Goal: Task Accomplishment & Management: Complete application form

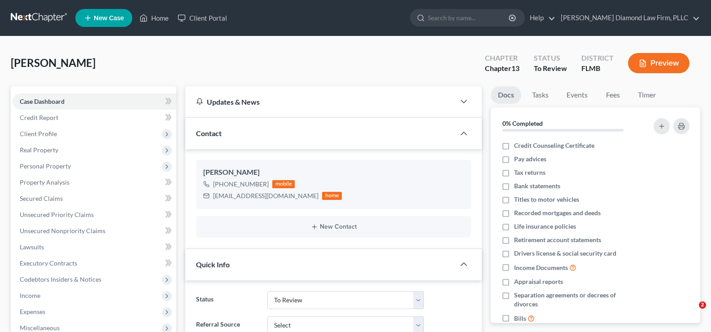
select select "19"
click at [154, 19] on link "Home" at bounding box center [154, 18] width 38 height 16
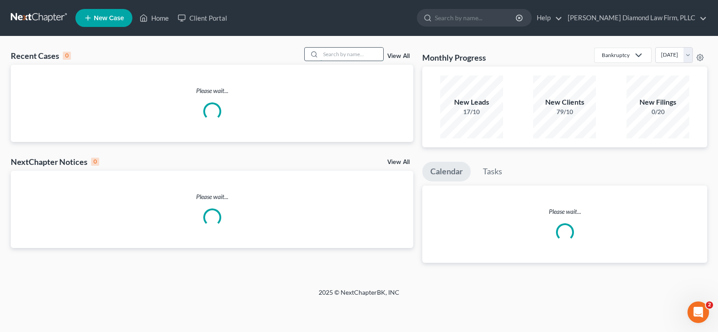
click at [333, 53] on input "search" at bounding box center [351, 54] width 63 height 13
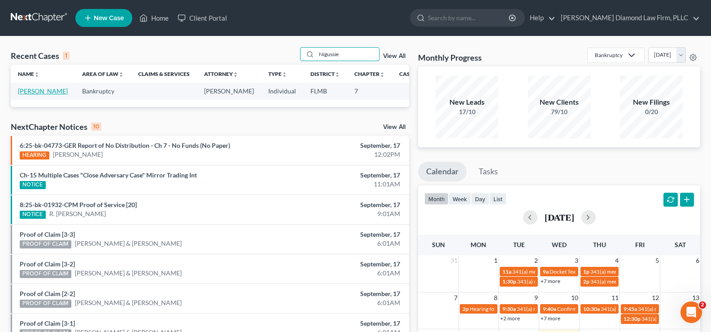
type input "Nigussie"
click at [28, 95] on link "[PERSON_NAME]" at bounding box center [43, 91] width 50 height 8
select select "7"
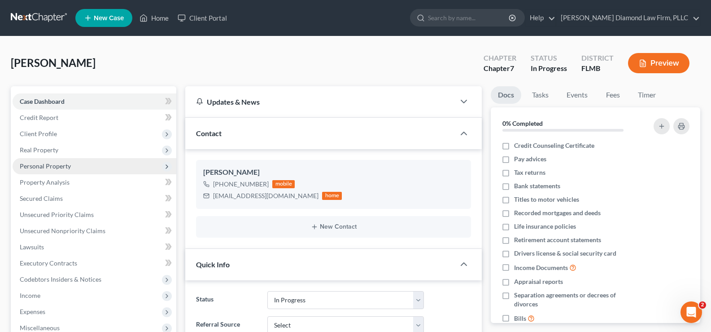
click at [80, 165] on span "Personal Property" at bounding box center [95, 166] width 164 height 16
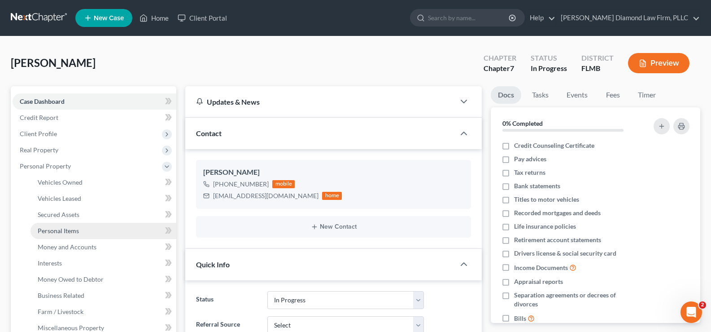
click at [94, 233] on link "Personal Items" at bounding box center [104, 231] width 146 height 16
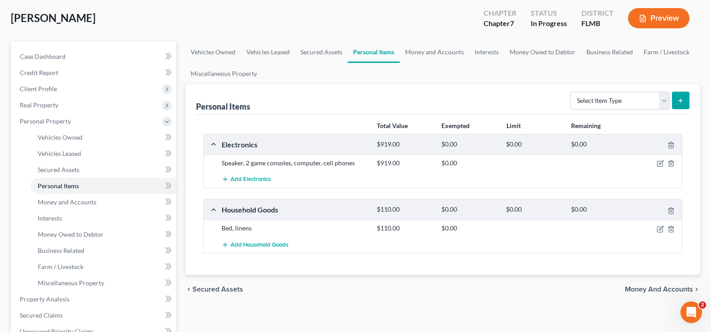
scroll to position [90, 0]
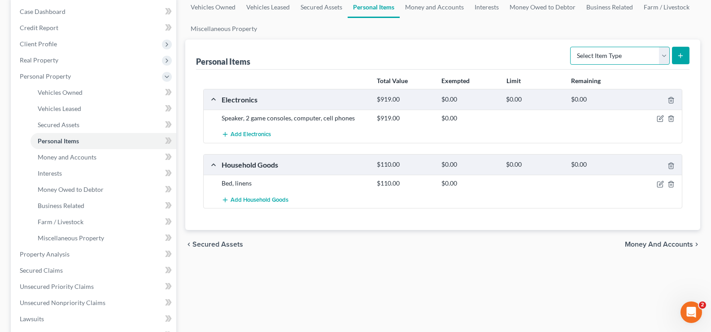
click at [620, 53] on select "Select Item Type Clothing Collectibles Of Value Electronics Firearms Household …" at bounding box center [620, 56] width 100 height 18
select select "clothing"
click at [571, 47] on select "Select Item Type Clothing Collectibles Of Value Electronics Firearms Household …" at bounding box center [620, 56] width 100 height 18
click at [683, 54] on icon "submit" at bounding box center [680, 55] width 7 height 7
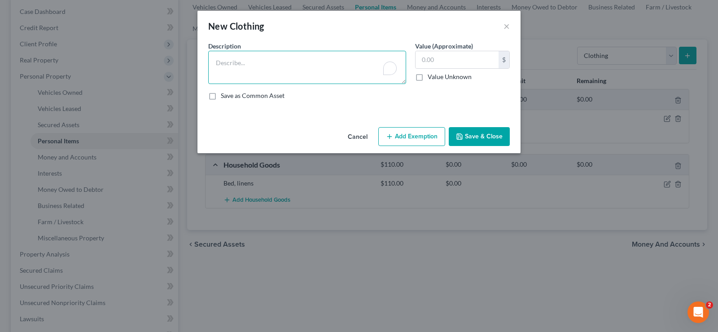
click at [277, 57] on textarea "To enrich screen reader interactions, please activate Accessibility in Grammarl…" at bounding box center [307, 67] width 198 height 33
type textarea "Used clothing, shoes and accessories"
click at [441, 57] on input "text" at bounding box center [457, 59] width 83 height 17
click at [461, 67] on input "text" at bounding box center [457, 59] width 83 height 17
drag, startPoint x: 441, startPoint y: 62, endPoint x: 421, endPoint y: 62, distance: 19.7
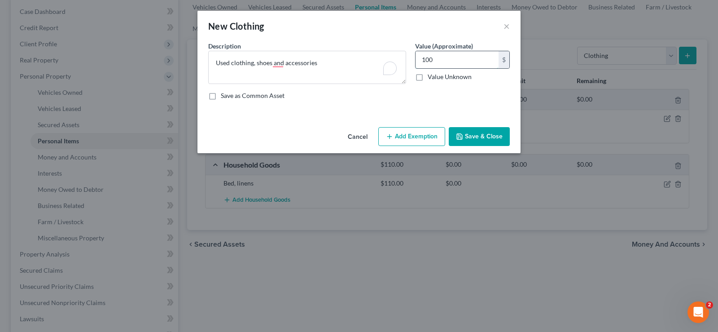
click at [421, 62] on input "100" at bounding box center [457, 59] width 83 height 17
type input "250"
click at [476, 136] on button "Save & Close" at bounding box center [479, 136] width 61 height 19
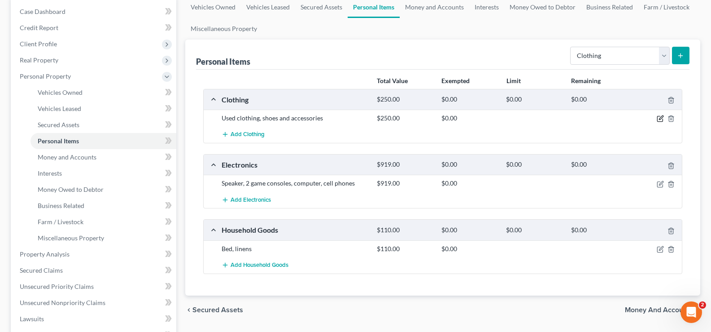
click at [661, 119] on icon "button" at bounding box center [661, 118] width 4 height 4
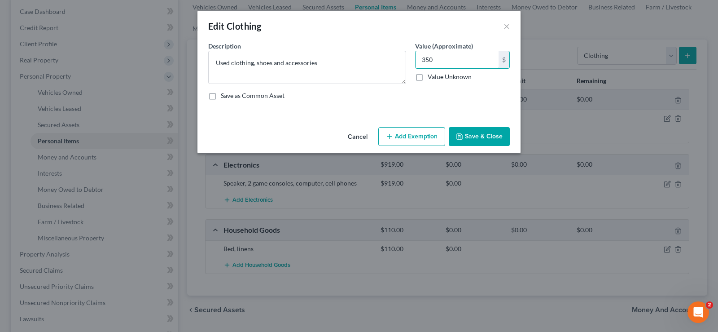
type input "350"
click at [481, 137] on button "Save & Close" at bounding box center [479, 136] width 61 height 19
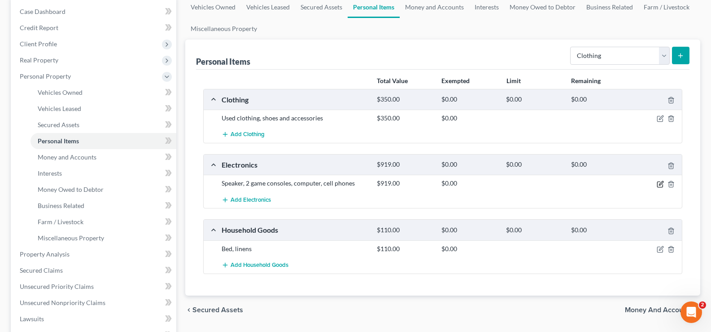
click at [662, 185] on icon "button" at bounding box center [660, 183] width 7 height 7
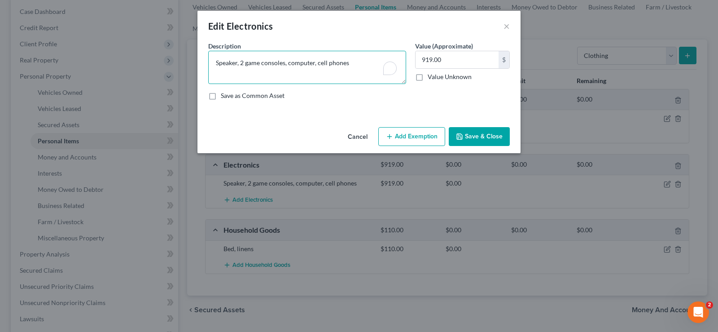
drag, startPoint x: 287, startPoint y: 62, endPoint x: 205, endPoint y: 60, distance: 82.1
click at [205, 60] on div "Description * Speaker, 2 game consoles, computer, cell phones" at bounding box center [307, 62] width 207 height 43
click at [286, 63] on textarea "computer, cell phones" at bounding box center [307, 67] width 198 height 33
click at [459, 63] on input "919.00" at bounding box center [457, 59] width 83 height 17
click at [246, 63] on textarea "computer, cell phone" at bounding box center [307, 67] width 198 height 33
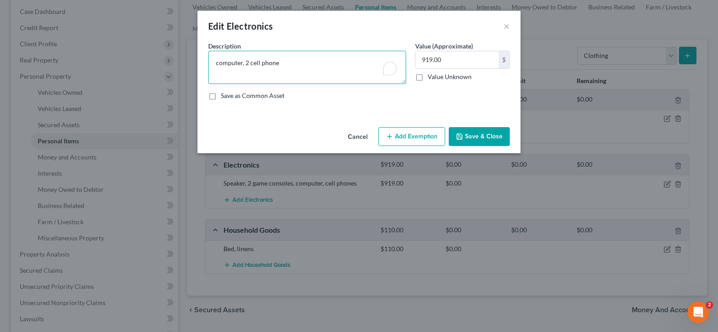
click at [276, 66] on textarea "computer, 2 cell phone" at bounding box center [307, 67] width 198 height 33
type textarea "computer, 2 cell phone"
click at [451, 61] on input "919.00" at bounding box center [457, 59] width 83 height 17
type input "700"
click at [284, 65] on textarea "computer, 2 cell phone" at bounding box center [307, 67] width 198 height 33
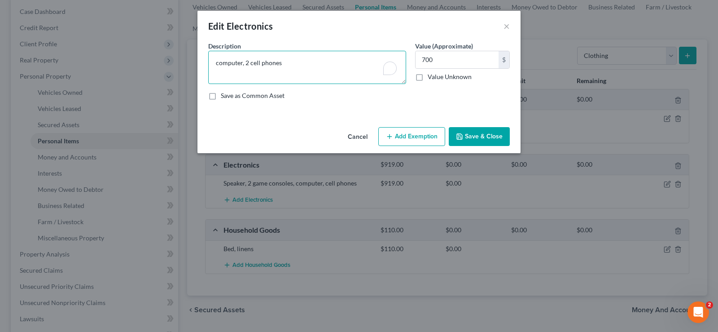
type textarea "computer, 2 cell phones"
click at [486, 132] on button "Save & Close" at bounding box center [479, 136] width 61 height 19
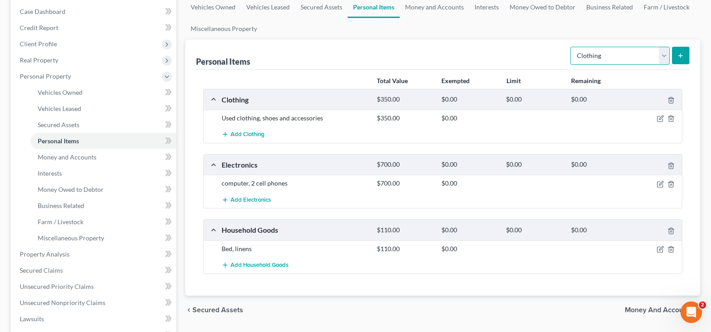
click at [640, 58] on select "Select Item Type Clothing Collectibles Of Value Electronics Firearms Household …" at bounding box center [620, 56] width 100 height 18
select select "jewelry"
click at [571, 47] on select "Select Item Type Clothing Collectibles Of Value Electronics Firearms Household …" at bounding box center [620, 56] width 100 height 18
click at [683, 57] on icon "submit" at bounding box center [680, 55] width 7 height 7
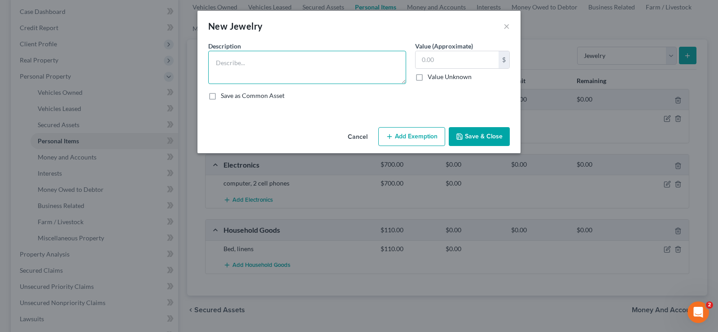
click at [237, 61] on textarea at bounding box center [307, 67] width 198 height 33
type textarea "silver bracelet"
click at [442, 62] on input "text" at bounding box center [457, 59] width 83 height 17
type input "10"
click at [458, 138] on icon "button" at bounding box center [459, 136] width 7 height 7
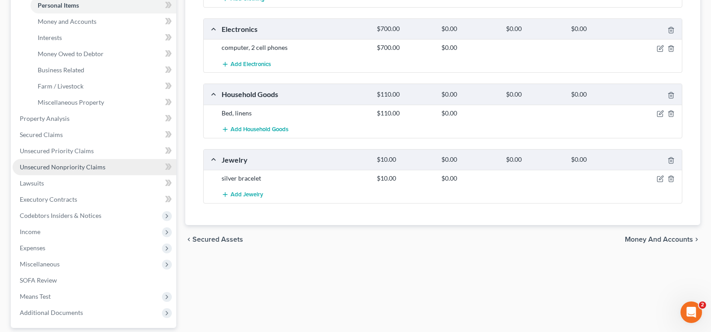
scroll to position [307, 0]
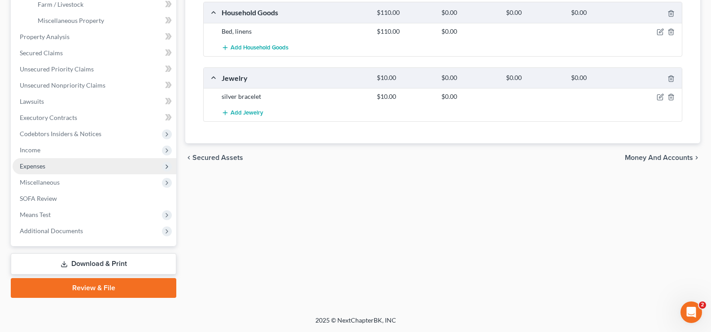
click at [77, 166] on span "Expenses" at bounding box center [95, 166] width 164 height 16
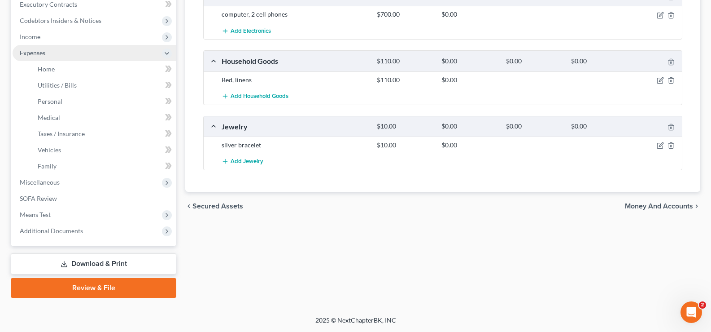
scroll to position [258, 0]
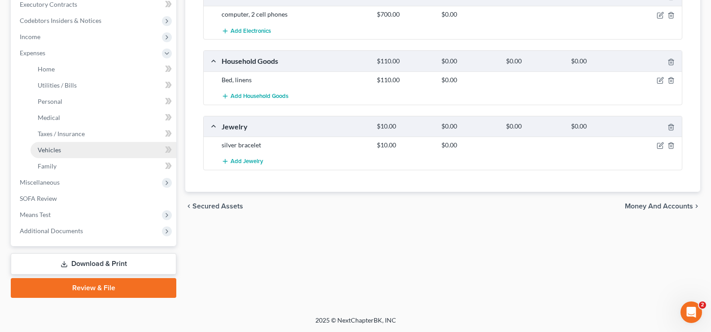
click at [79, 153] on link "Vehicles" at bounding box center [104, 150] width 146 height 16
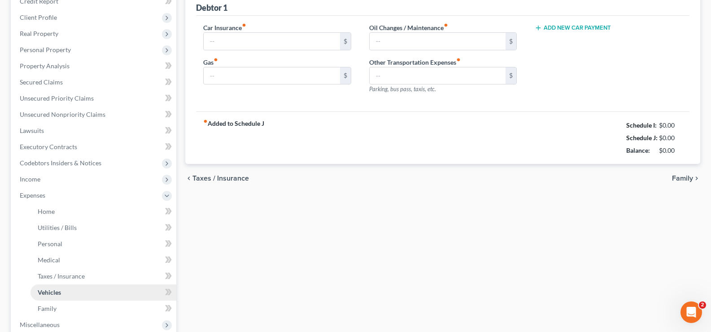
type input "0.00"
type input "120.00"
type input "0.00"
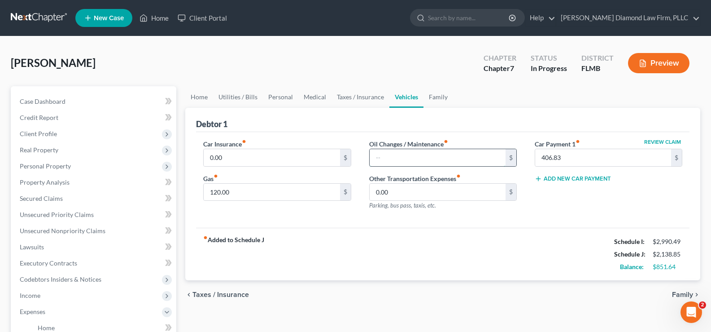
click at [438, 158] on input "text" at bounding box center [438, 157] width 136 height 17
click at [407, 152] on input "text" at bounding box center [438, 157] width 136 height 17
type input "15"
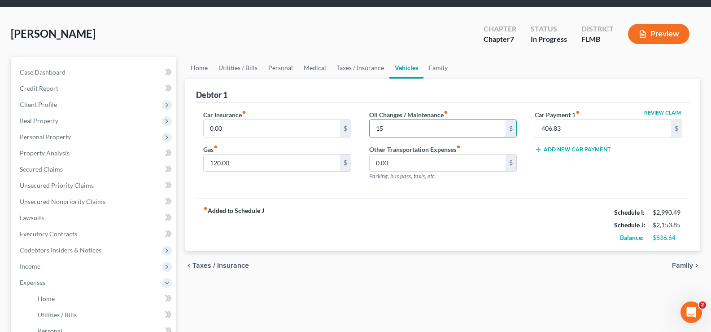
scroll to position [45, 0]
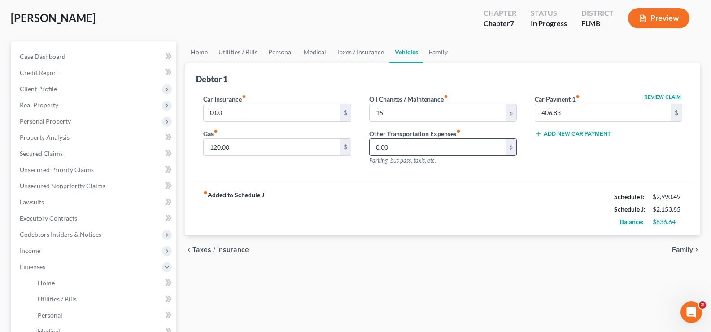
click at [415, 145] on input "0.00" at bounding box center [438, 147] width 136 height 17
type input "26"
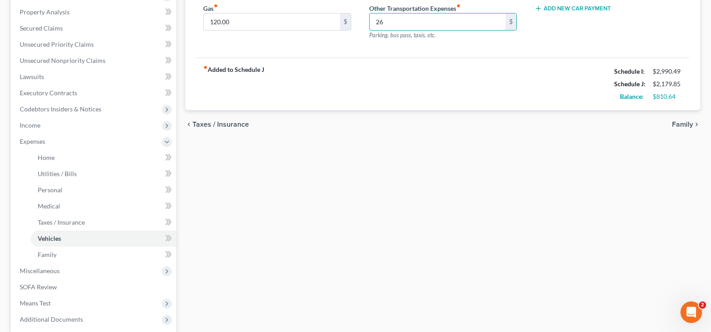
scroll to position [180, 0]
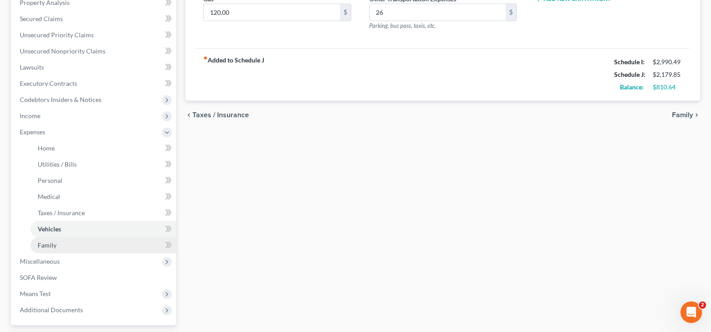
click at [66, 244] on link "Family" at bounding box center [104, 245] width 146 height 16
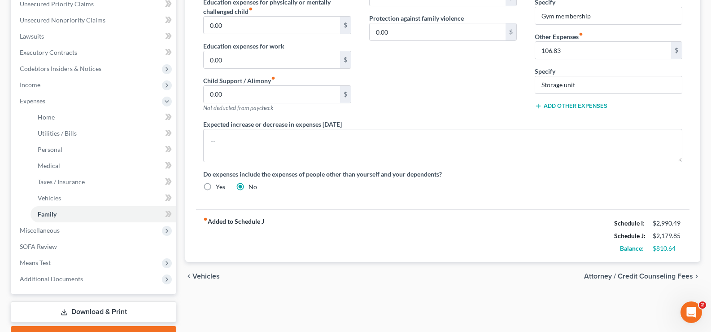
scroll to position [224, 0]
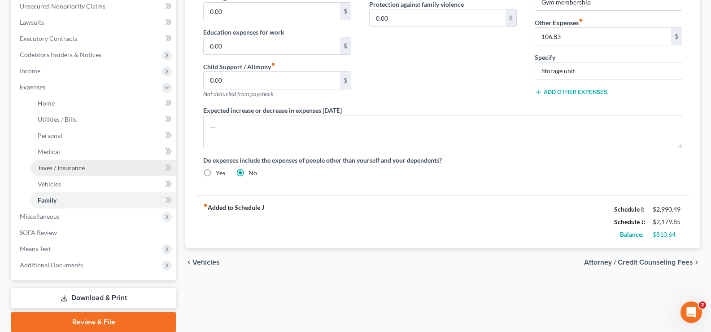
click at [88, 160] on link "Taxes / Insurance" at bounding box center [104, 168] width 146 height 16
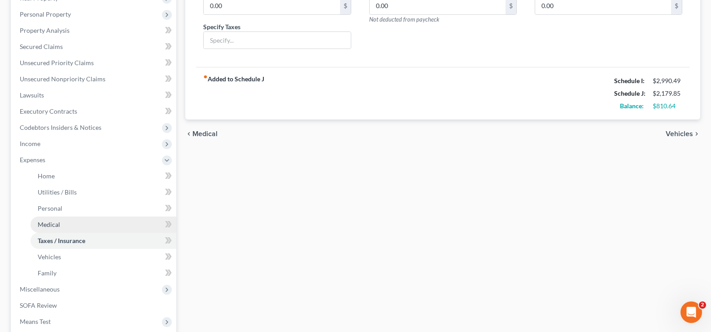
scroll to position [180, 0]
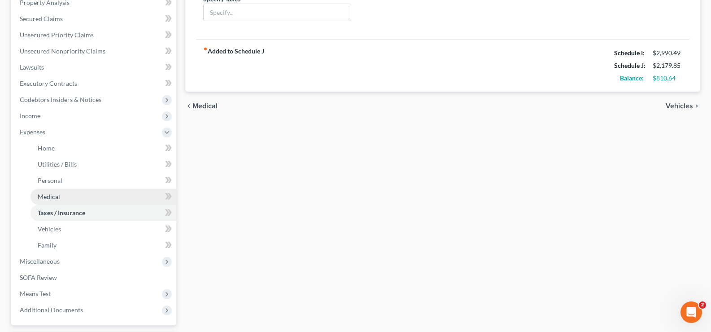
click at [94, 193] on link "Medical" at bounding box center [104, 196] width 146 height 16
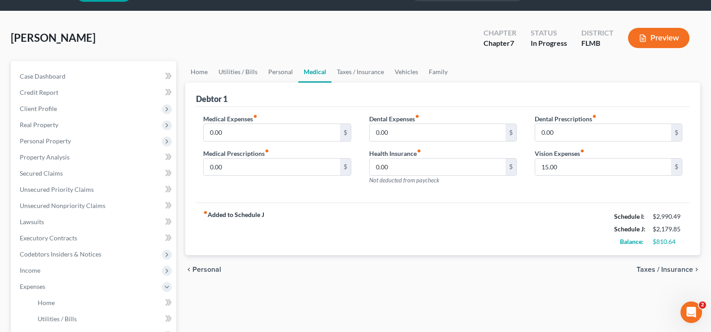
scroll to position [45, 0]
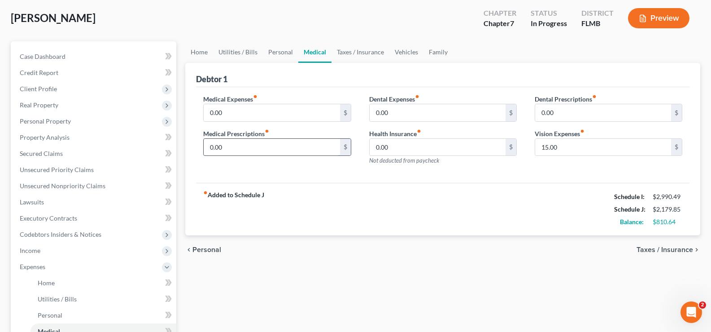
click at [236, 150] on input "0.00" at bounding box center [272, 147] width 136 height 17
click at [244, 152] on input "0.00" at bounding box center [272, 147] width 136 height 17
drag, startPoint x: 244, startPoint y: 151, endPoint x: 212, endPoint y: 148, distance: 32.5
click at [212, 148] on input "0.00" at bounding box center [272, 147] width 136 height 17
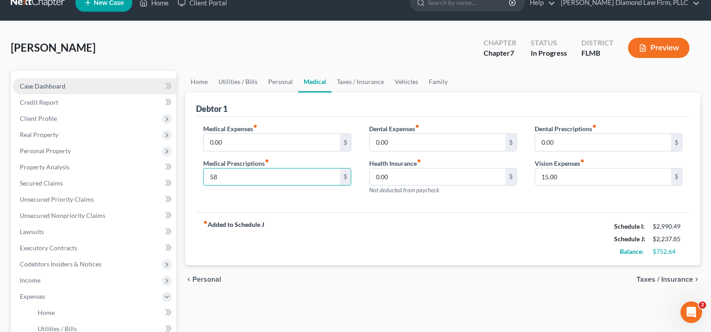
scroll to position [0, 0]
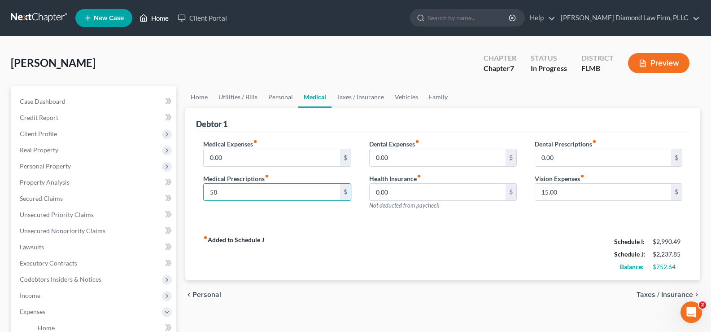
click at [160, 20] on link "Home" at bounding box center [154, 18] width 38 height 16
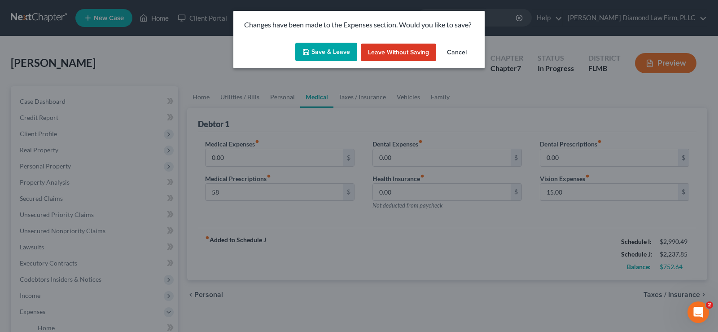
click at [331, 54] on button "Save & Leave" at bounding box center [326, 52] width 62 height 19
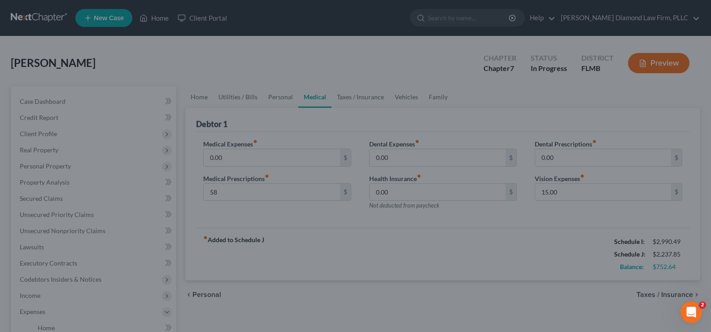
type input "58.00"
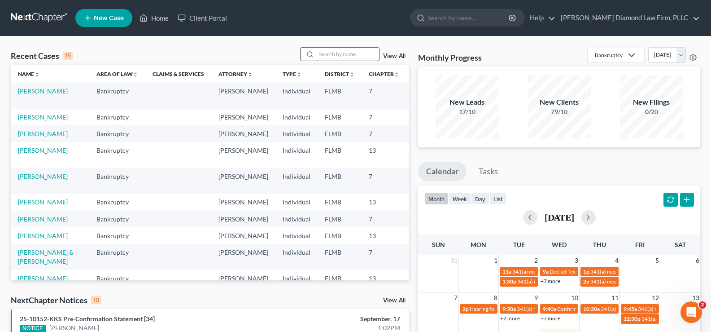
click at [334, 57] on input "search" at bounding box center [347, 54] width 63 height 13
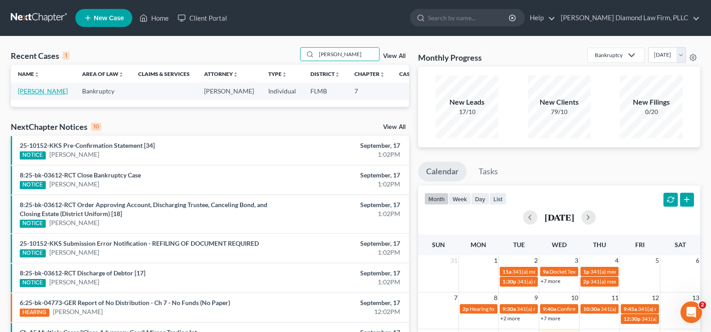
type input "[PERSON_NAME]"
click at [31, 90] on link "[PERSON_NAME]" at bounding box center [43, 91] width 50 height 8
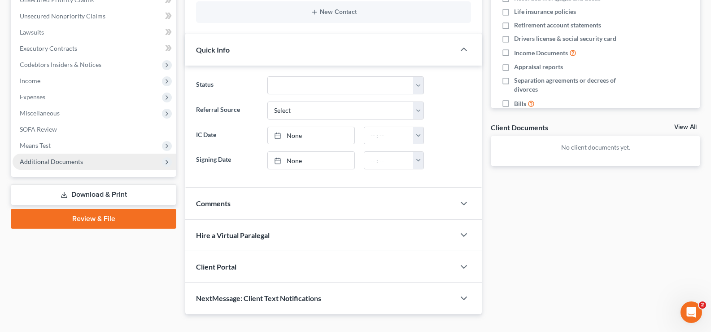
scroll to position [224, 0]
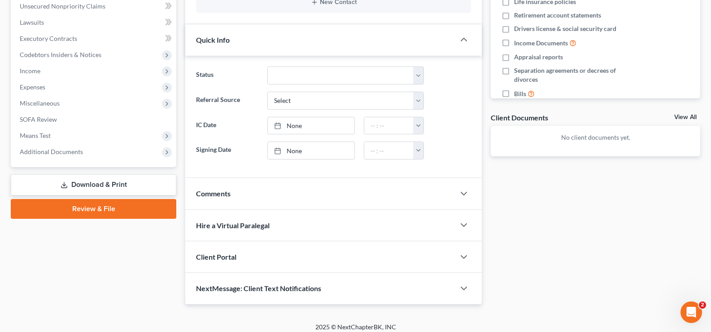
click at [100, 188] on link "Download & Print" at bounding box center [94, 184] width 166 height 21
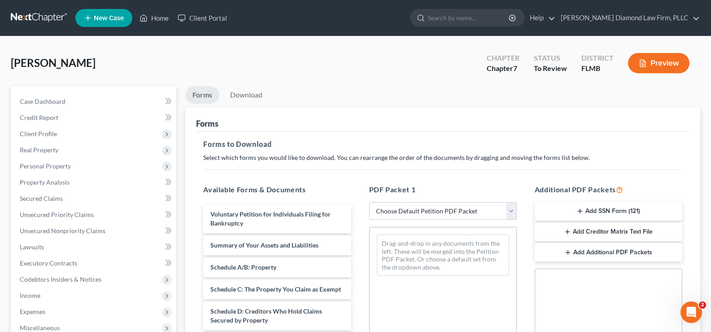
click at [429, 211] on select "Choose Default Petition PDF Packet Complete Bankruptcy Petition (all forms and …" at bounding box center [443, 211] width 148 height 18
select select "0"
click at [369, 202] on select "Choose Default Petition PDF Packet Complete Bankruptcy Petition (all forms and …" at bounding box center [443, 211] width 148 height 18
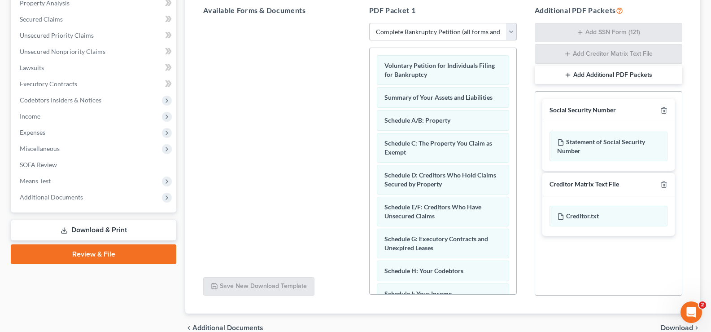
scroll to position [180, 0]
click at [666, 109] on icon "button" at bounding box center [664, 109] width 7 height 7
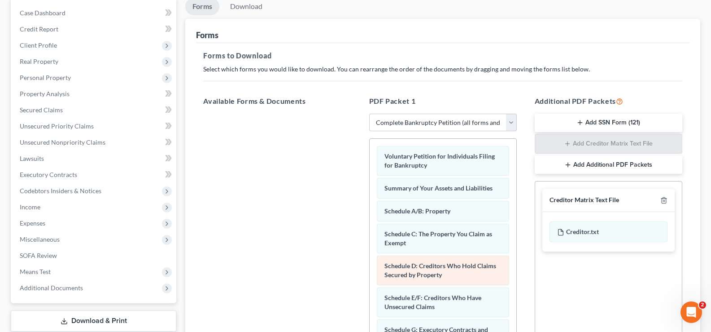
scroll to position [0, 0]
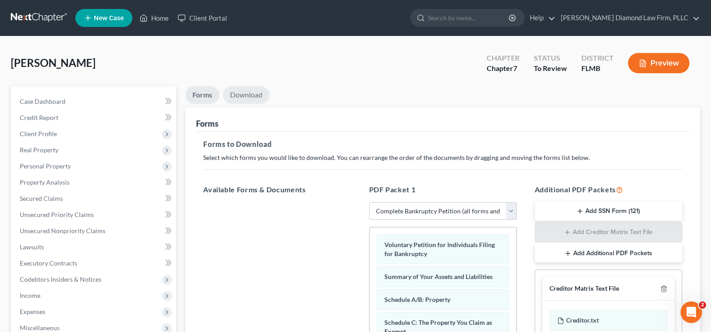
click at [252, 97] on link "Download" at bounding box center [246, 95] width 47 height 18
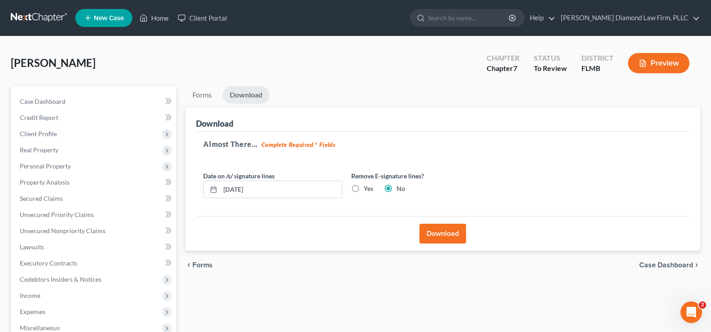
click at [450, 226] on button "Download" at bounding box center [443, 233] width 47 height 20
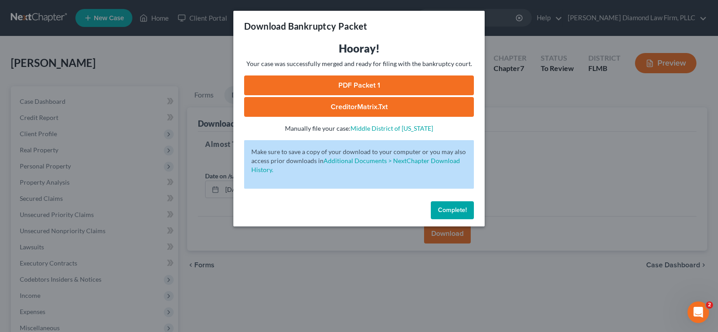
click at [458, 210] on span "Complete!" at bounding box center [452, 210] width 29 height 8
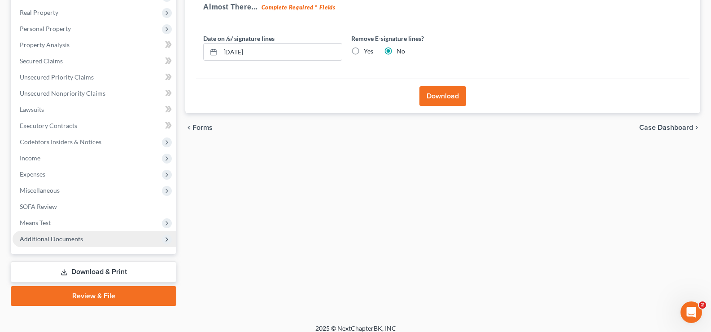
scroll to position [145, 0]
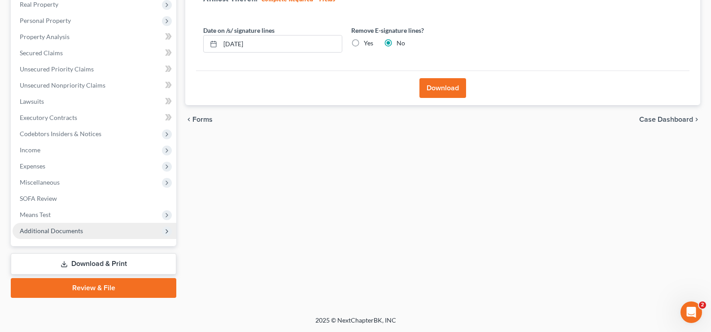
click at [62, 234] on span "Additional Documents" at bounding box center [95, 231] width 164 height 16
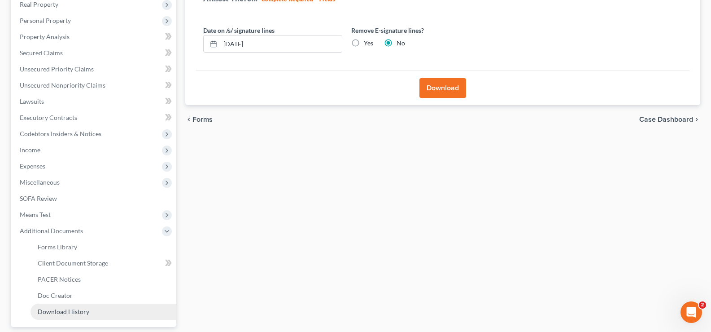
click at [70, 310] on span "Download History" at bounding box center [64, 311] width 52 height 8
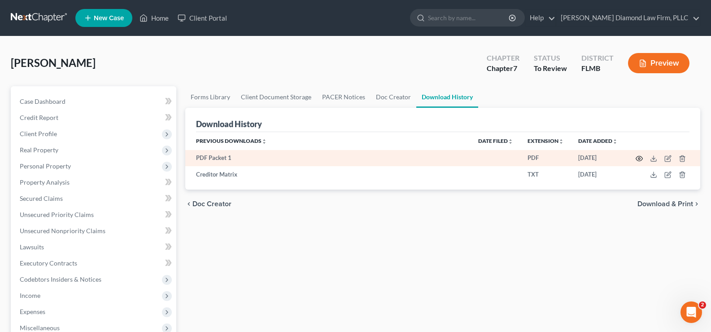
click at [642, 157] on icon "button" at bounding box center [639, 158] width 7 height 5
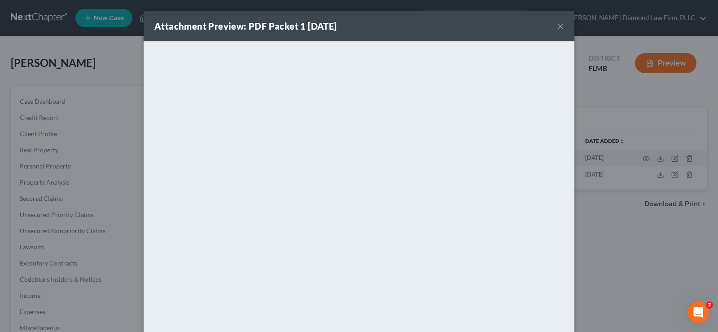
click at [557, 26] on button "×" at bounding box center [560, 26] width 6 height 11
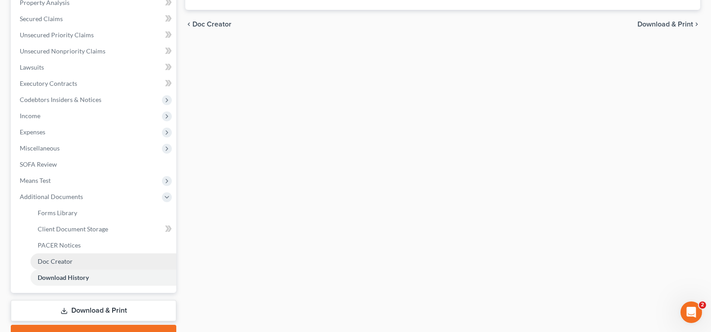
scroll to position [224, 0]
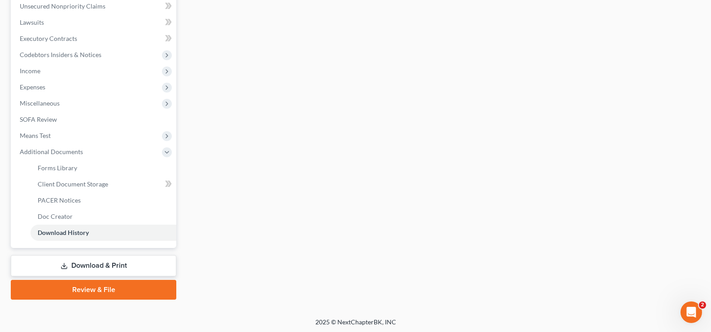
click at [103, 263] on link "Download & Print" at bounding box center [94, 265] width 166 height 21
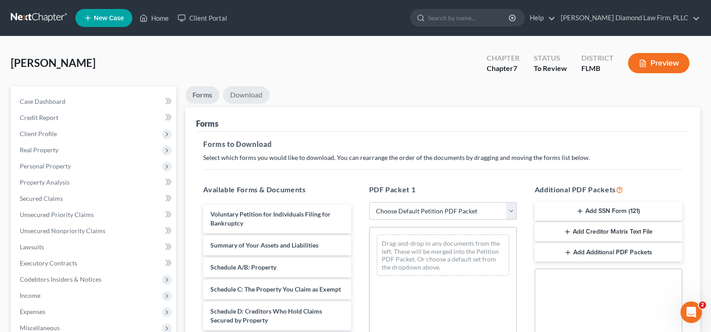
click at [263, 95] on link "Download" at bounding box center [246, 95] width 47 height 18
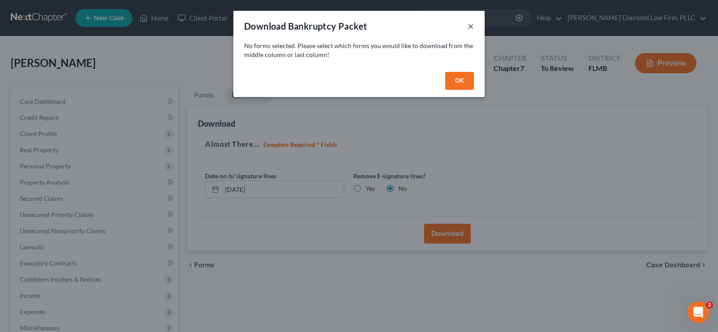
click at [471, 24] on button "×" at bounding box center [471, 26] width 6 height 11
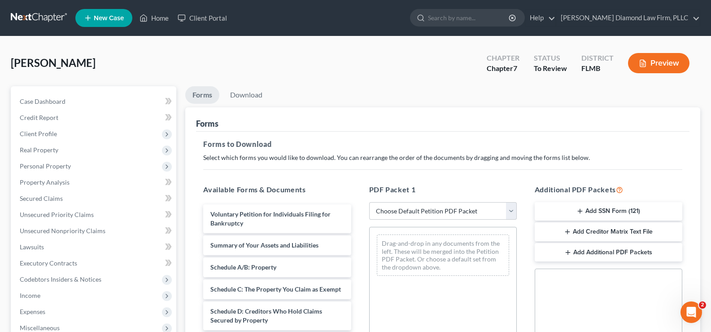
click at [618, 211] on button "Add SSN Form (121)" at bounding box center [609, 211] width 148 height 19
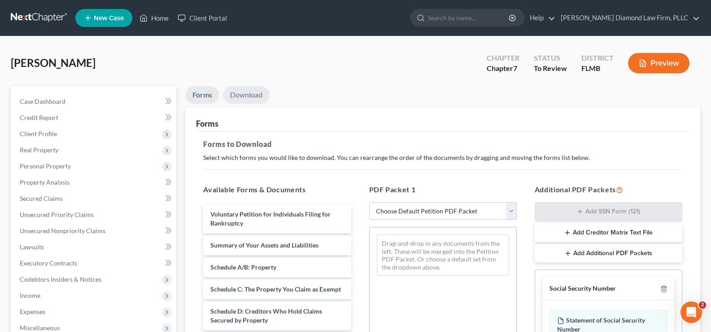
click at [259, 90] on link "Download" at bounding box center [246, 95] width 47 height 18
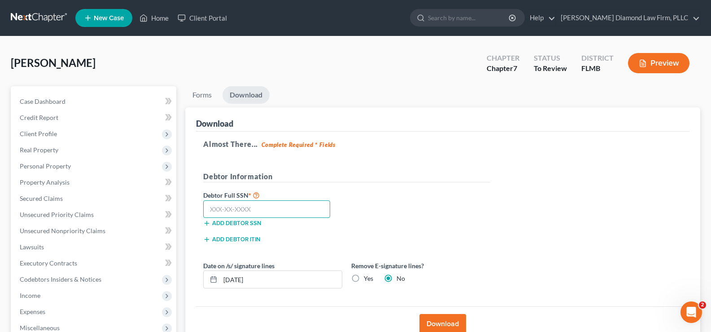
click at [252, 216] on input "text" at bounding box center [266, 209] width 127 height 18
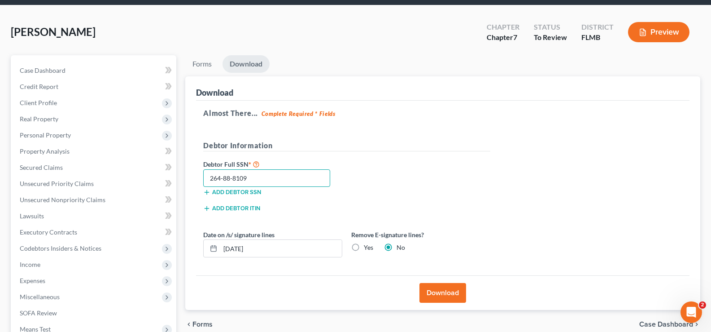
scroll to position [45, 0]
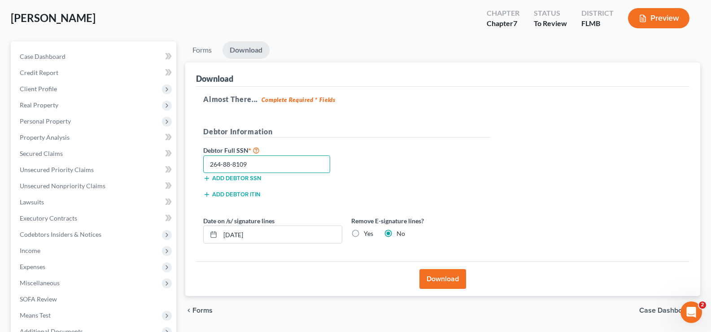
type input "264-88-8109"
click at [456, 276] on button "Download" at bounding box center [443, 279] width 47 height 20
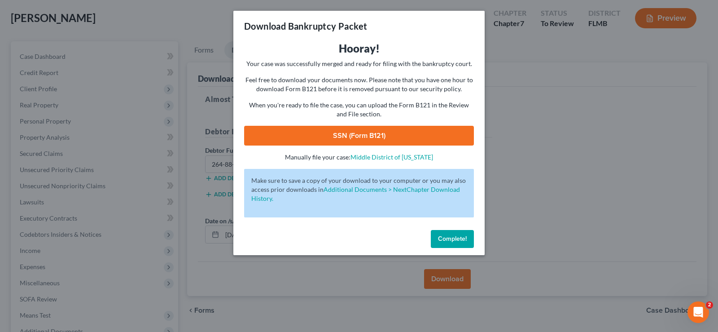
click at [354, 135] on link "SSN (Form B121)" at bounding box center [359, 136] width 230 height 20
click at [457, 240] on span "Complete!" at bounding box center [452, 239] width 29 height 8
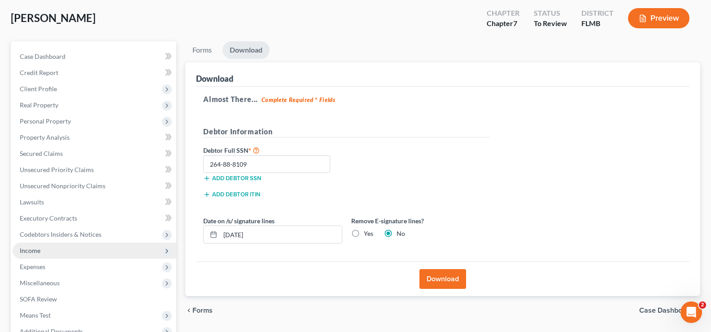
scroll to position [145, 0]
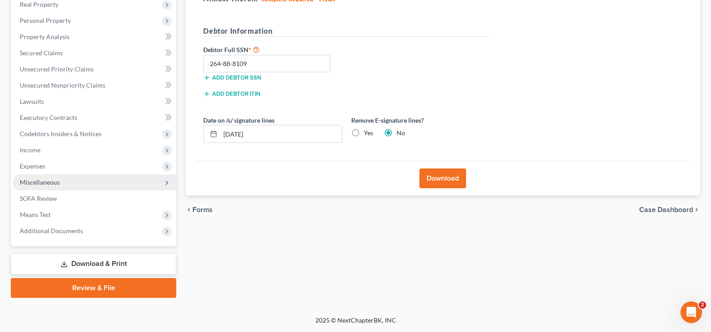
click at [70, 184] on span "Miscellaneous" at bounding box center [95, 182] width 164 height 16
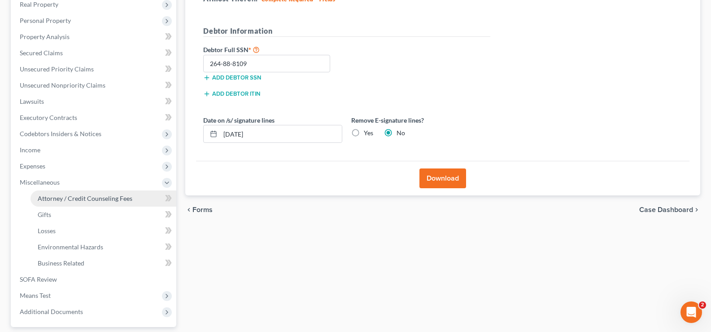
click at [81, 202] on link "Attorney / Credit Counseling Fees" at bounding box center [104, 198] width 146 height 16
select select "2"
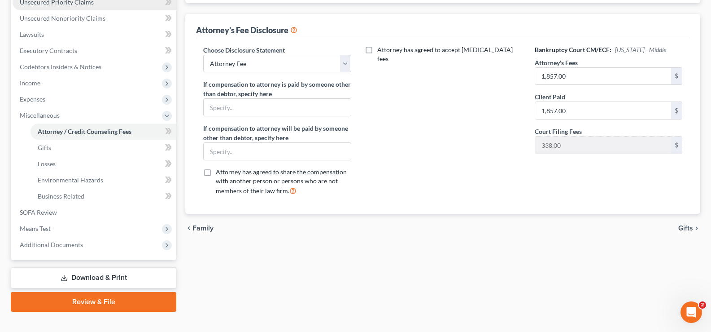
scroll to position [226, 0]
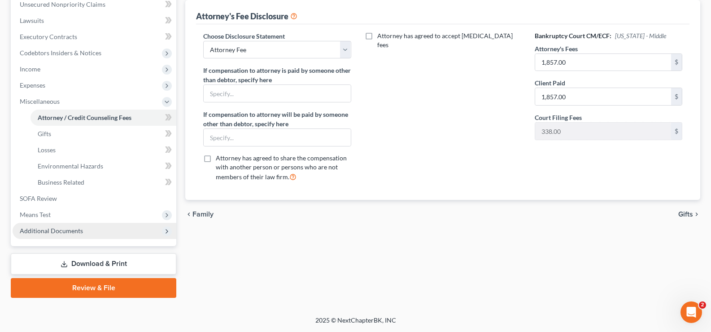
click at [93, 235] on span "Additional Documents" at bounding box center [95, 231] width 164 height 16
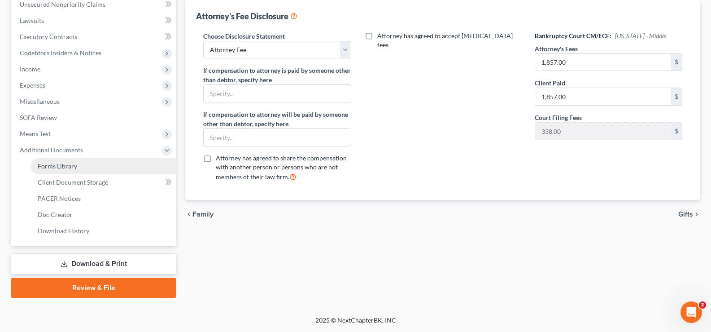
click at [79, 170] on link "Forms Library" at bounding box center [104, 166] width 146 height 16
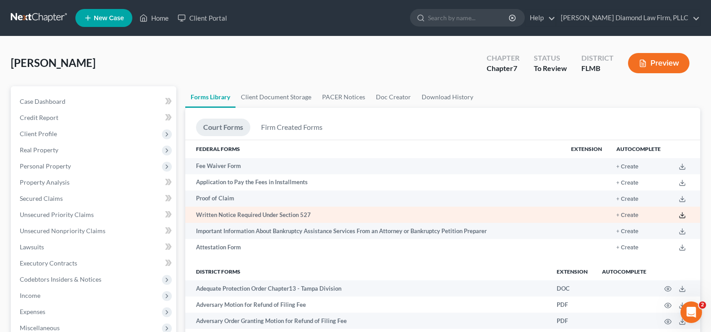
click at [683, 215] on icon at bounding box center [682, 214] width 7 height 7
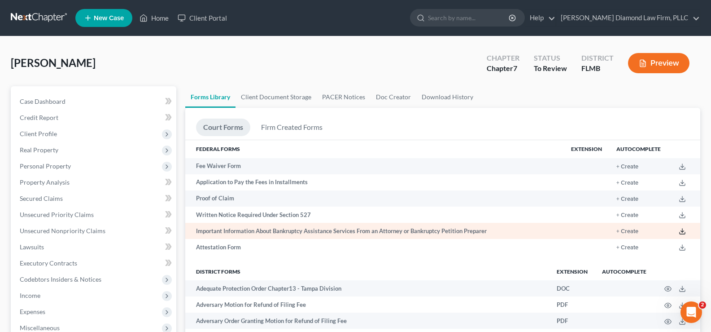
click at [683, 230] on icon at bounding box center [682, 231] width 7 height 7
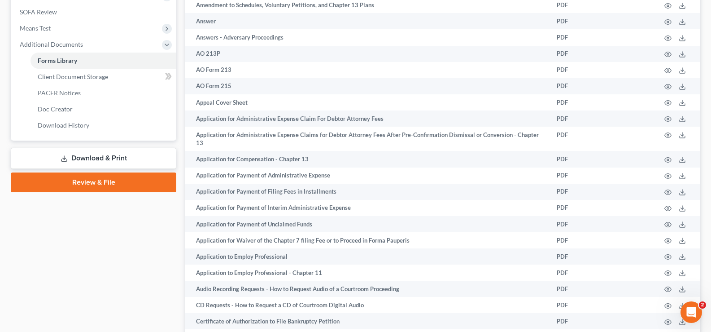
scroll to position [404, 0]
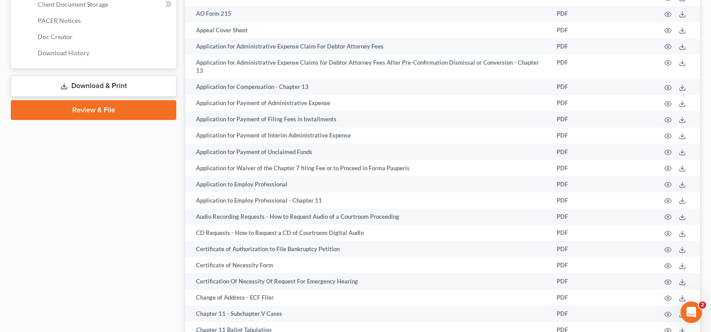
click at [120, 86] on link "Download & Print" at bounding box center [94, 85] width 166 height 21
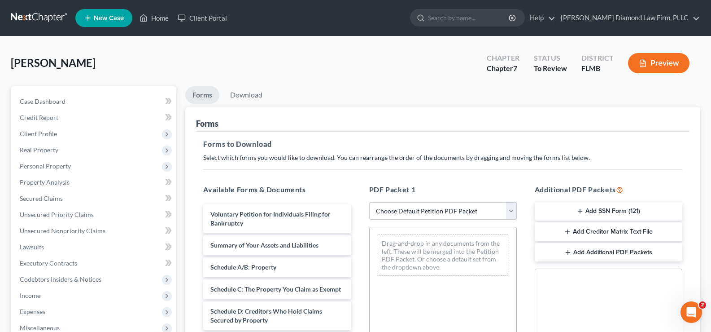
click at [473, 206] on select "Choose Default Petition PDF Packet Complete Bankruptcy Petition (all forms and …" at bounding box center [443, 211] width 148 height 18
select select "3"
click at [369, 202] on select "Choose Default Petition PDF Packet Complete Bankruptcy Petition (all forms and …" at bounding box center [443, 211] width 148 height 18
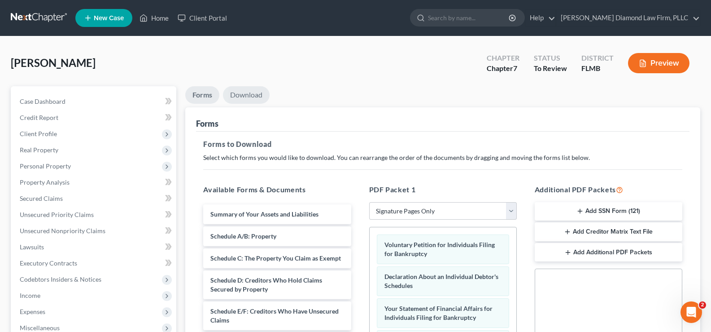
click at [244, 96] on link "Download" at bounding box center [246, 95] width 47 height 18
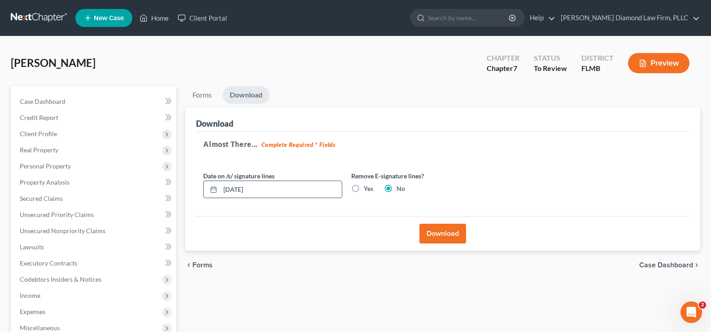
drag, startPoint x: 278, startPoint y: 193, endPoint x: 219, endPoint y: 186, distance: 59.1
click at [219, 186] on div "[DATE]" at bounding box center [272, 189] width 139 height 18
click at [364, 189] on label "Yes" at bounding box center [368, 188] width 9 height 9
click at [368, 189] on input "Yes" at bounding box center [371, 187] width 6 height 6
radio input "true"
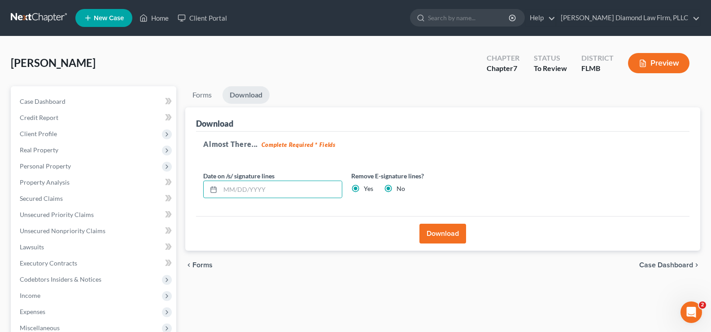
radio input "false"
click at [435, 237] on button "Download" at bounding box center [443, 233] width 47 height 20
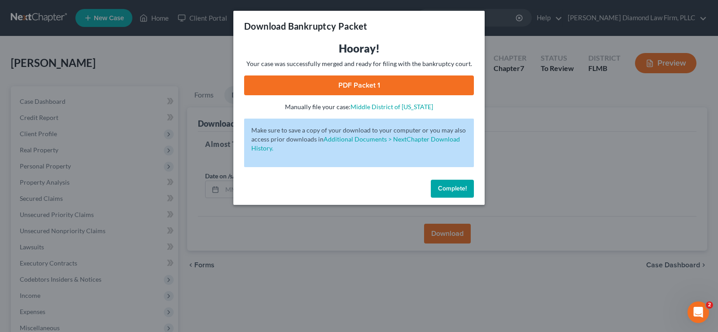
click at [366, 87] on link "PDF Packet 1" at bounding box center [359, 85] width 230 height 20
click at [456, 184] on span "Complete!" at bounding box center [452, 188] width 29 height 8
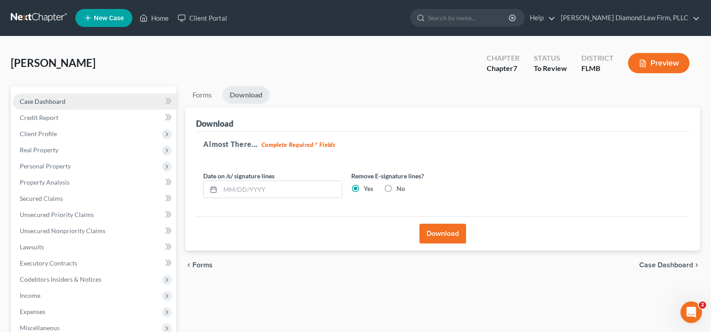
click at [80, 104] on link "Case Dashboard" at bounding box center [95, 101] width 164 height 16
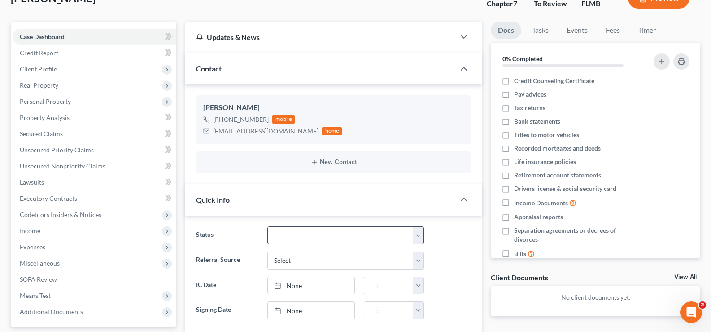
scroll to position [90, 0]
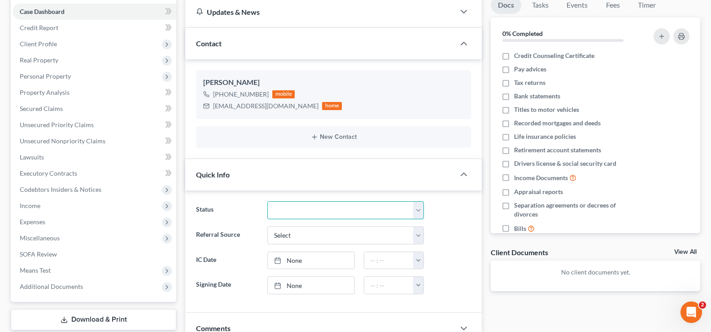
drag, startPoint x: 365, startPoint y: 206, endPoint x: 361, endPoint y: 207, distance: 4.6
click at [365, 206] on select "Discharged Discharge Litigation Dismissal Notice Dismissed Filed Filed / Pre 34…" at bounding box center [345, 210] width 157 height 18
select select "16"
click at [267, 201] on select "Discharged Discharge Litigation Dismissal Notice Dismissed Filed Filed / Pre 34…" at bounding box center [345, 210] width 157 height 18
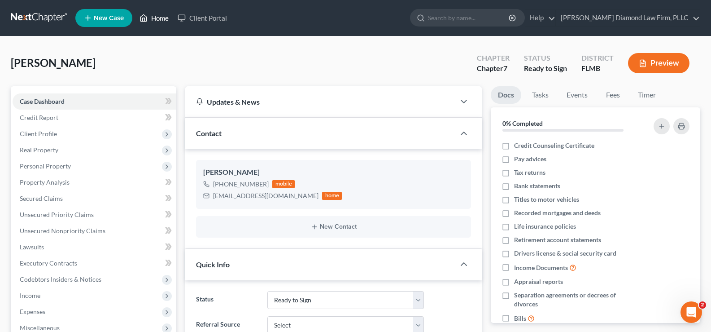
click at [159, 19] on link "Home" at bounding box center [154, 18] width 38 height 16
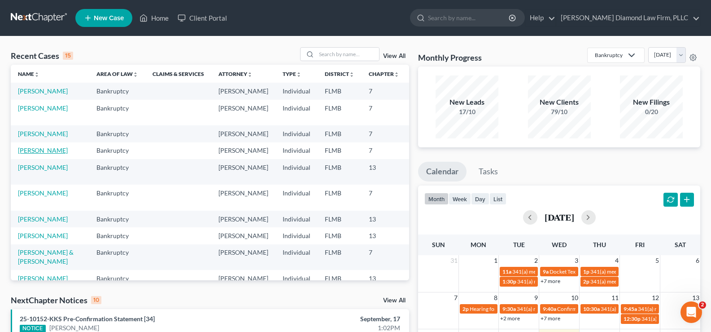
click at [27, 154] on link "[PERSON_NAME]" at bounding box center [43, 150] width 50 height 8
select select "7"
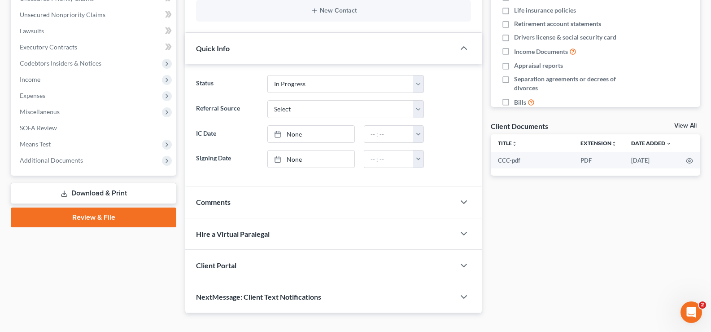
scroll to position [224, 0]
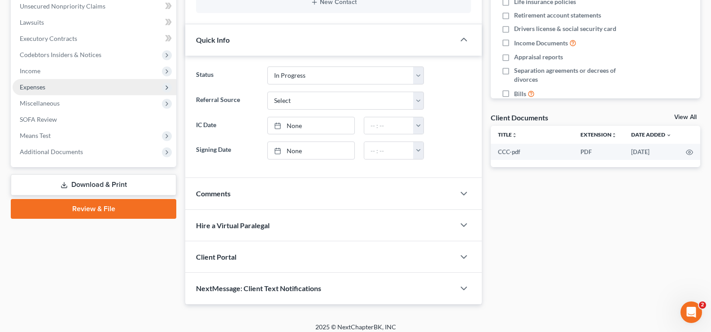
click at [36, 86] on span "Expenses" at bounding box center [33, 87] width 26 height 8
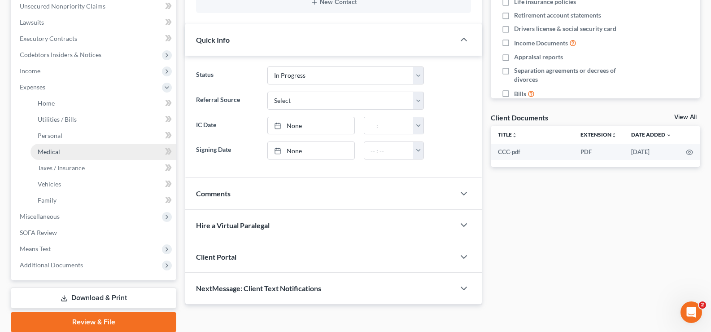
click at [76, 154] on link "Medical" at bounding box center [104, 152] width 146 height 16
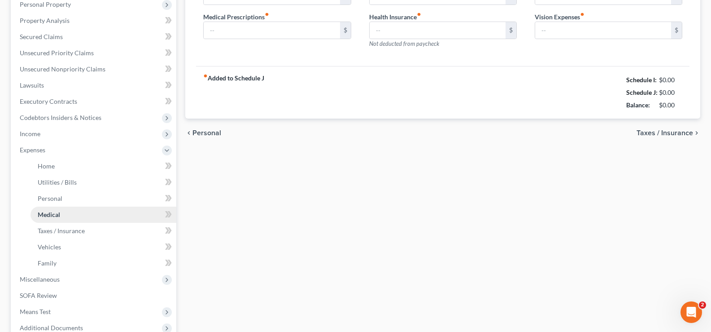
type input "0.00"
type input "58.00"
type input "0.00"
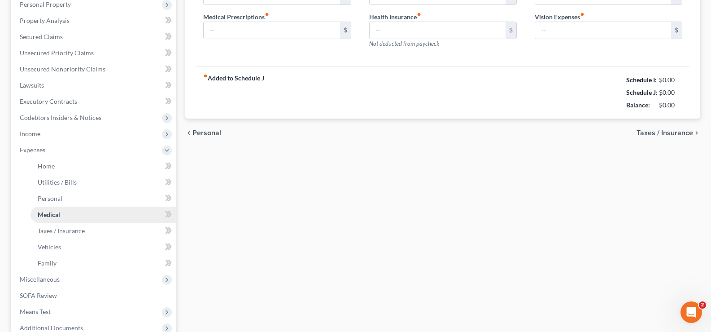
type input "15.00"
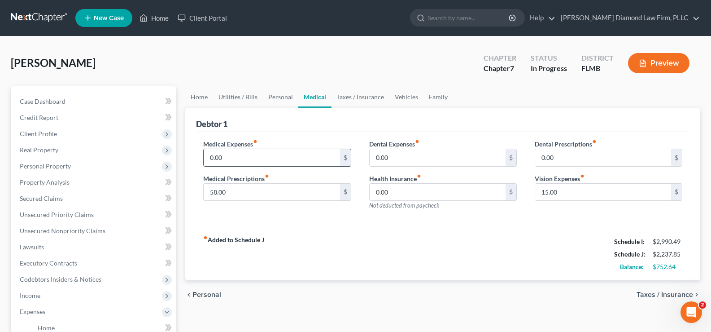
click at [237, 161] on input "0.00" at bounding box center [272, 157] width 136 height 17
type input "2"
type input "35"
click at [244, 192] on input "58.00" at bounding box center [272, 192] width 136 height 17
click at [401, 157] on input "0.00" at bounding box center [438, 157] width 136 height 17
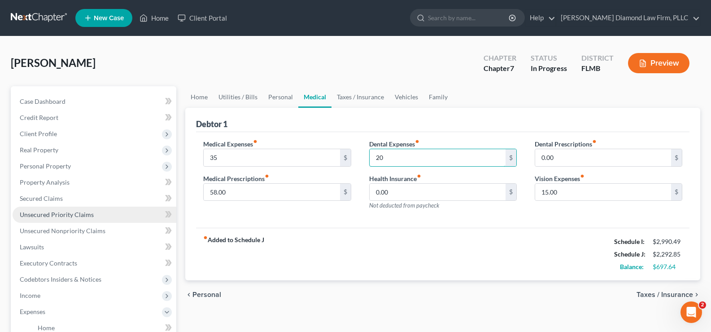
type input "20"
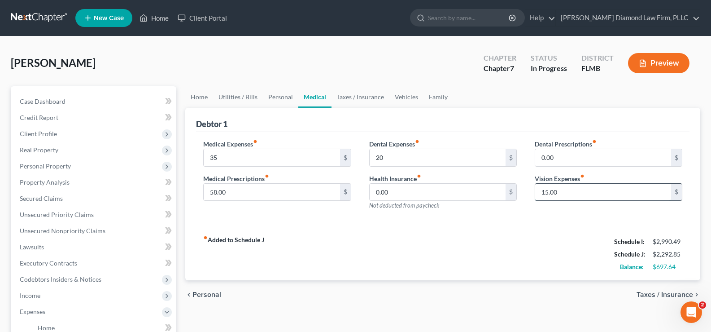
click at [588, 196] on input "15.00" at bounding box center [603, 192] width 136 height 17
type input "0.00"
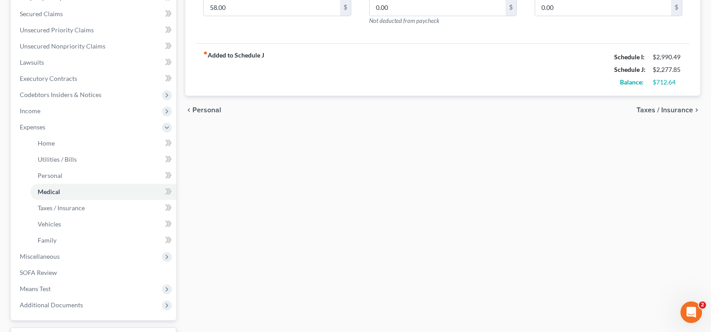
scroll to position [258, 0]
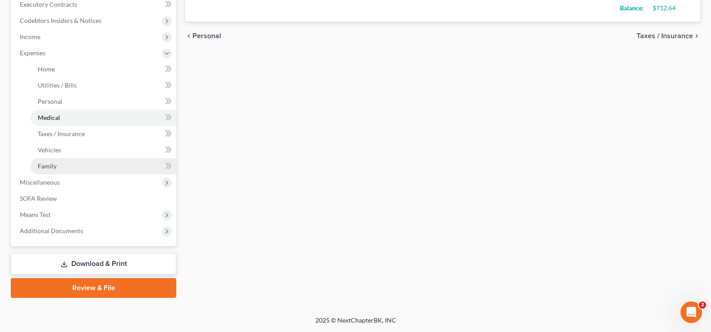
click at [65, 162] on link "Family" at bounding box center [104, 166] width 146 height 16
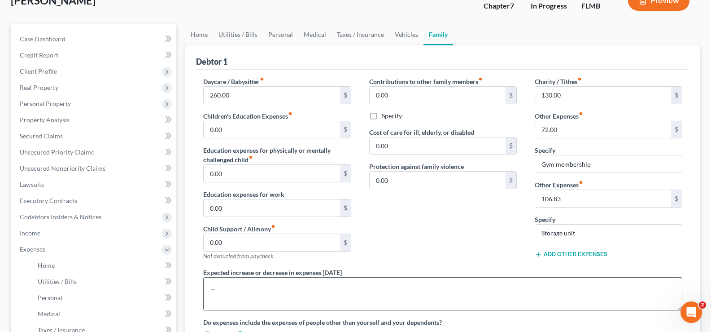
scroll to position [90, 0]
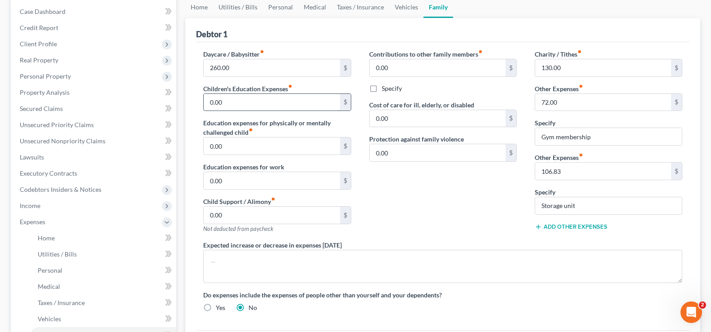
click at [227, 99] on input "0.00" at bounding box center [272, 102] width 136 height 17
type input "25"
click at [243, 185] on input "0.00" at bounding box center [272, 180] width 136 height 17
click at [250, 184] on input "4" at bounding box center [272, 180] width 136 height 17
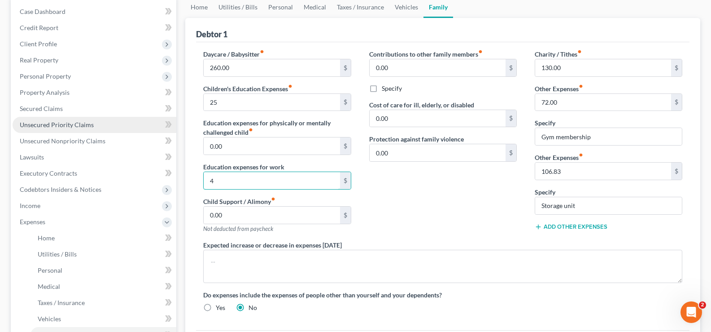
type input "4"
click at [229, 185] on input "4" at bounding box center [272, 180] width 136 height 17
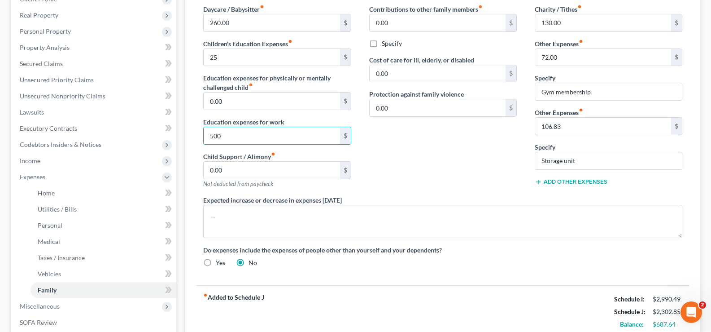
scroll to position [180, 0]
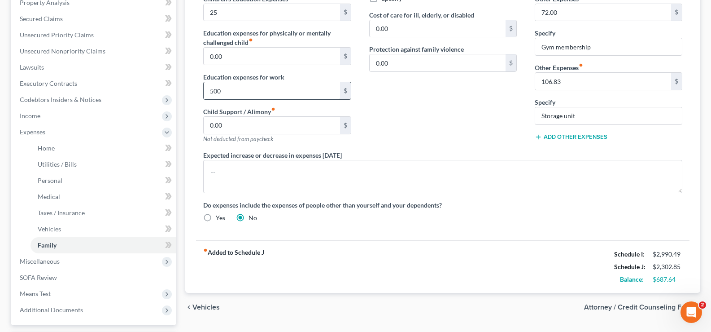
click at [225, 88] on input "500" at bounding box center [272, 90] width 136 height 17
type input "5"
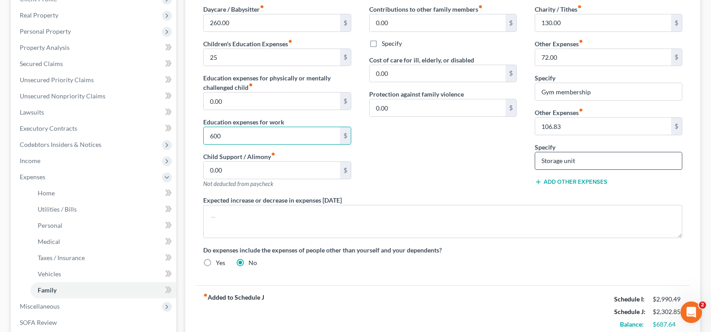
type input "600"
drag, startPoint x: 611, startPoint y: 162, endPoint x: 514, endPoint y: 160, distance: 97.0
click at [514, 160] on div "Daycare / Babysitter fiber_manual_record 260.00 $ Children's Education Expenses…" at bounding box center [442, 139] width 497 height 270
click at [570, 133] on input "106.83" at bounding box center [603, 126] width 136 height 17
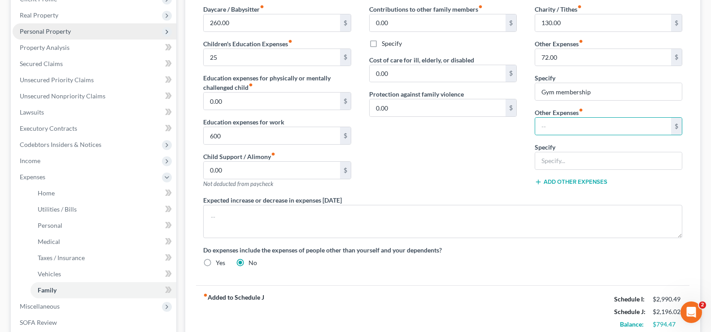
click at [68, 35] on span "Personal Property" at bounding box center [45, 31] width 51 height 8
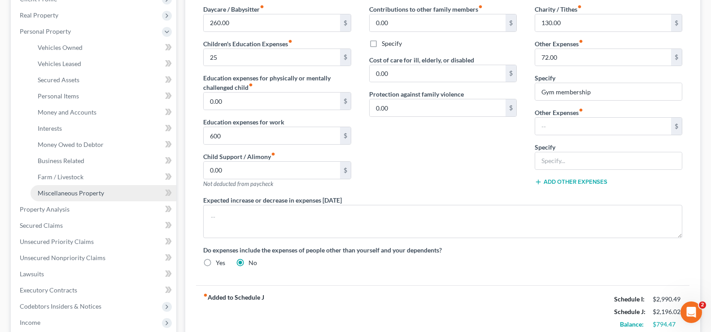
click at [92, 192] on span "Miscellaneous Property" at bounding box center [71, 193] width 66 height 8
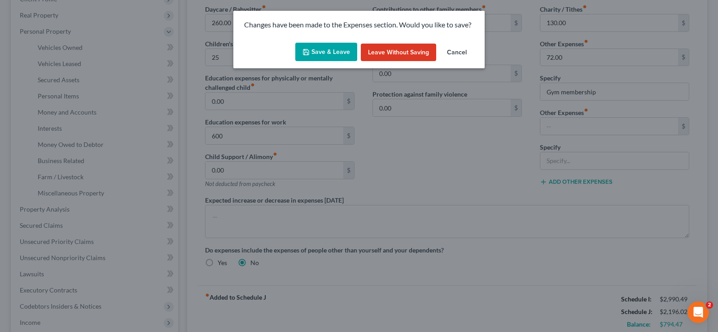
click at [346, 54] on button "Save & Leave" at bounding box center [326, 52] width 62 height 19
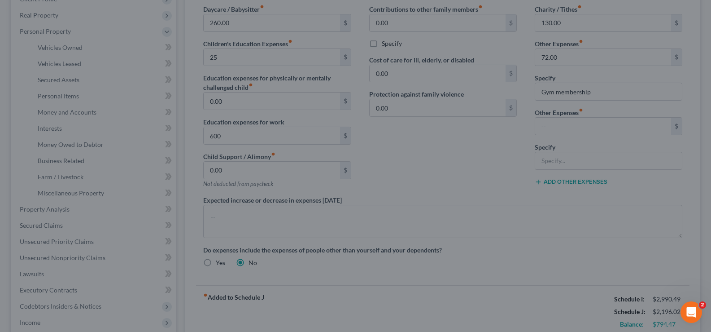
type input "25.00"
type input "600.00"
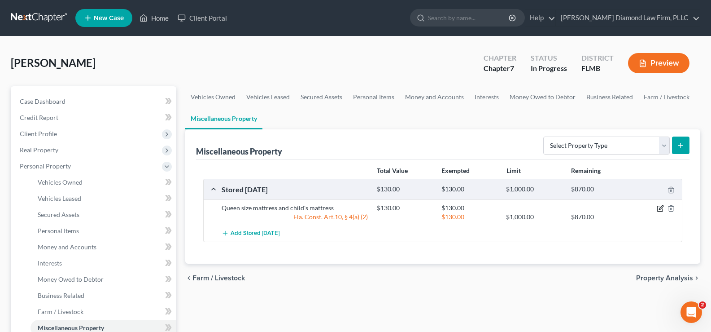
click at [659, 210] on icon "button" at bounding box center [660, 208] width 7 height 7
select select "9"
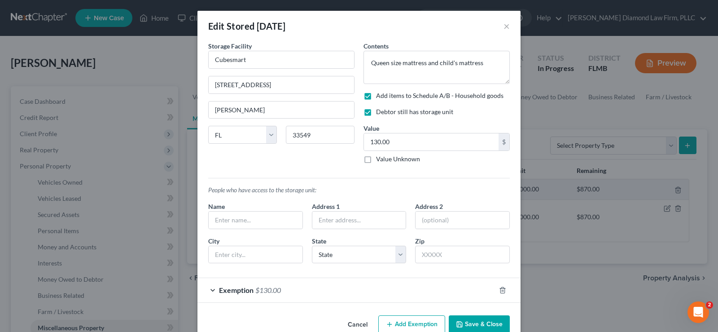
click at [376, 113] on label "Debtor still has storage unit" at bounding box center [414, 111] width 77 height 9
click at [380, 113] on input "Debtor still has storage unit" at bounding box center [383, 110] width 6 height 6
checkbox input "false"
click at [376, 97] on label "Add items to Schedule A/B - Household goods" at bounding box center [439, 95] width 127 height 9
click at [380, 97] on input "Add items to Schedule A/B - Household goods" at bounding box center [383, 94] width 6 height 6
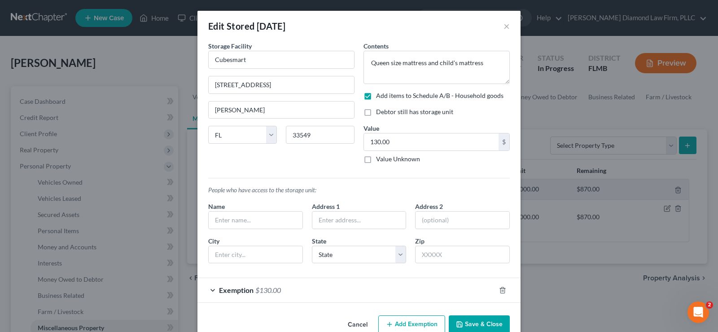
checkbox input "false"
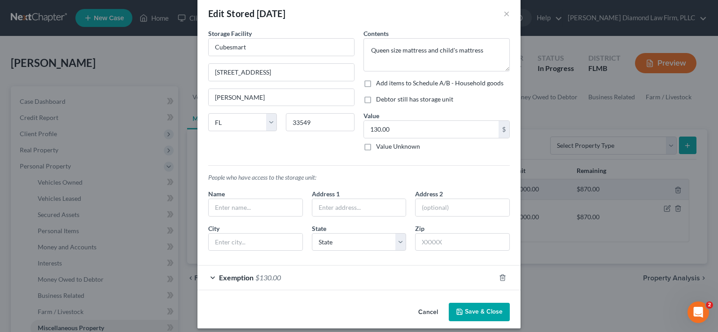
scroll to position [20, 0]
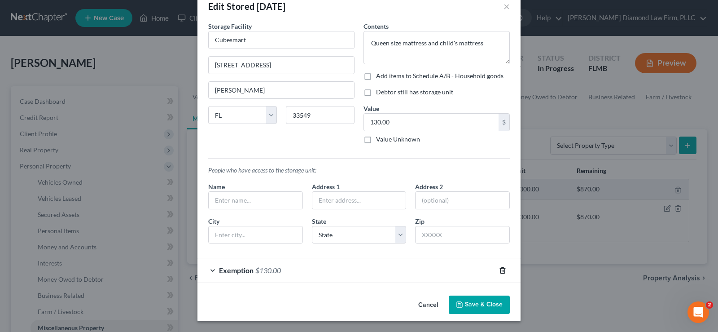
click at [499, 269] on icon "button" at bounding box center [502, 270] width 7 height 7
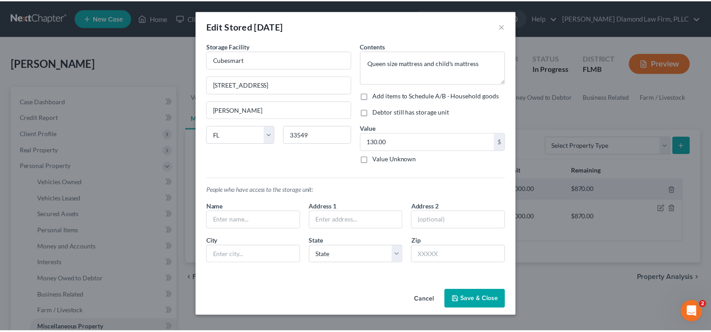
scroll to position [0, 0]
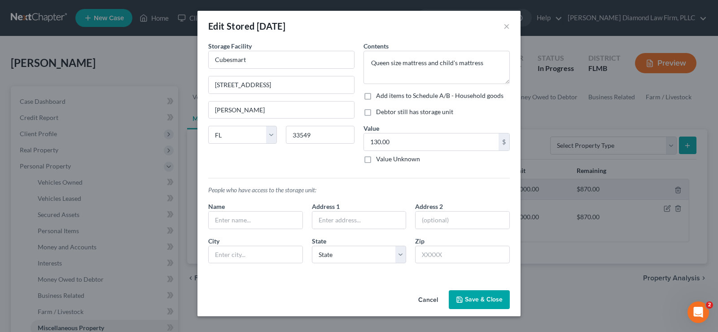
click at [493, 298] on button "Save & Close" at bounding box center [479, 299] width 61 height 19
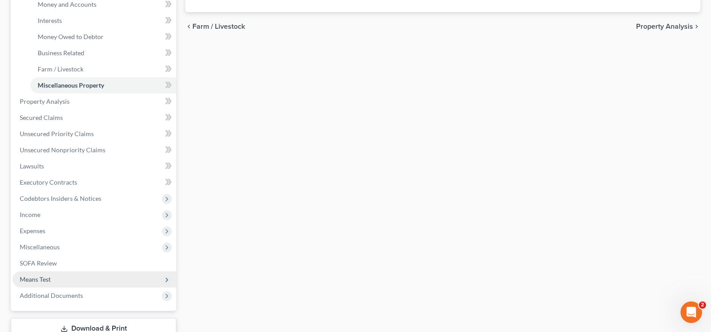
scroll to position [269, 0]
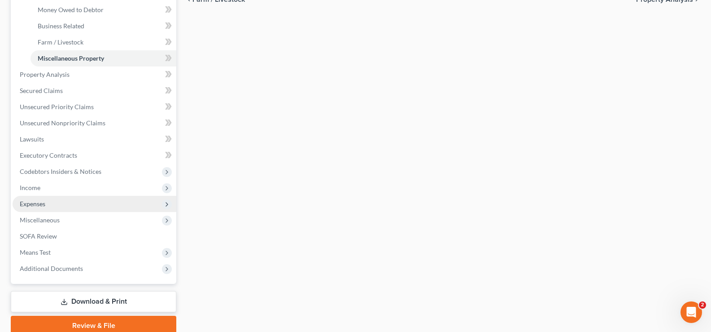
click at [51, 209] on span "Expenses" at bounding box center [95, 204] width 164 height 16
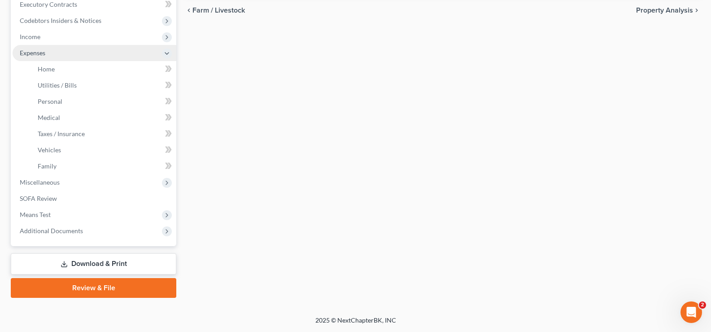
scroll to position [258, 0]
click at [101, 66] on link "Home" at bounding box center [104, 69] width 146 height 16
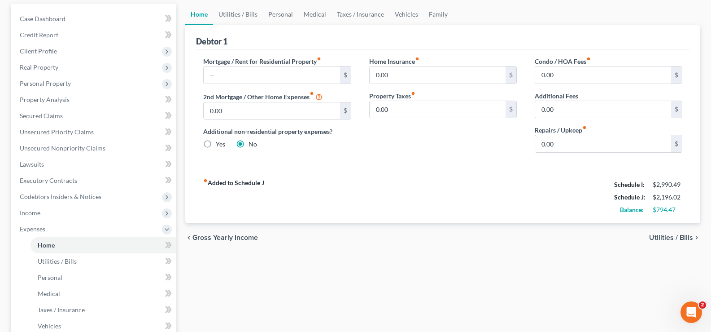
scroll to position [90, 0]
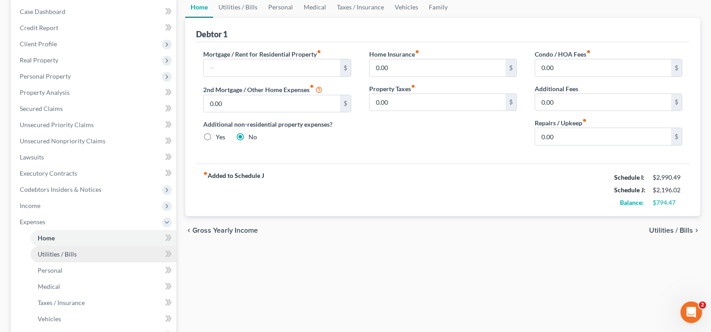
click at [65, 255] on span "Utilities / Bills" at bounding box center [57, 254] width 39 height 8
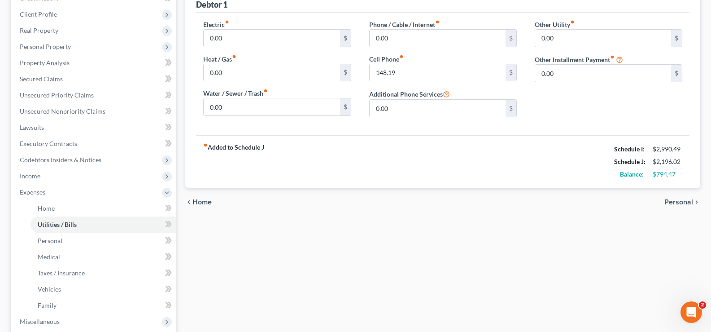
scroll to position [135, 0]
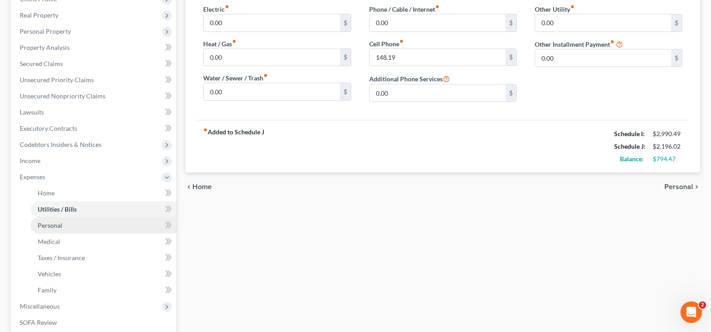
click at [65, 223] on link "Personal" at bounding box center [104, 225] width 146 height 16
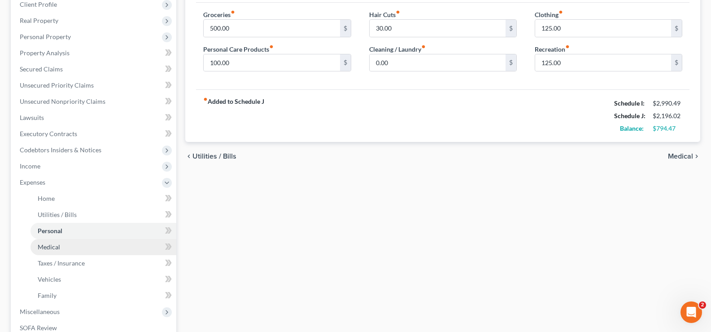
scroll to position [135, 0]
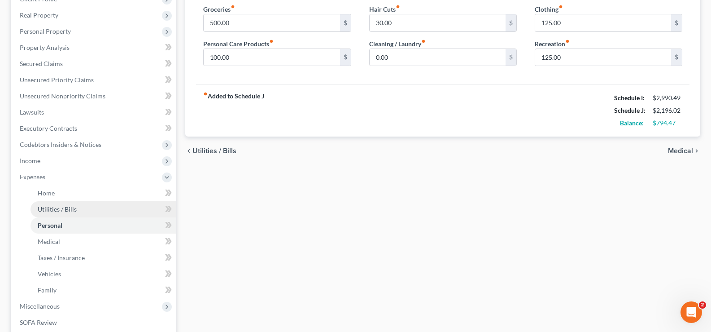
click at [67, 207] on span "Utilities / Bills" at bounding box center [57, 209] width 39 height 8
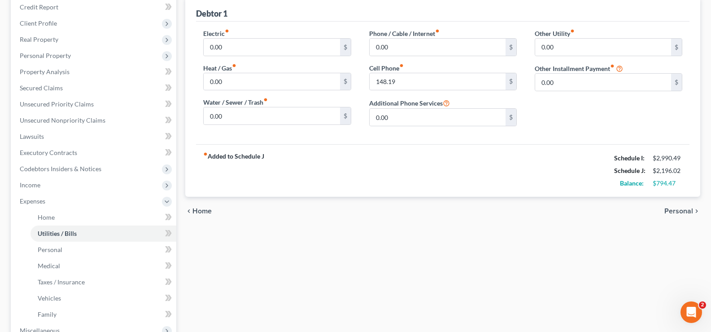
scroll to position [135, 0]
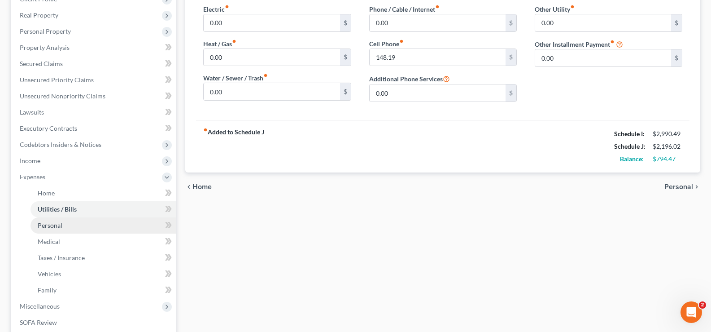
click at [54, 224] on span "Personal" at bounding box center [50, 225] width 25 height 8
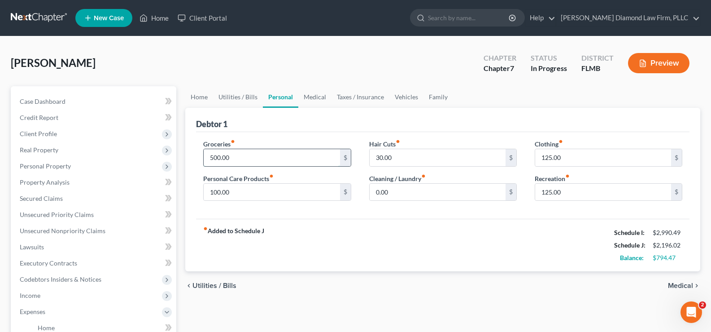
click at [238, 158] on input "500.00" at bounding box center [272, 157] width 136 height 17
type input "6"
click at [244, 162] on input "700" at bounding box center [272, 157] width 136 height 17
drag, startPoint x: 244, startPoint y: 162, endPoint x: 219, endPoint y: 155, distance: 25.6
click at [219, 155] on input "700" at bounding box center [272, 157] width 136 height 17
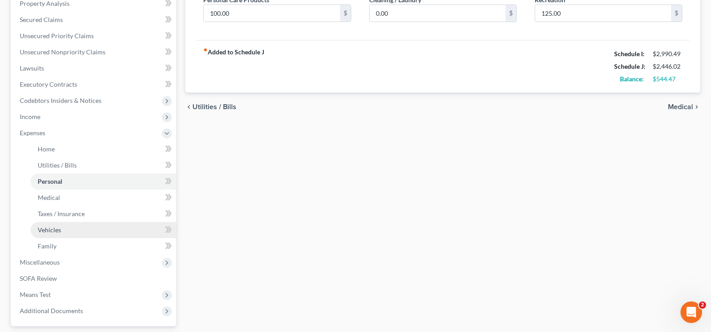
scroll to position [180, 0]
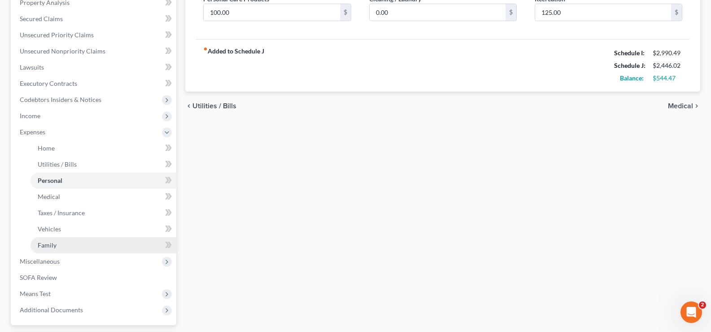
type input "750"
click at [66, 246] on link "Family" at bounding box center [104, 245] width 146 height 16
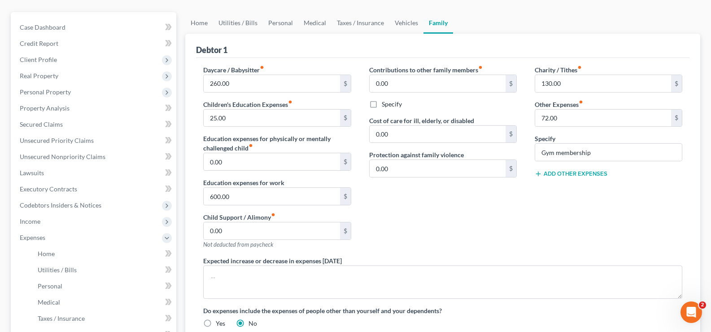
scroll to position [90, 0]
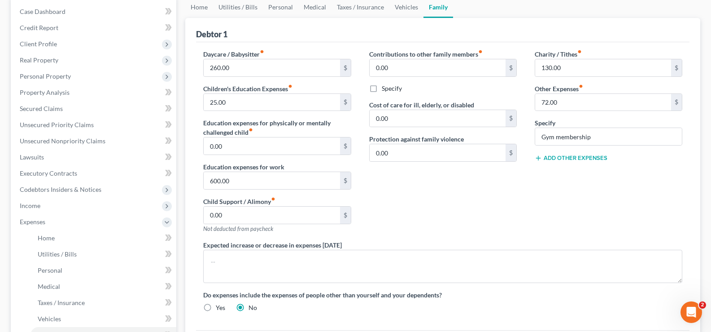
click at [575, 158] on button "Add Other Expenses" at bounding box center [571, 157] width 73 height 7
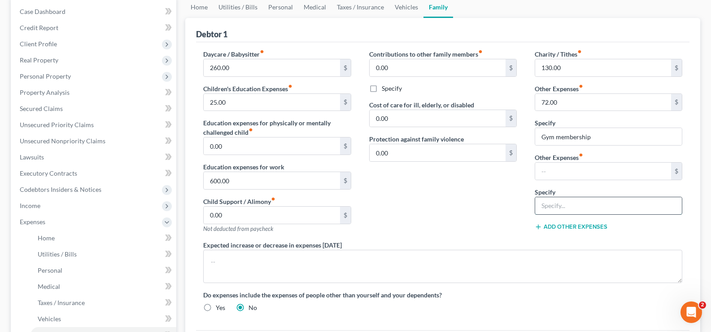
click at [550, 206] on input "text" at bounding box center [608, 205] width 147 height 17
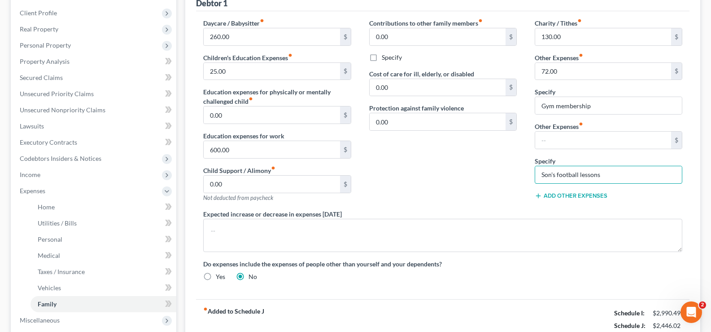
scroll to position [135, 0]
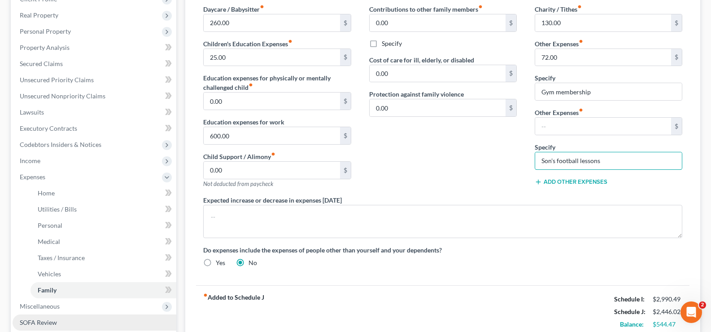
type input "Son's football lessons"
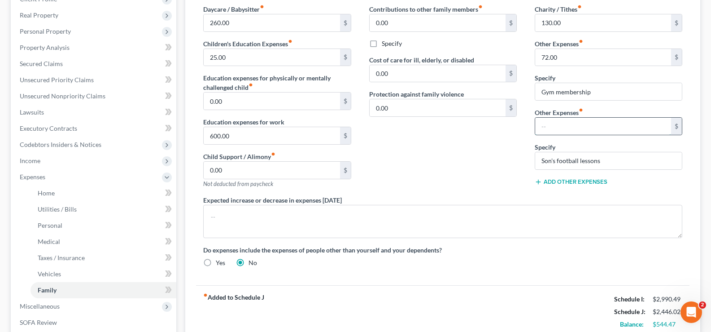
click at [574, 123] on input "text" at bounding box center [603, 126] width 136 height 17
type input "25"
click at [235, 60] on input "25.00" at bounding box center [272, 57] width 136 height 17
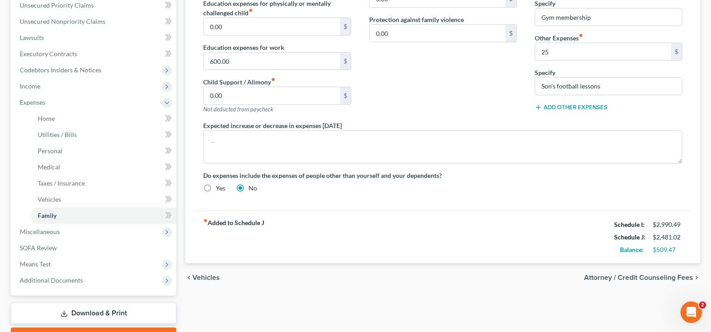
scroll to position [224, 0]
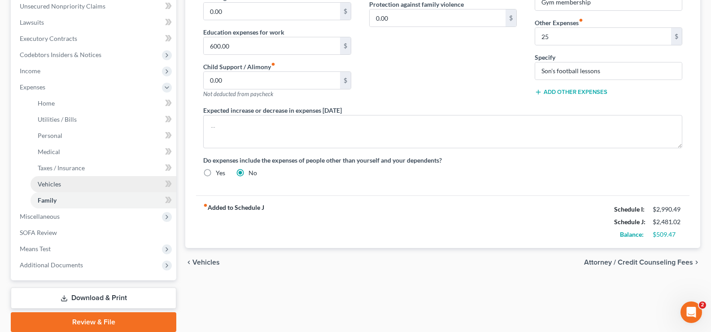
type input "35"
click at [66, 186] on link "Vehicles" at bounding box center [104, 184] width 146 height 16
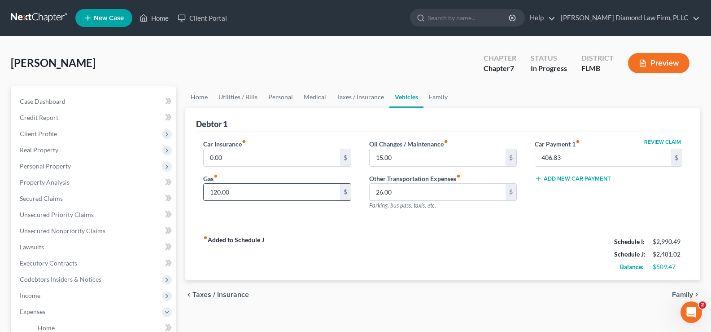
click at [237, 190] on input "120.00" at bounding box center [272, 192] width 136 height 17
type input "150"
click at [398, 164] on input "15.00" at bounding box center [438, 157] width 136 height 17
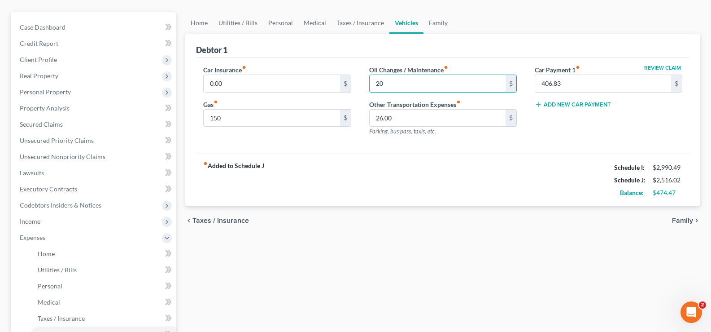
scroll to position [90, 0]
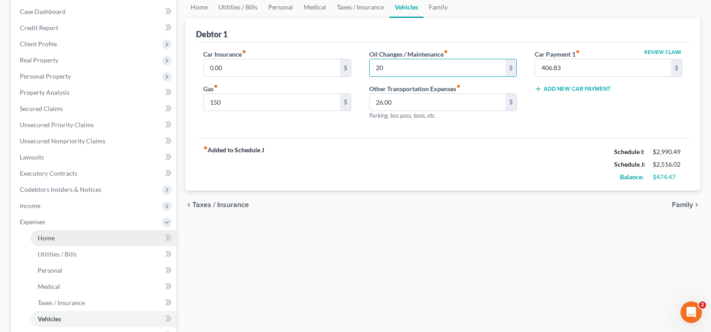
type input "20"
click at [67, 245] on link "Home" at bounding box center [104, 238] width 146 height 16
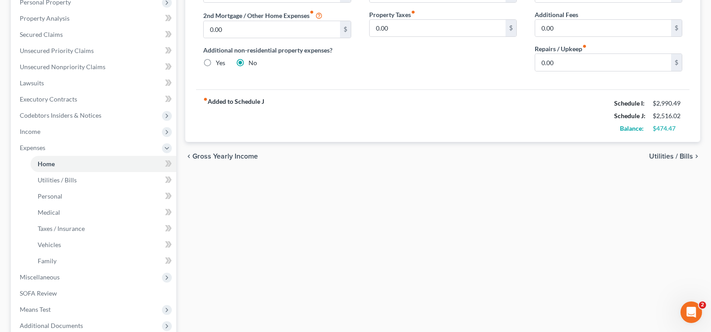
scroll to position [180, 0]
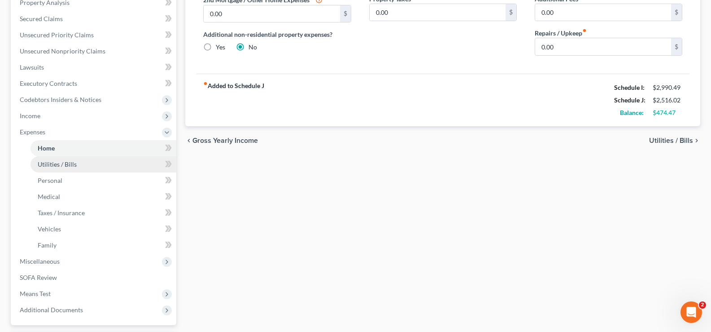
click at [53, 167] on span "Utilities / Bills" at bounding box center [57, 164] width 39 height 8
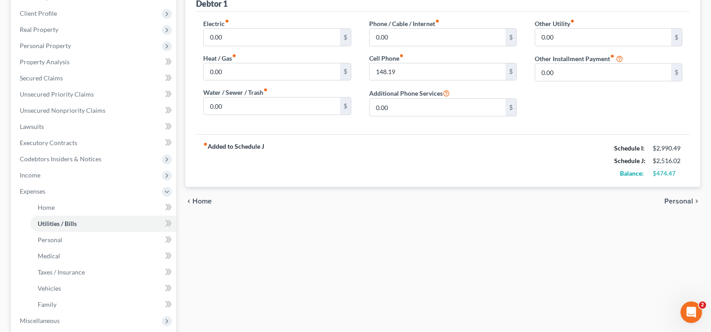
scroll to position [135, 0]
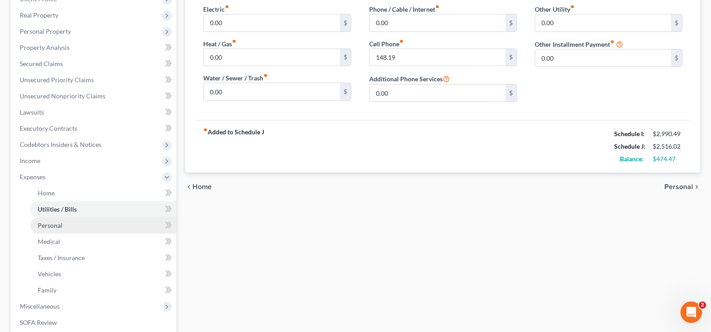
click at [68, 228] on link "Personal" at bounding box center [104, 225] width 146 height 16
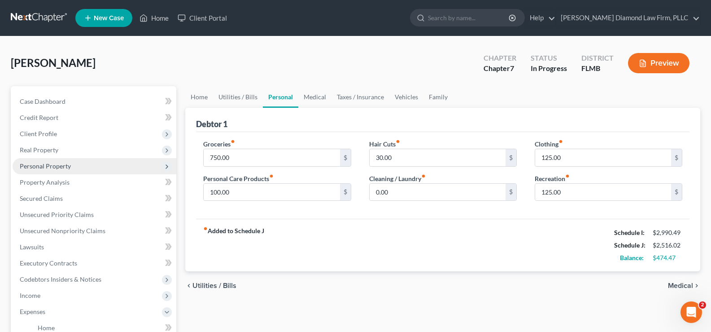
click at [54, 170] on span "Personal Property" at bounding box center [95, 166] width 164 height 16
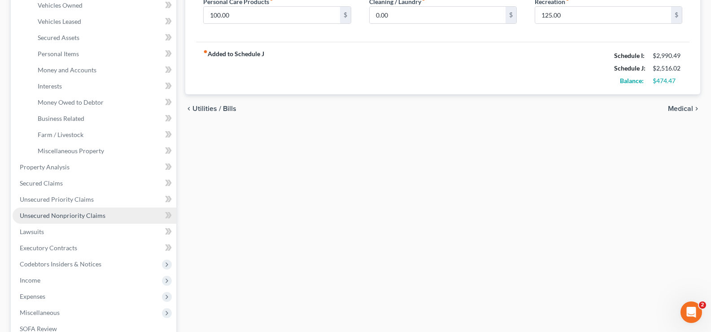
scroll to position [180, 0]
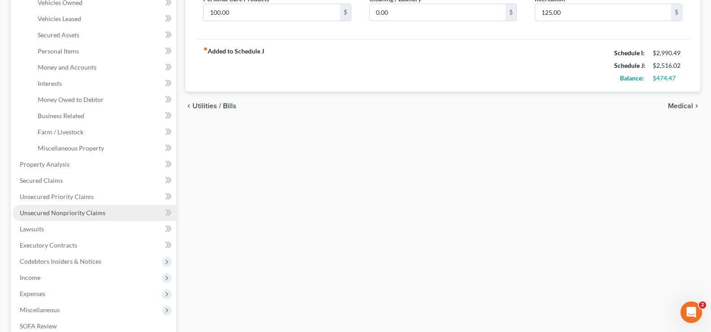
click at [85, 212] on span "Unsecured Nonpriority Claims" at bounding box center [63, 213] width 86 height 8
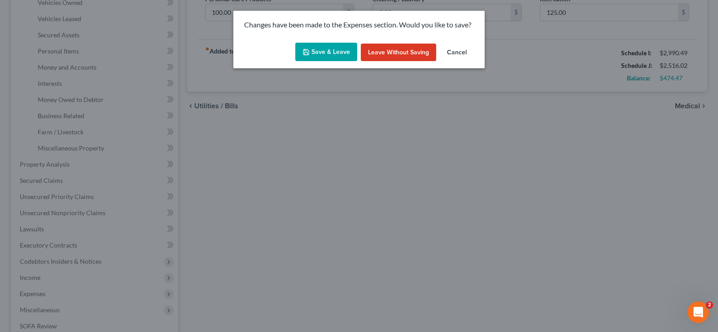
click at [320, 51] on button "Save & Leave" at bounding box center [326, 52] width 62 height 19
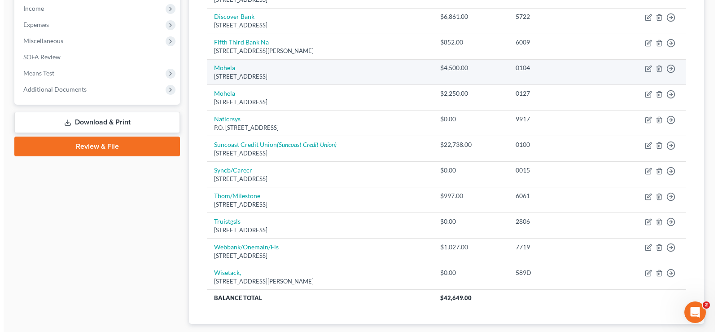
scroll to position [162, 0]
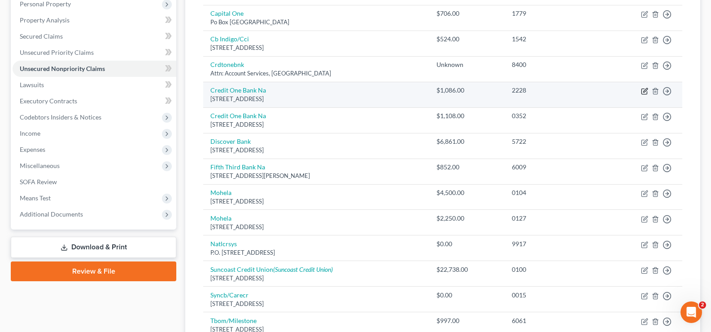
click at [644, 91] on icon "button" at bounding box center [644, 91] width 7 height 7
select select "31"
select select "2"
select select "0"
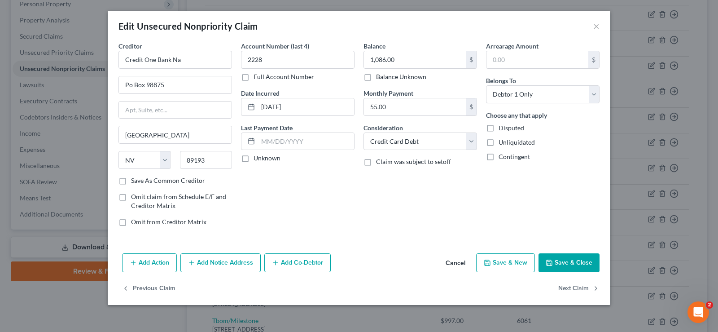
click at [219, 263] on button "Add Notice Address" at bounding box center [220, 262] width 80 height 19
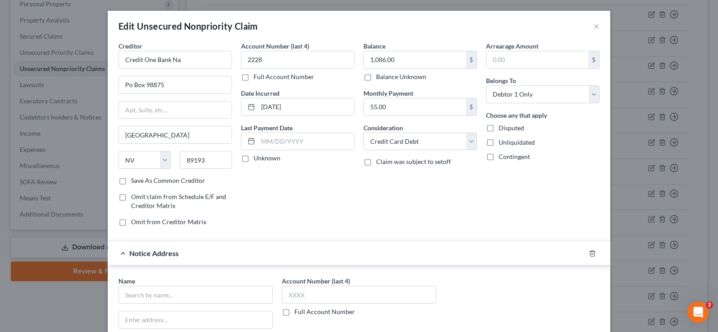
scroll to position [45, 0]
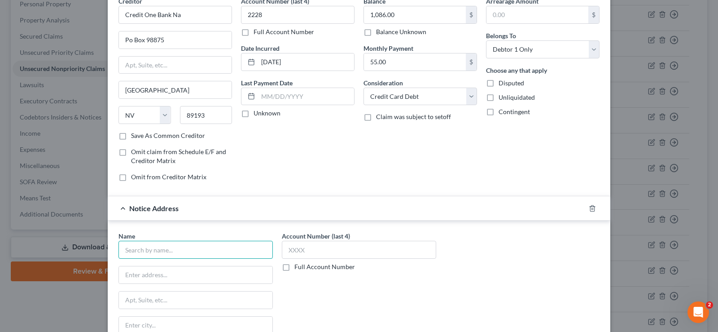
click at [220, 243] on input "text" at bounding box center [195, 250] width 154 height 18
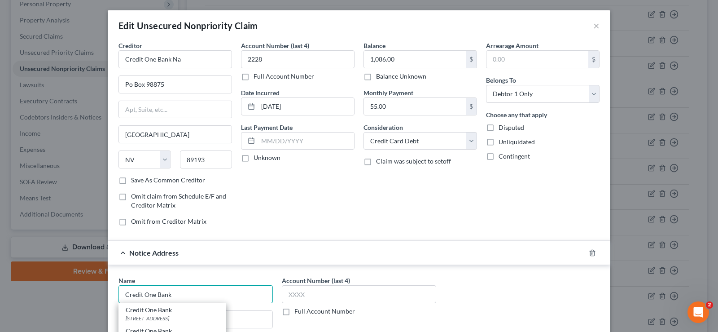
scroll to position [0, 0]
click at [191, 297] on input "Credit One Bank" at bounding box center [195, 294] width 154 height 18
type input "Credit One Bank NA"
click at [129, 322] on input "text" at bounding box center [195, 319] width 153 height 17
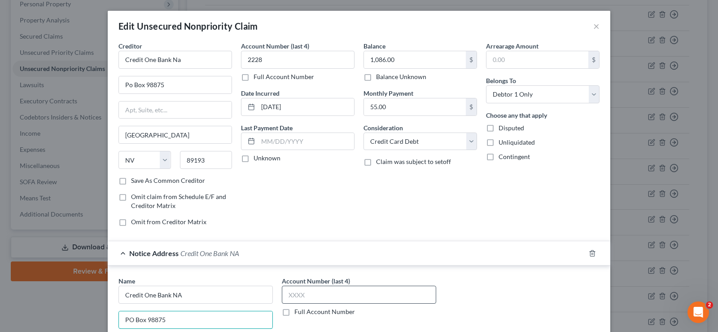
type input "PO Box 98875"
click at [323, 300] on input "text" at bounding box center [359, 294] width 154 height 18
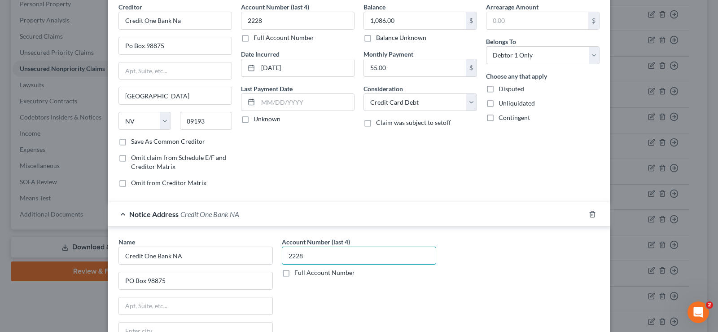
scroll to position [135, 0]
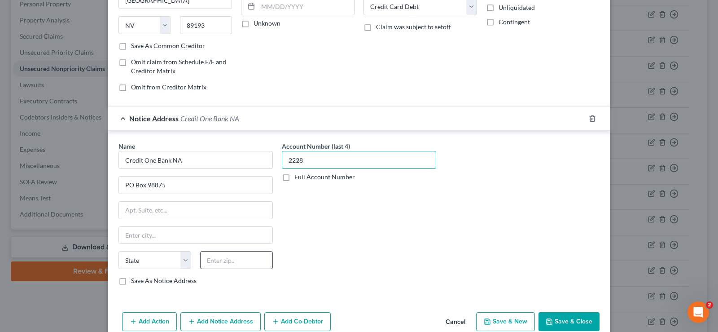
type input "2228"
click at [227, 264] on input "text" at bounding box center [236, 260] width 73 height 18
type input "89193"
type input "[GEOGRAPHIC_DATA]"
select select "31"
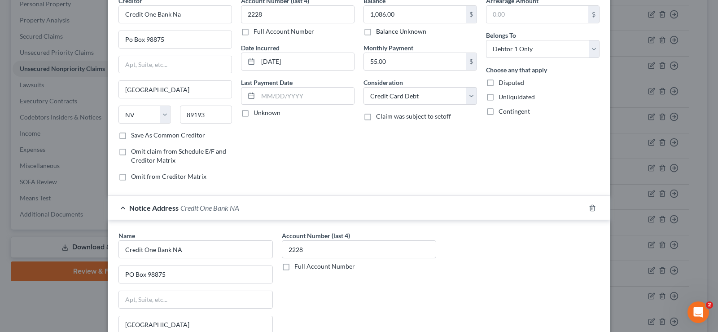
scroll to position [0, 0]
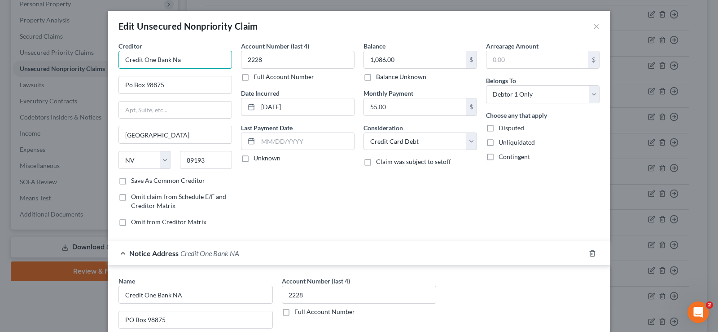
click at [185, 59] on input "Credit One Bank Na" at bounding box center [175, 60] width 114 height 18
drag, startPoint x: 186, startPoint y: 60, endPoint x: 111, endPoint y: 55, distance: 74.7
click at [109, 56] on div "Creditor * Credit One Bank [GEOGRAPHIC_DATA] 98875 [GEOGRAPHIC_DATA] [US_STATE]…" at bounding box center [359, 242] width 503 height 402
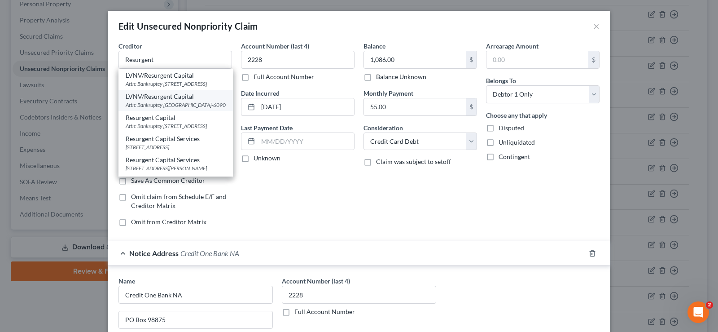
click at [180, 109] on div "Attn: Bankruptcy [GEOGRAPHIC_DATA]-6090" at bounding box center [176, 105] width 100 height 8
type input "LVNV/Resurgent Capital"
type input "Attn: Bankruptcy"
type input "PO Box 510090"
type input "Livonia"
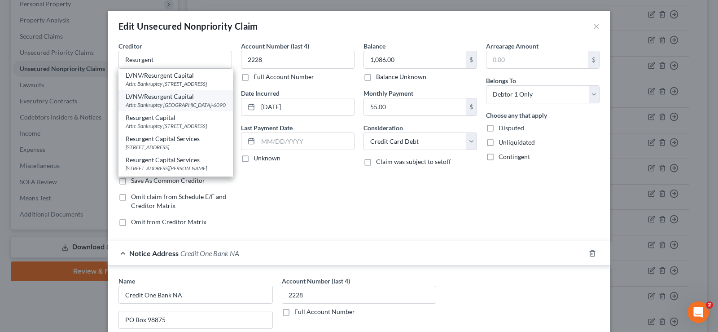
select select "23"
type input "48151-6090"
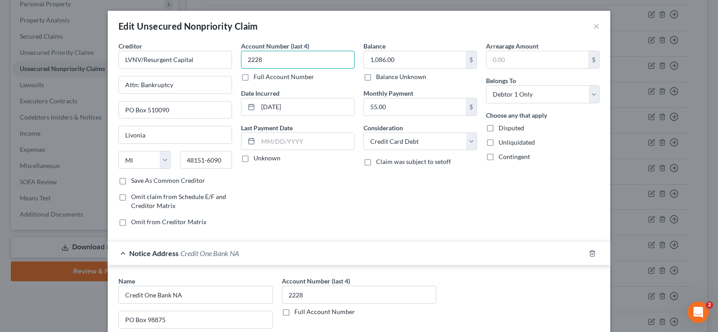
click at [273, 58] on input "2228" at bounding box center [298, 60] width 114 height 18
drag, startPoint x: 273, startPoint y: 58, endPoint x: 250, endPoint y: 53, distance: 24.2
click at [250, 53] on input "2228" at bounding box center [298, 60] width 114 height 18
type input "7981"
click at [297, 107] on input "[DATE]" at bounding box center [306, 106] width 96 height 17
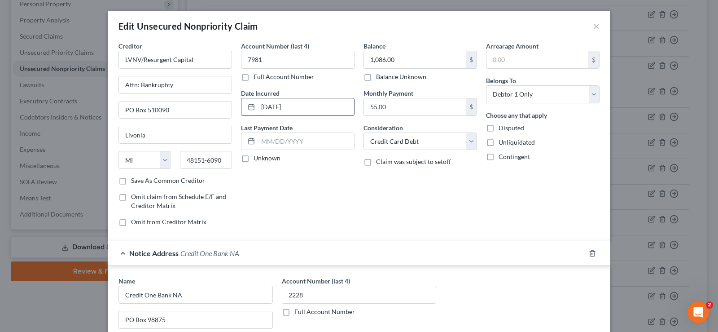
drag, startPoint x: 290, startPoint y: 112, endPoint x: 255, endPoint y: 107, distance: 35.4
click at [258, 107] on input "[DATE]" at bounding box center [306, 106] width 96 height 17
type input "[DATE]"
click at [421, 139] on select "Select Cable / Satellite Services Collection Agency Credit Card Debt Debt Couns…" at bounding box center [421, 141] width 114 height 18
select select "1"
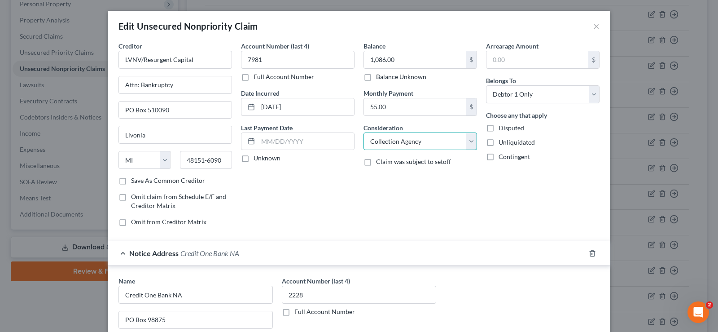
click at [364, 132] on select "Select Cable / Satellite Services Collection Agency Credit Card Debt Debt Couns…" at bounding box center [421, 141] width 114 height 18
click at [197, 59] on input "LVNV/Resurgent Capital" at bounding box center [175, 60] width 114 height 18
drag, startPoint x: 197, startPoint y: 59, endPoint x: 116, endPoint y: 24, distance: 88.0
click at [118, 55] on input "LVNV/Resurgent Capital" at bounding box center [175, 60] width 114 height 18
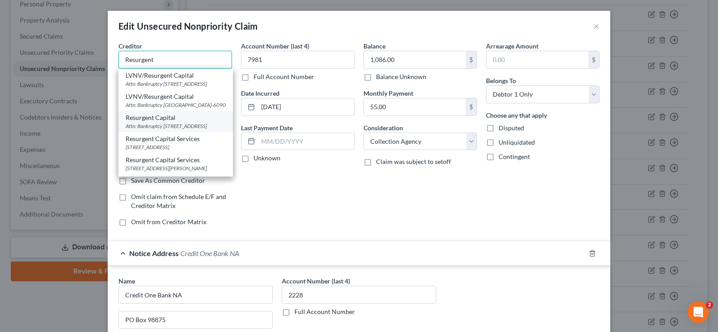
scroll to position [45, 0]
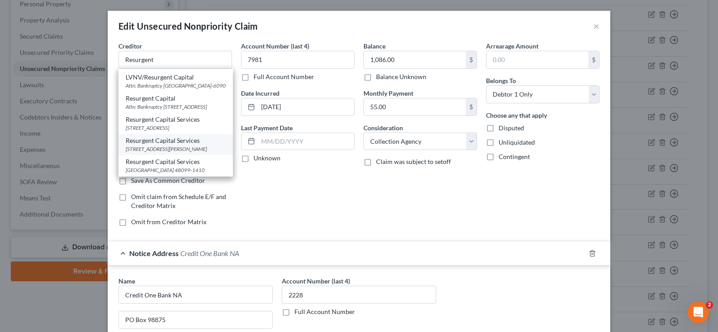
click at [155, 145] on div "[STREET_ADDRESS][PERSON_NAME]" at bounding box center [176, 149] width 100 height 8
type input "Resurgent Capital Services"
type input "[STREET_ADDRESS][PERSON_NAME]"
type input "Suite 110 MS 576"
type input "[GEOGRAPHIC_DATA]"
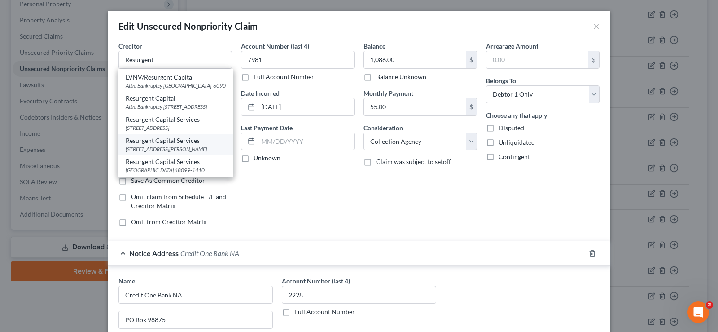
select select "42"
type input "29601"
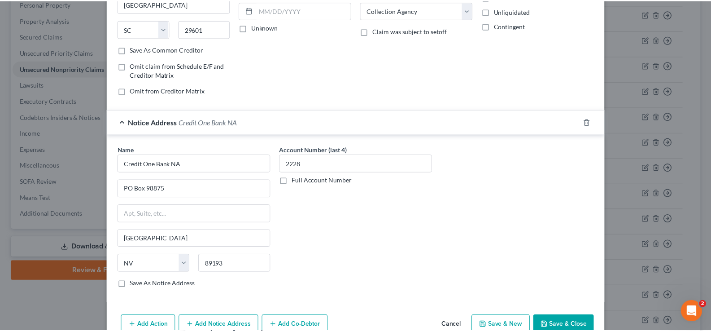
scroll to position [135, 0]
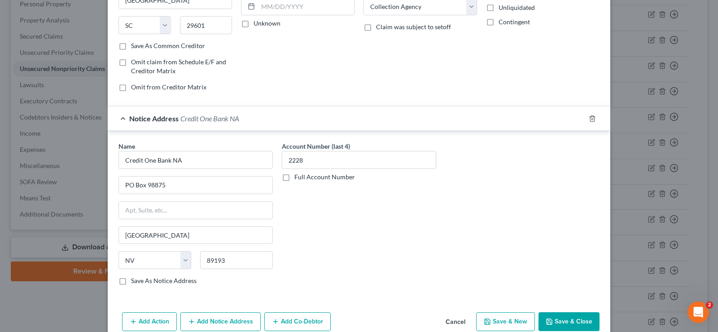
click at [562, 324] on button "Save & Close" at bounding box center [569, 321] width 61 height 19
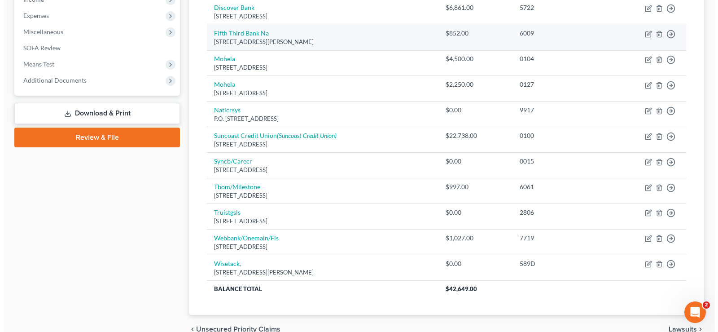
scroll to position [297, 0]
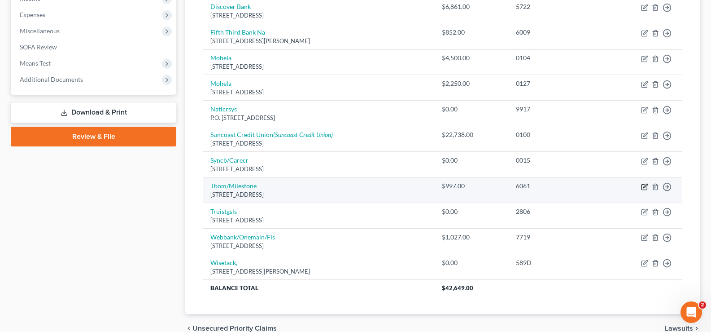
click at [646, 187] on icon "button" at bounding box center [644, 186] width 7 height 7
select select "38"
select select "2"
select select "0"
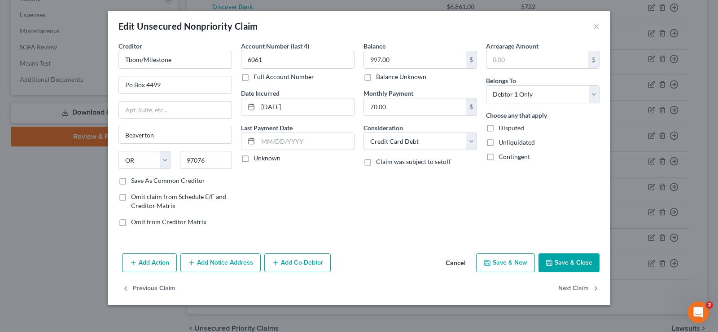
click at [219, 263] on button "Add Notice Address" at bounding box center [220, 262] width 80 height 19
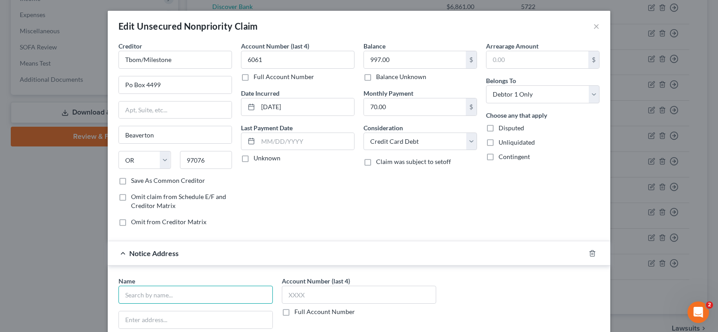
click at [161, 293] on input "text" at bounding box center [195, 294] width 154 height 18
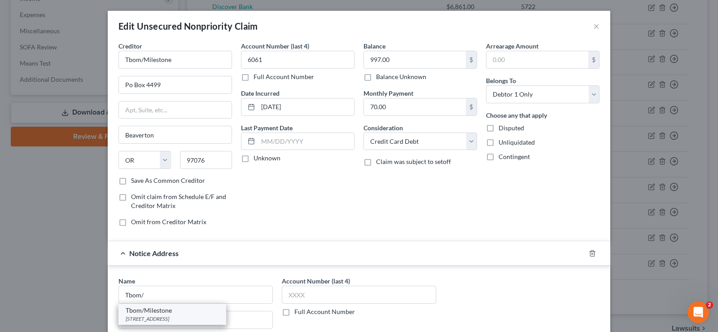
click at [162, 315] on div "[STREET_ADDRESS]" at bounding box center [172, 319] width 93 height 8
type input "Tbom/Milestone"
type input "Po Box 4499"
type input "Beaverton"
select select "38"
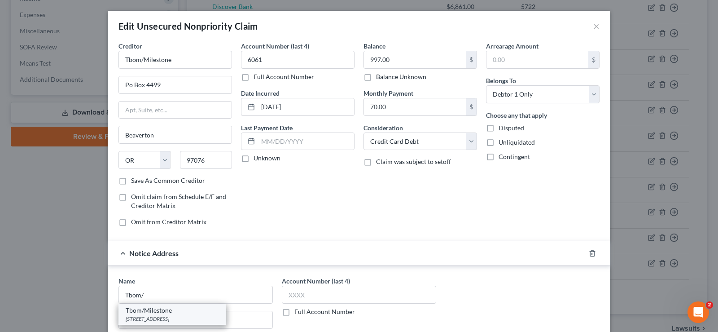
type input "97076"
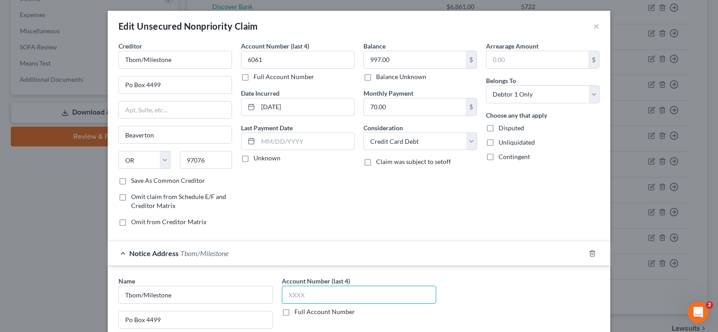
click at [314, 295] on input "text" at bounding box center [359, 294] width 154 height 18
type input "6061"
drag, startPoint x: 180, startPoint y: 60, endPoint x: 102, endPoint y: 57, distance: 78.6
click at [102, 57] on div "Edit Unsecured Nonpriority Claim × Creditor * Tbom/Milestone Po Box [GEOGRAPHIC…" at bounding box center [359, 166] width 718 height 332
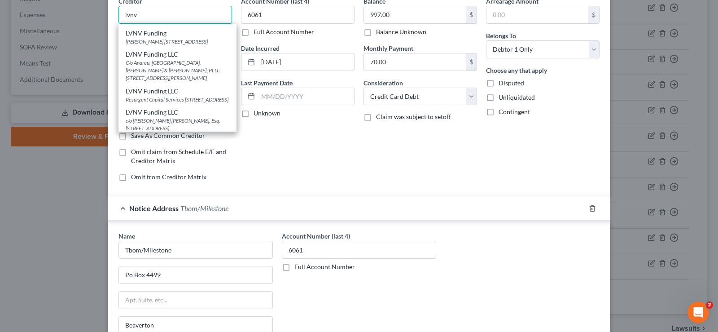
scroll to position [0, 0]
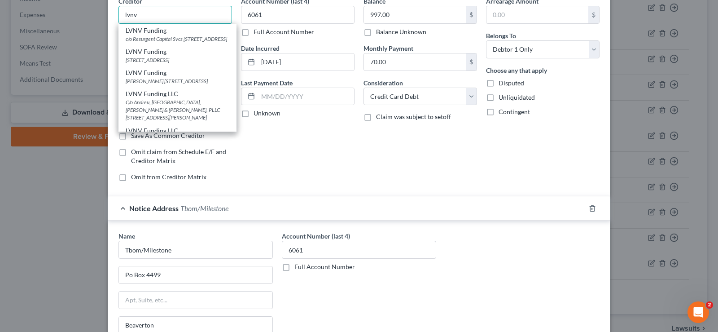
drag, startPoint x: 152, startPoint y: 11, endPoint x: 116, endPoint y: 4, distance: 36.6
click at [118, 11] on input "lvnv" at bounding box center [175, 15] width 114 height 18
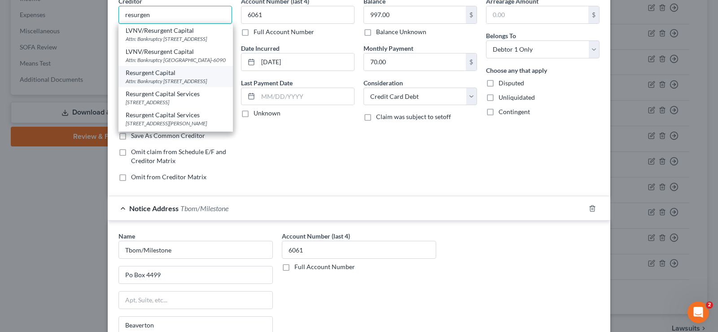
scroll to position [45, 0]
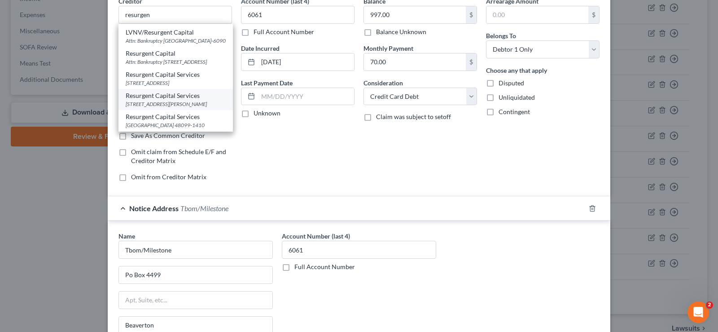
click at [175, 95] on div "Resurgent Capital Services" at bounding box center [176, 95] width 100 height 9
type input "Resurgent Capital Services"
type input "[STREET_ADDRESS][PERSON_NAME]"
type input "Suite 110 MS 576"
type input "[GEOGRAPHIC_DATA]"
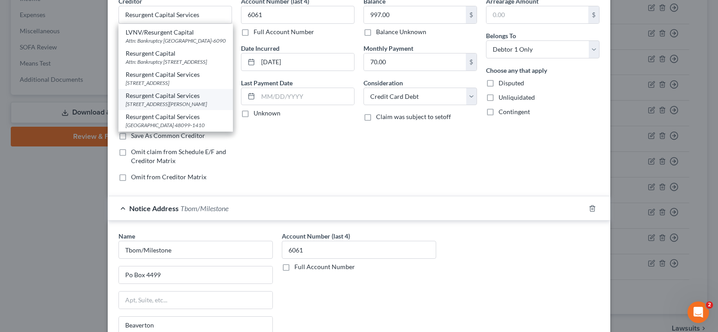
select select "42"
type input "29601"
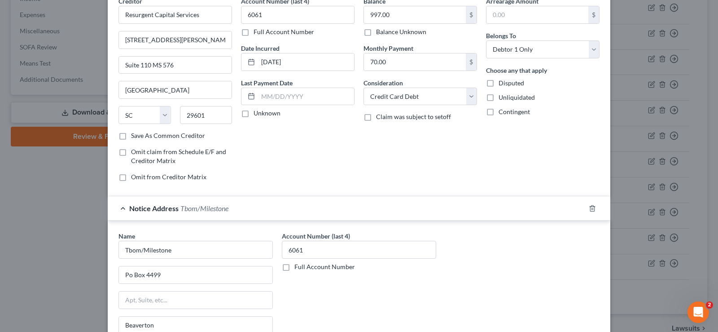
scroll to position [0, 0]
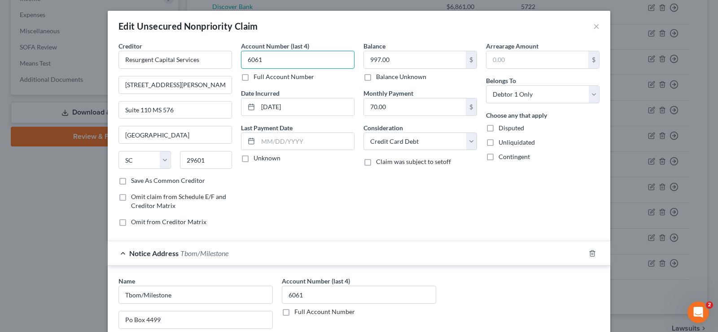
click at [262, 57] on input "6061" at bounding box center [298, 60] width 114 height 18
drag, startPoint x: 262, startPoint y: 57, endPoint x: 238, endPoint y: 56, distance: 23.4
click at [241, 56] on input "6061" at bounding box center [298, 60] width 114 height 18
type input "0340"
click at [445, 138] on select "Select Cable / Satellite Services Collection Agency Credit Card Debt Debt Couns…" at bounding box center [421, 141] width 114 height 18
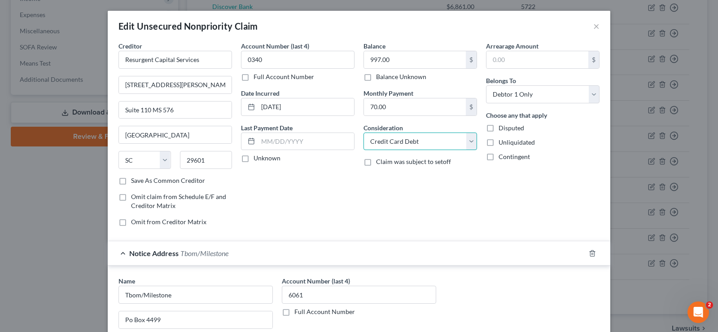
select select "1"
click at [364, 132] on select "Select Cable / Satellite Services Collection Agency Credit Card Debt Debt Couns…" at bounding box center [421, 141] width 114 height 18
click at [303, 107] on input "[DATE]" at bounding box center [306, 106] width 96 height 17
drag, startPoint x: 303, startPoint y: 107, endPoint x: 251, endPoint y: 107, distance: 52.5
click at [251, 107] on div "[DATE]" at bounding box center [298, 107] width 114 height 18
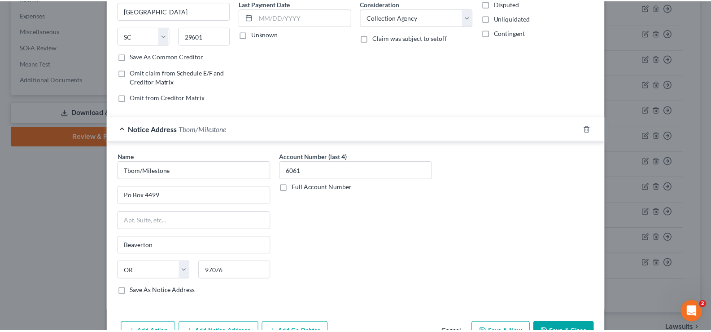
scroll to position [135, 0]
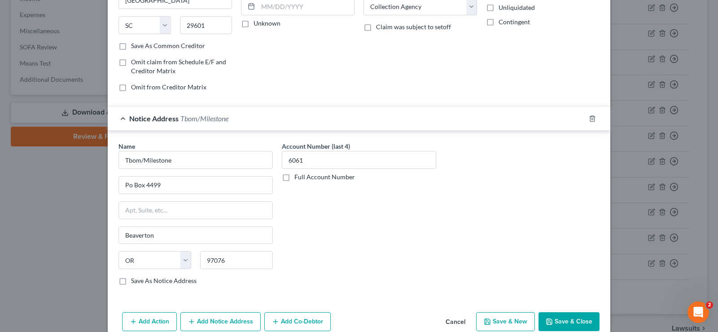
type input "[DATE]"
click at [556, 323] on button "Save & Close" at bounding box center [569, 321] width 61 height 19
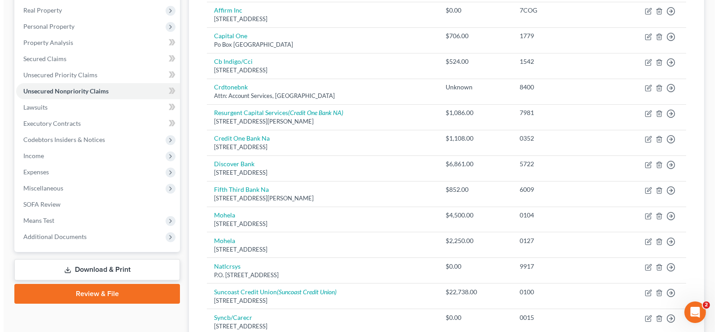
scroll to position [72, 0]
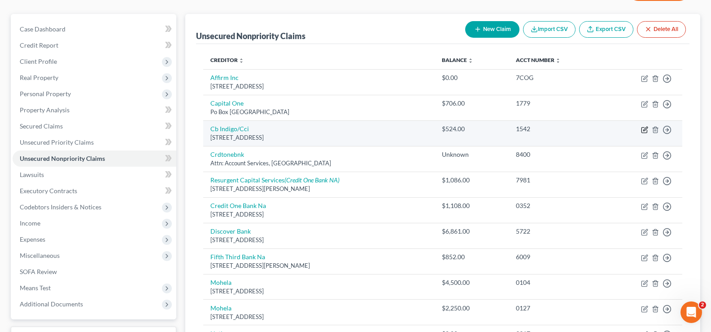
click at [643, 128] on icon "button" at bounding box center [644, 129] width 7 height 7
select select "38"
select select "2"
select select "0"
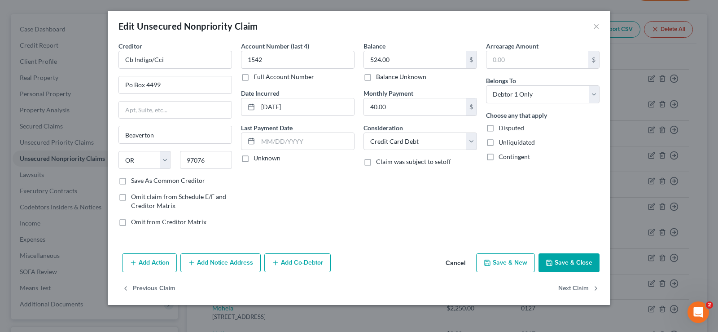
click at [207, 260] on button "Add Notice Address" at bounding box center [220, 262] width 80 height 19
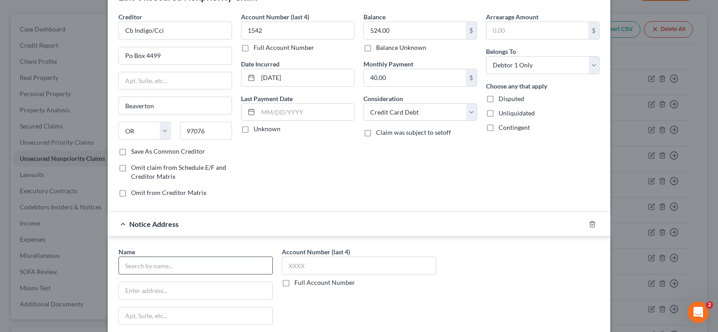
scroll to position [45, 0]
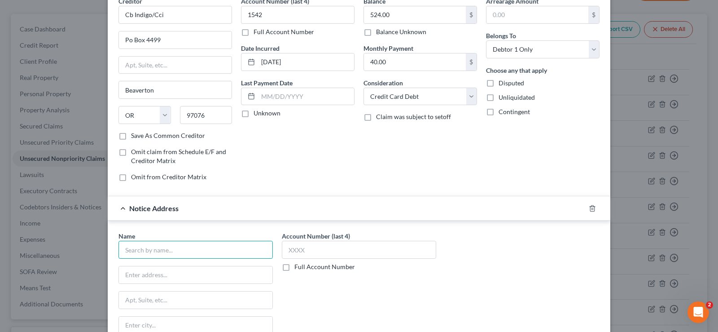
click at [128, 254] on input "text" at bounding box center [195, 250] width 154 height 18
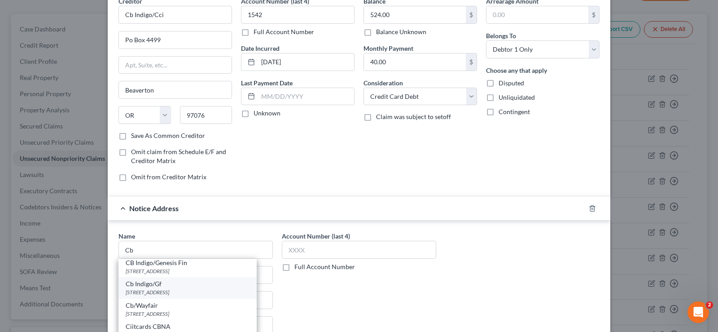
click at [153, 289] on div "[STREET_ADDRESS]" at bounding box center [188, 292] width 124 height 8
type input "Cb Indigo/Gf"
type input "Po Box 4499"
type input "Beaverton"
select select "38"
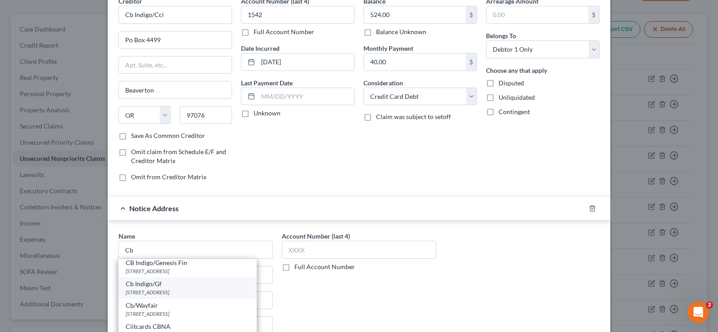
type input "97076"
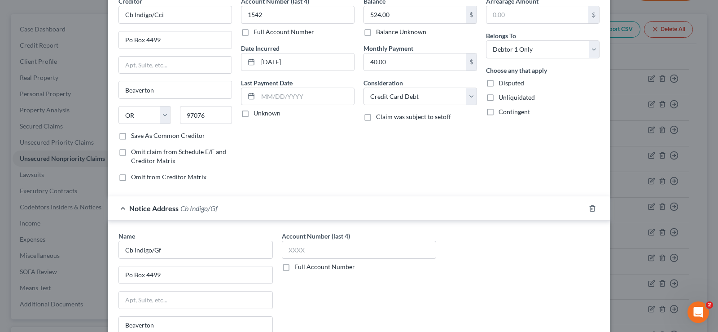
scroll to position [0, 0]
click at [310, 249] on input "text" at bounding box center [359, 250] width 154 height 18
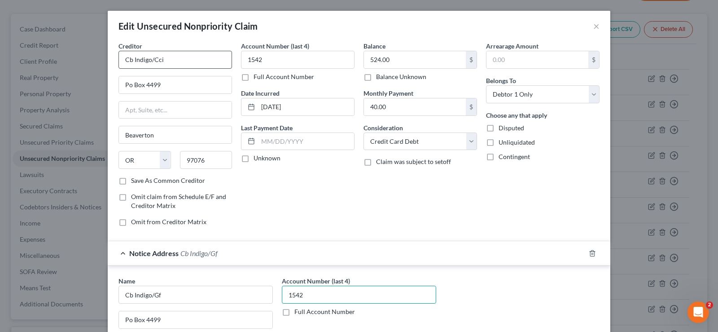
type input "1542"
drag, startPoint x: 171, startPoint y: 62, endPoint x: 117, endPoint y: 60, distance: 53.5
click at [118, 60] on input "Cb Indigo/Cci" at bounding box center [175, 60] width 114 height 18
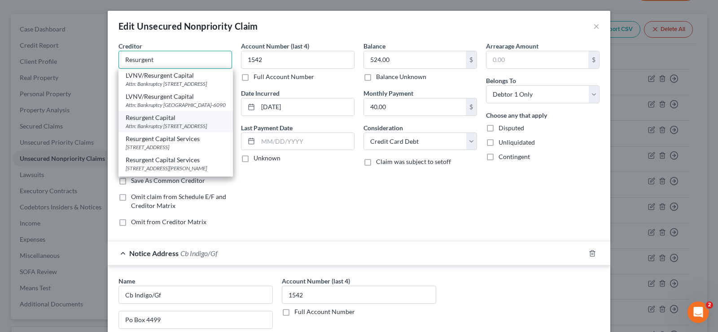
scroll to position [45, 0]
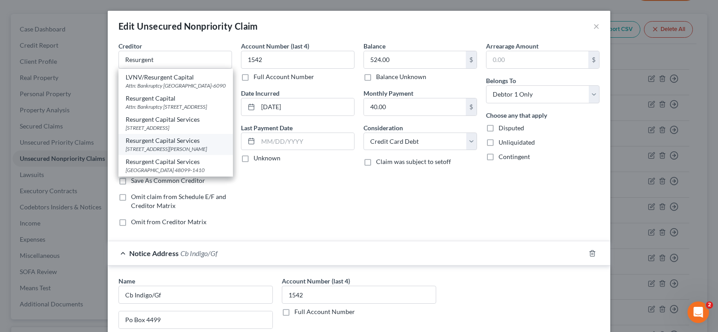
click at [170, 145] on div "[STREET_ADDRESS][PERSON_NAME]" at bounding box center [176, 149] width 100 height 8
type input "Resurgent Capital Services"
type input "[STREET_ADDRESS][PERSON_NAME]"
type input "Suite 110 MS 576"
type input "[GEOGRAPHIC_DATA]"
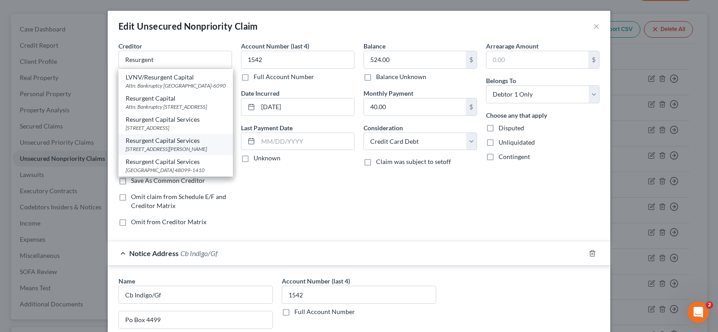
select select "42"
type input "29601"
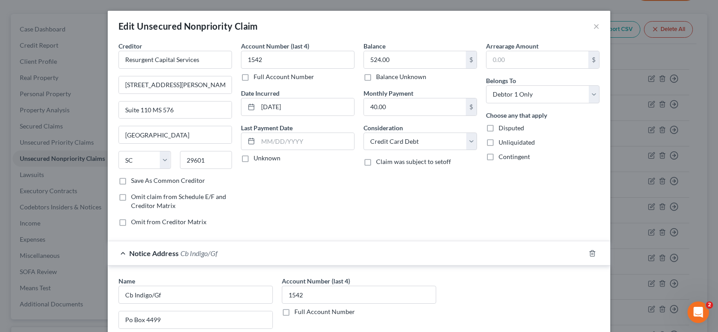
scroll to position [0, 0]
click at [283, 61] on input "1542" at bounding box center [298, 60] width 114 height 18
drag, startPoint x: 283, startPoint y: 61, endPoint x: 235, endPoint y: 57, distance: 48.2
click at [237, 57] on div "Account Number (last 4) 1542 Full Account Number Date Incurred [DATE] Last Paym…" at bounding box center [298, 137] width 123 height 192
type input "3415"
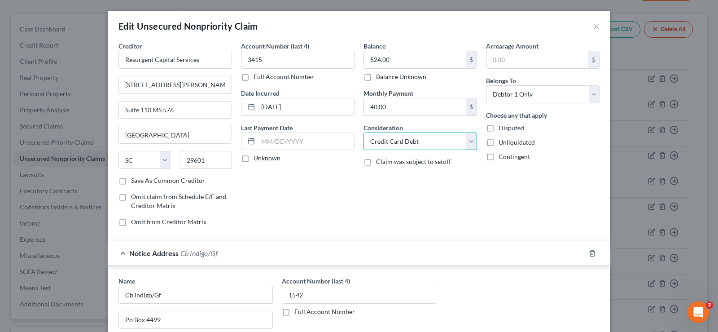
click at [443, 135] on select "Select Cable / Satellite Services Collection Agency Credit Card Debt Debt Couns…" at bounding box center [421, 141] width 114 height 18
select select "1"
click at [364, 132] on select "Select Cable / Satellite Services Collection Agency Credit Card Debt Debt Couns…" at bounding box center [421, 141] width 114 height 18
click at [291, 106] on input "[DATE]" at bounding box center [306, 106] width 96 height 17
drag, startPoint x: 292, startPoint y: 106, endPoint x: 371, endPoint y: 103, distance: 79.0
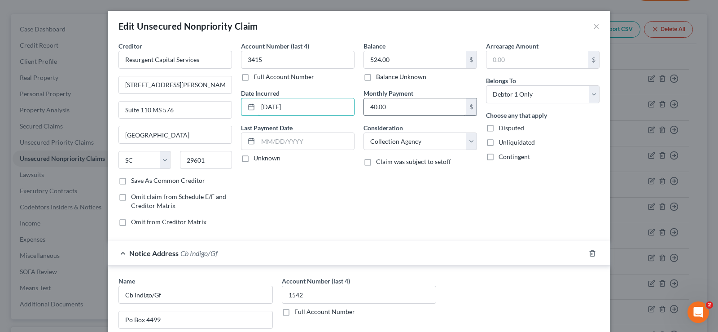
click at [251, 102] on div "[DATE]" at bounding box center [298, 107] width 114 height 18
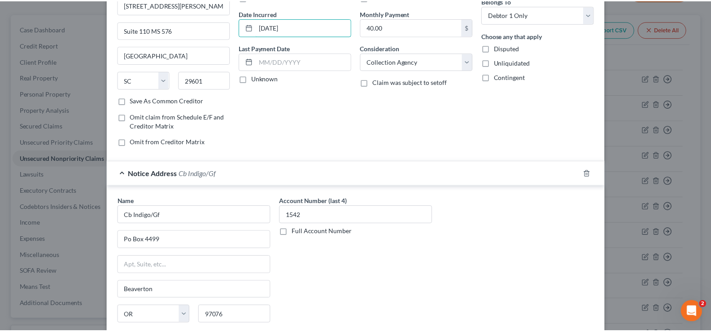
scroll to position [177, 0]
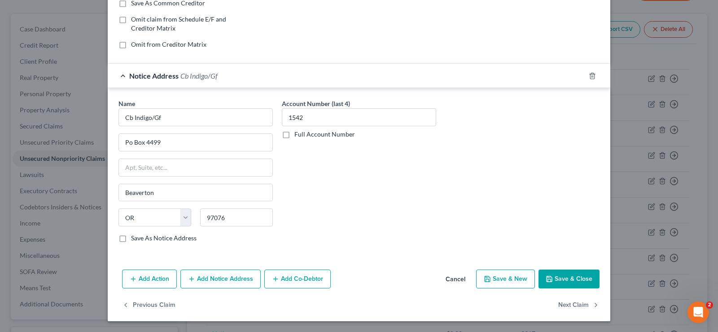
type input "[DATE]"
click at [566, 284] on button "Save & Close" at bounding box center [569, 278] width 61 height 19
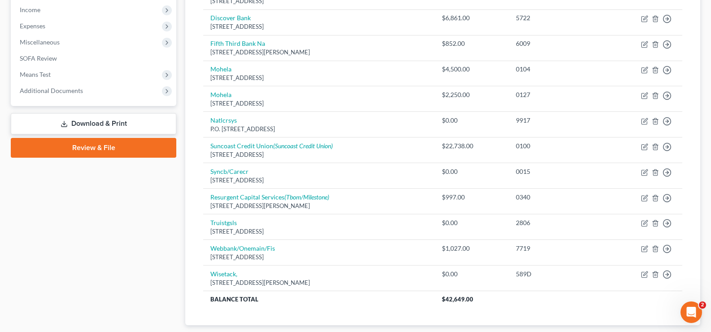
scroll to position [342, 0]
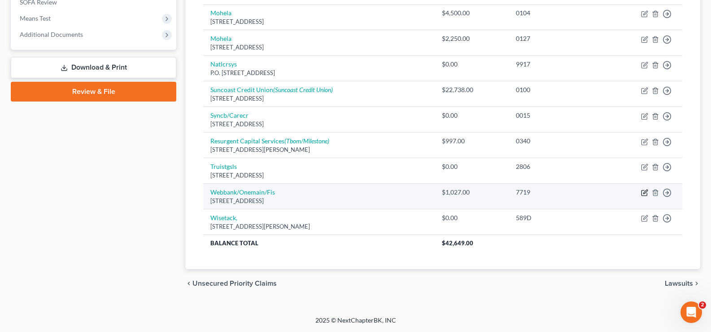
click at [643, 193] on icon "button" at bounding box center [644, 192] width 7 height 7
select select "9"
select select "2"
select select "0"
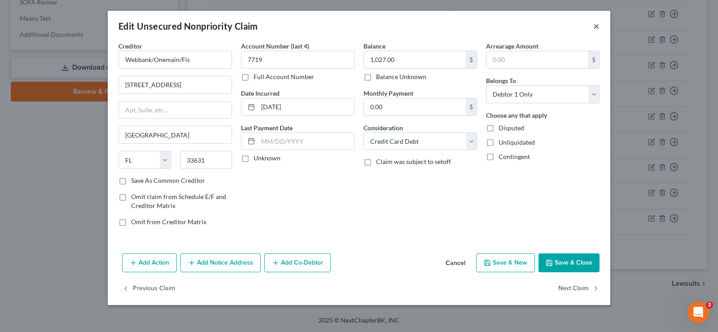
click at [596, 28] on button "×" at bounding box center [596, 26] width 6 height 11
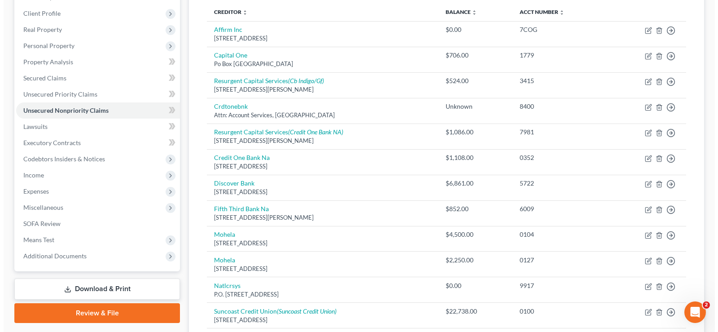
scroll to position [72, 0]
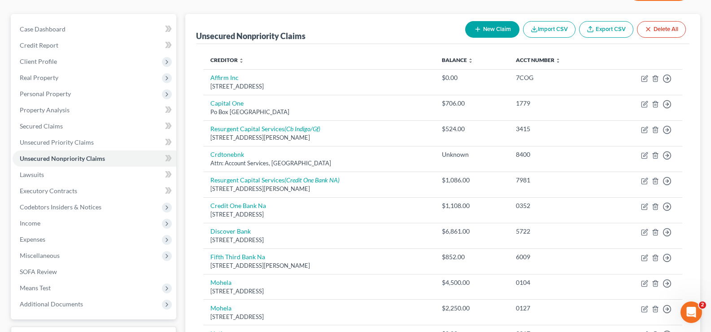
click at [491, 33] on button "New Claim" at bounding box center [492, 29] width 54 height 17
select select "0"
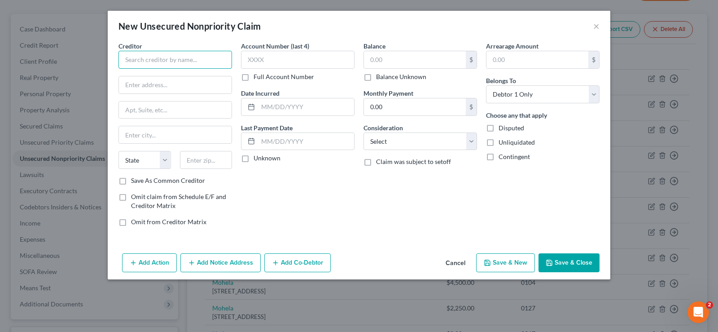
click at [175, 53] on input "text" at bounding box center [175, 60] width 114 height 18
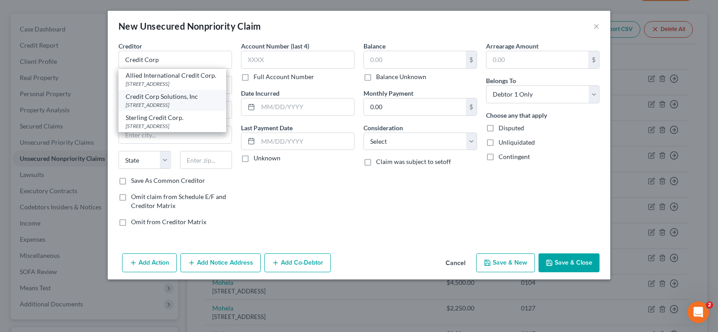
click at [195, 109] on div "[STREET_ADDRESS]" at bounding box center [172, 105] width 93 height 8
type input "Credit Corp Solutions, Inc"
type input "[STREET_ADDRESS]"
type input "[PERSON_NAME]"
select select "46"
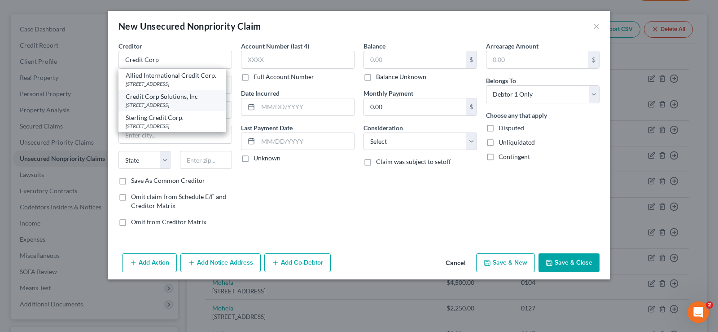
type input "84020"
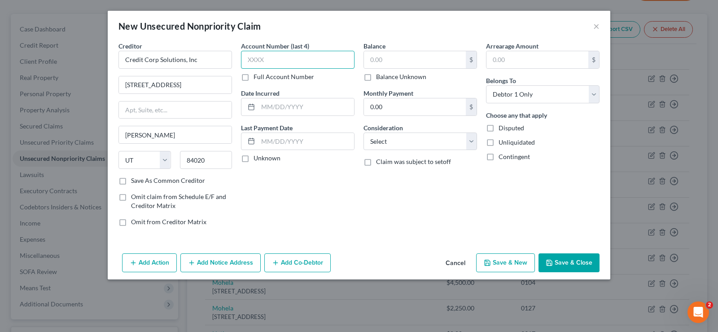
click at [275, 60] on input "text" at bounding box center [298, 60] width 114 height 18
type input "4032"
click at [285, 105] on input "text" at bounding box center [306, 106] width 96 height 17
type input "04/2025"
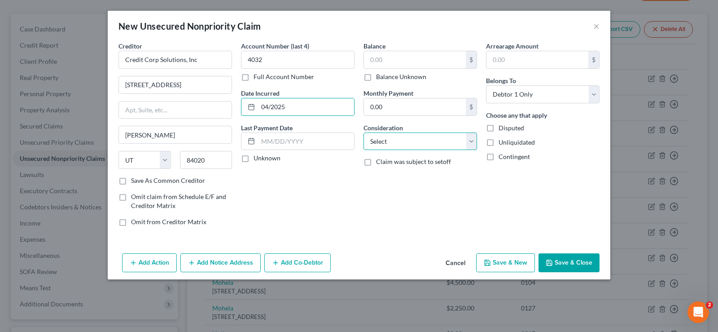
click at [417, 140] on select "Select Cable / Satellite Services Collection Agency Credit Card Debt Debt Couns…" at bounding box center [421, 141] width 114 height 18
select select "1"
click at [364, 132] on select "Select Cable / Satellite Services Collection Agency Credit Card Debt Debt Couns…" at bounding box center [421, 141] width 114 height 18
click at [390, 59] on input "text" at bounding box center [415, 59] width 102 height 17
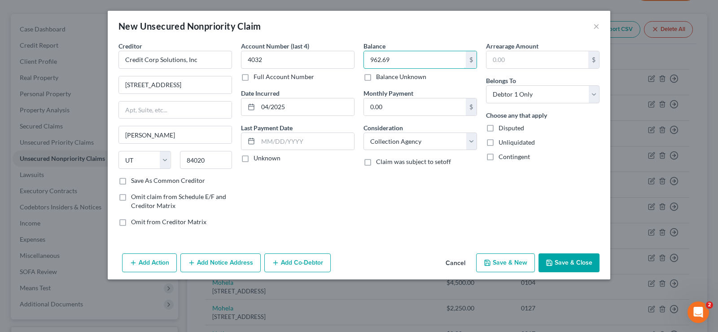
type input "962.69"
click at [231, 262] on button "Add Notice Address" at bounding box center [220, 262] width 80 height 19
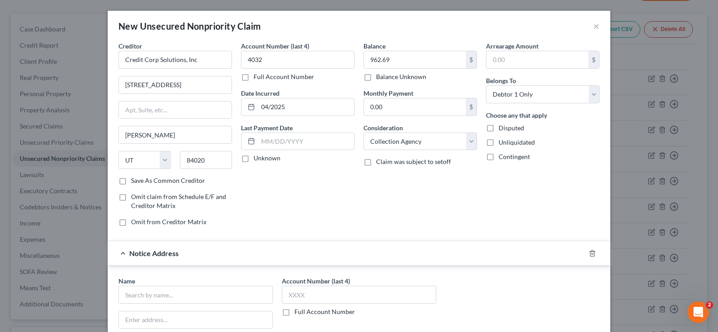
scroll to position [45, 0]
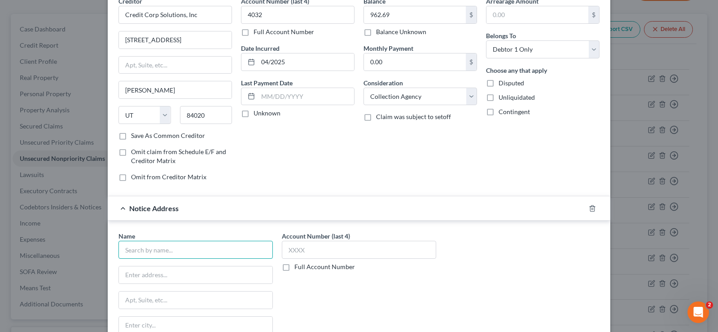
click at [146, 248] on input "text" at bounding box center [195, 250] width 154 height 18
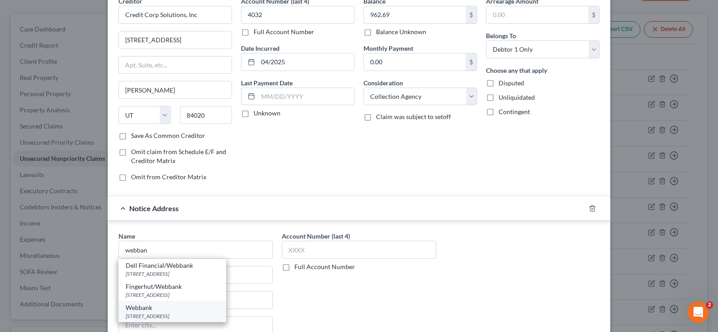
click at [170, 316] on div "[STREET_ADDRESS]" at bounding box center [172, 316] width 93 height 8
type input "Webbank"
type input "[STREET_ADDRESS]"
type input "Suite 1000"
type input "[GEOGRAPHIC_DATA]"
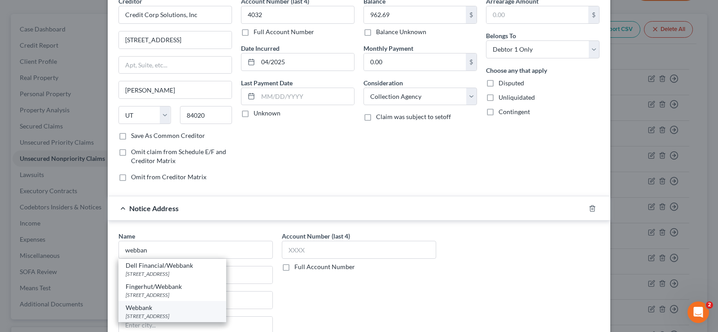
select select "46"
type input "84111"
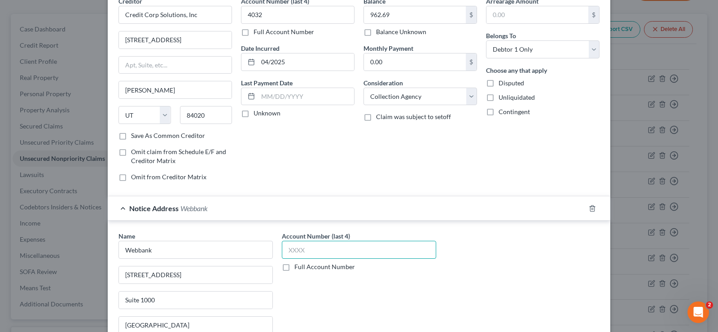
click at [328, 250] on input "text" at bounding box center [359, 250] width 154 height 18
type input "0946"
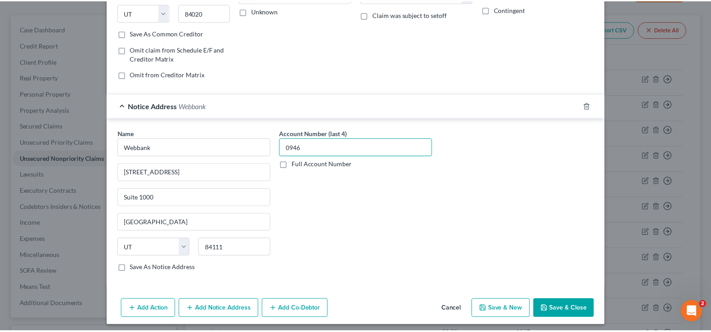
scroll to position [152, 0]
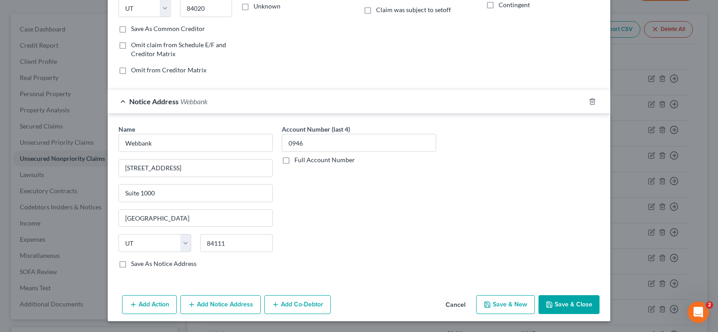
click at [568, 301] on button "Save & Close" at bounding box center [569, 304] width 61 height 19
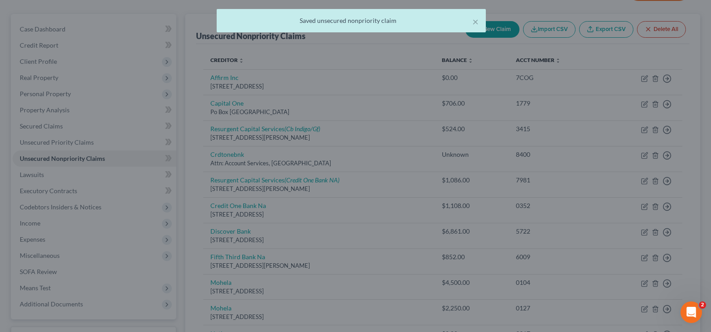
scroll to position [0, 0]
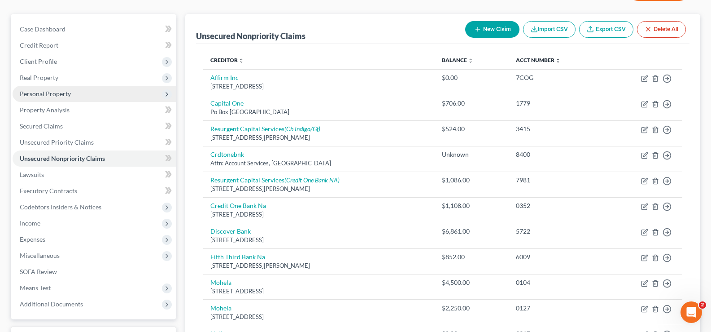
click at [50, 98] on span "Personal Property" at bounding box center [95, 94] width 164 height 16
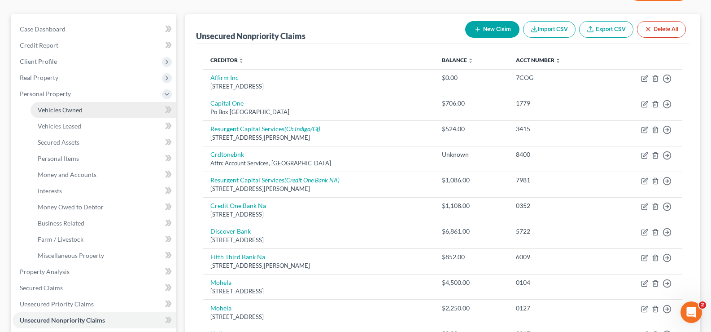
click at [79, 109] on span "Vehicles Owned" at bounding box center [60, 110] width 45 height 8
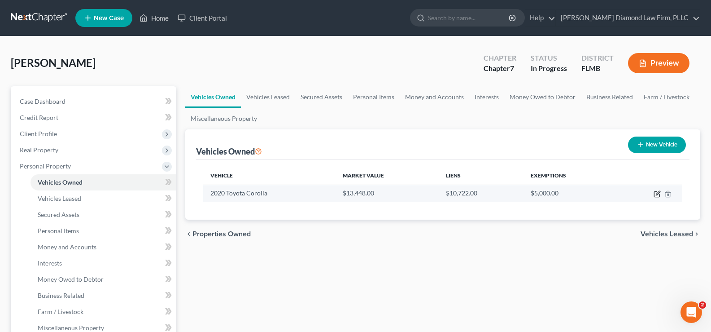
click at [658, 193] on icon "button" at bounding box center [658, 193] width 4 height 4
select select "0"
select select "6"
select select "2"
select select "0"
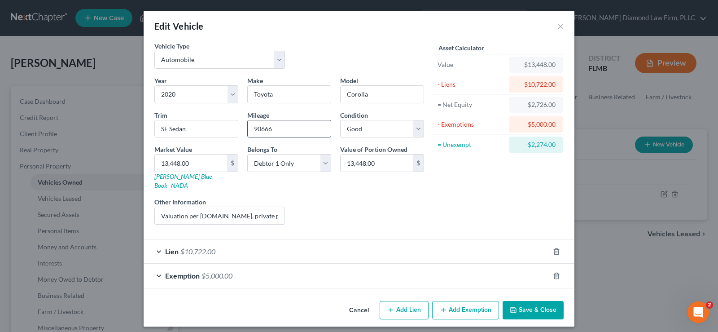
click at [280, 129] on input "90666" at bounding box center [289, 128] width 83 height 17
drag, startPoint x: 280, startPoint y: 129, endPoint x: 240, endPoint y: 123, distance: 40.8
click at [240, 123] on div "Year Select 2026 2025 2024 2023 2022 2021 2020 2019 2018 2017 2016 2015 2014 20…" at bounding box center [289, 154] width 279 height 156
type input "92000"
click at [174, 177] on link "[PERSON_NAME] Blue Book" at bounding box center [182, 180] width 57 height 17
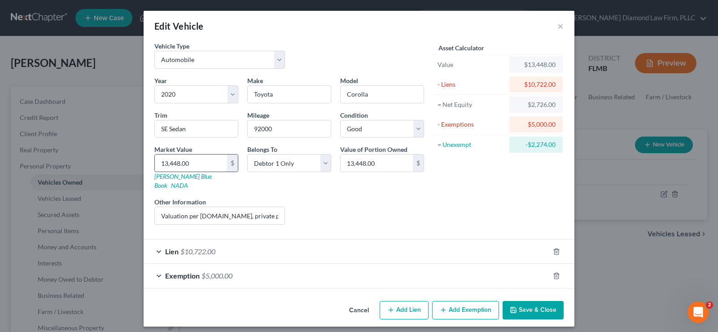
click at [190, 166] on input "13,448.00" at bounding box center [191, 162] width 72 height 17
type input "1"
type input "1.00"
type input "12"
type input "12.00"
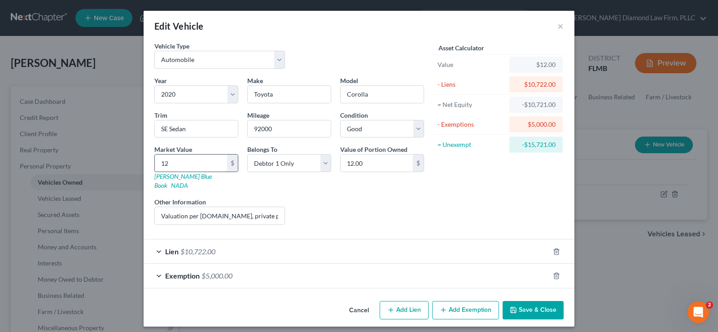
type input "122"
type input "122.00"
type input "1229"
type input "1,229.00"
type input "1,2293"
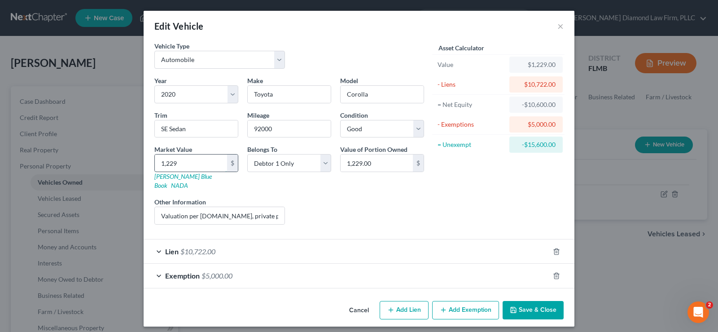
type input "12,293.00"
type input "12,293"
click at [162, 241] on div "Lien $10,722.00" at bounding box center [347, 251] width 406 height 24
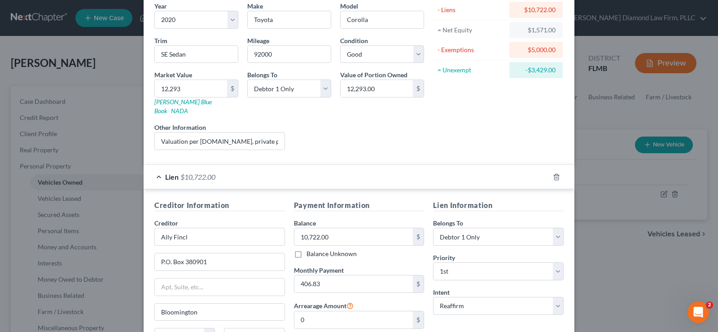
scroll to position [90, 0]
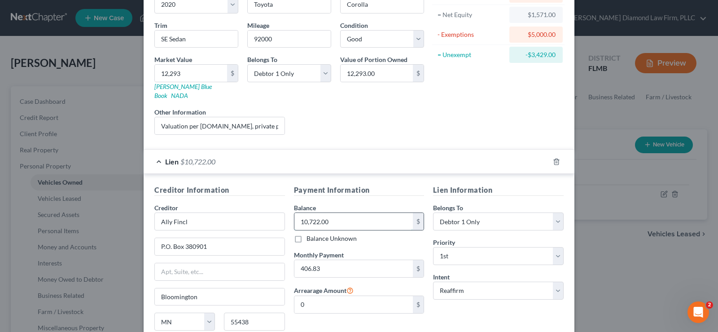
click at [345, 213] on input "10,722.00" at bounding box center [353, 221] width 119 height 17
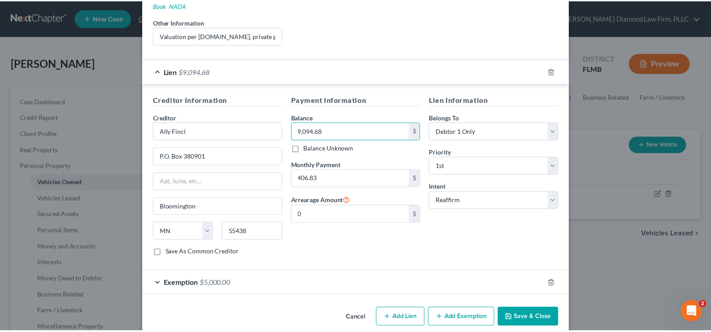
scroll to position [184, 0]
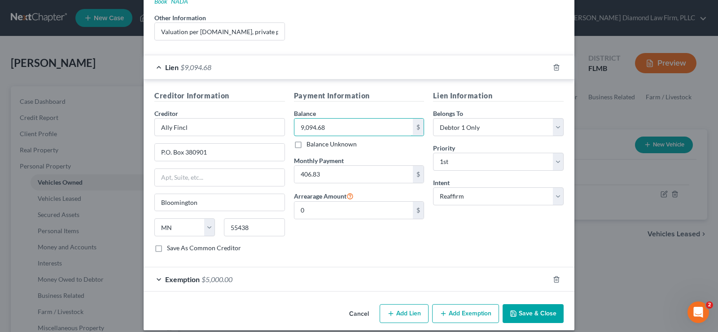
type input "9,094.68"
click at [528, 304] on button "Save & Close" at bounding box center [533, 313] width 61 height 19
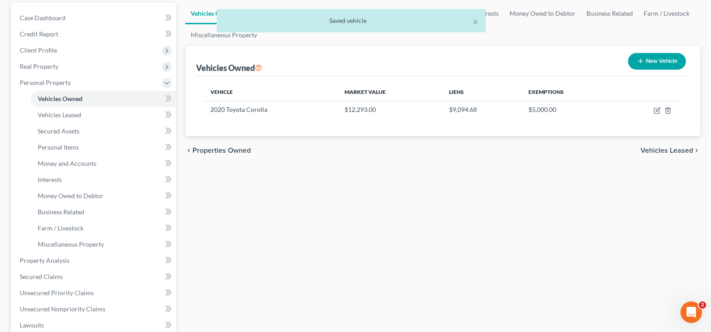
scroll to position [180, 0]
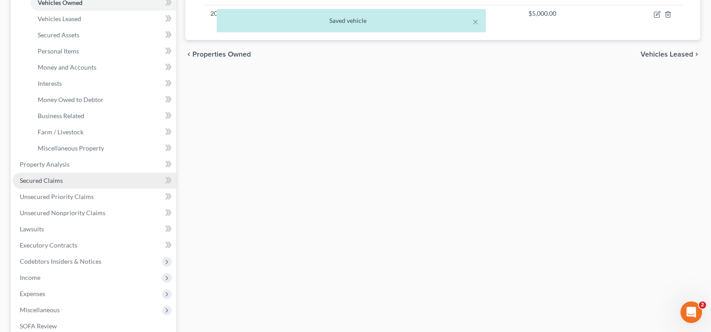
click at [75, 178] on link "Secured Claims" at bounding box center [95, 180] width 164 height 16
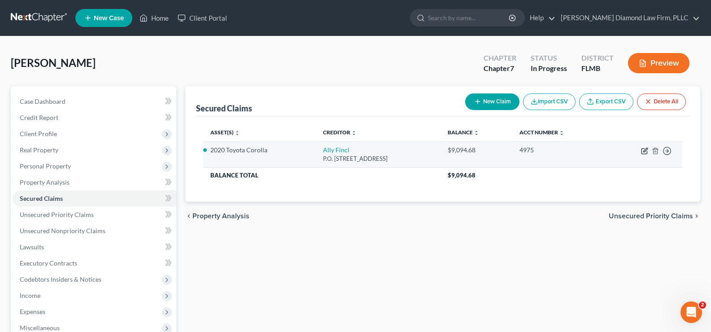
click at [643, 150] on icon "button" at bounding box center [644, 150] width 7 height 7
select select "24"
select select "0"
select select "12"
select select "2"
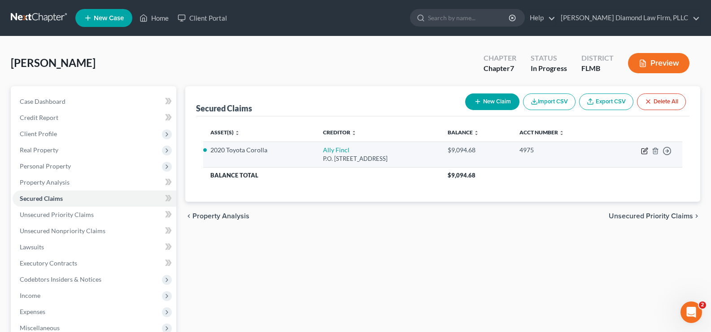
select select "0"
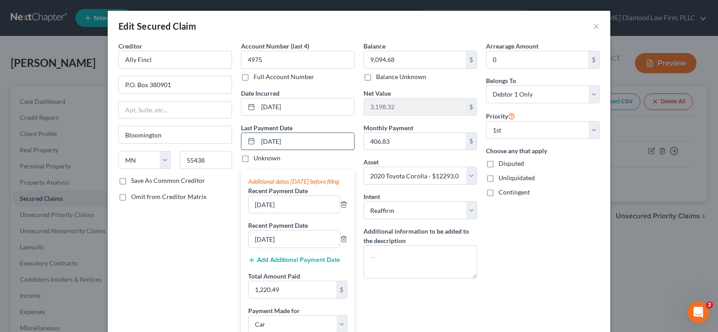
click at [316, 140] on input "[DATE]" at bounding box center [306, 141] width 96 height 17
drag, startPoint x: 316, startPoint y: 143, endPoint x: 249, endPoint y: 137, distance: 68.0
click at [249, 137] on div "[DATE]" at bounding box center [298, 141] width 114 height 18
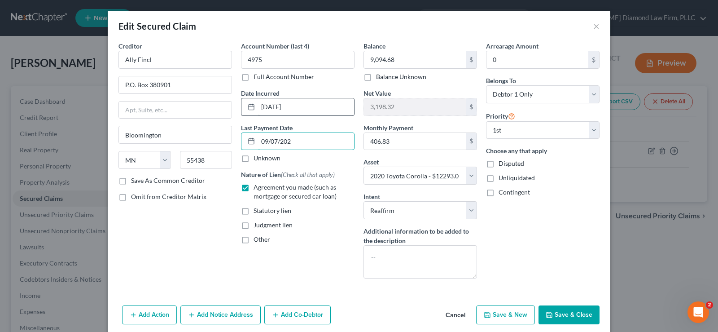
type input "[DATE]"
select select "0"
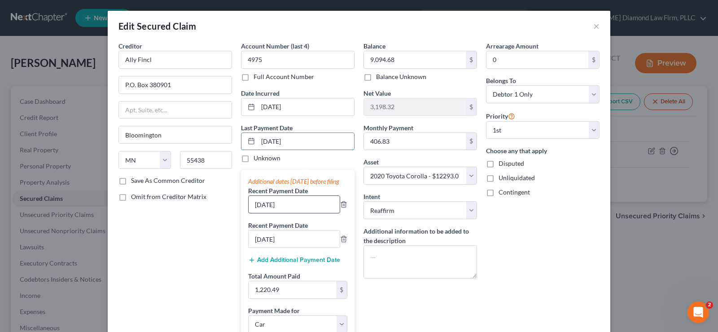
type input "[DATE]"
click at [297, 213] on input "[DATE]" at bounding box center [294, 204] width 91 height 17
drag, startPoint x: 297, startPoint y: 216, endPoint x: 252, endPoint y: 216, distance: 44.9
click at [252, 213] on input "[DATE]" at bounding box center [294, 204] width 91 height 17
type input "[DATE]"
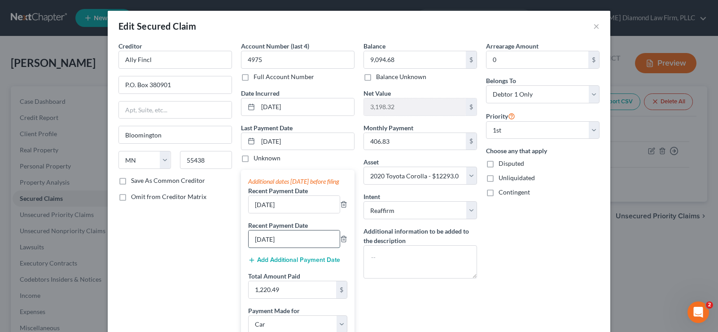
click at [277, 247] on input "[DATE]" at bounding box center [294, 238] width 91 height 17
drag, startPoint x: 295, startPoint y: 246, endPoint x: 241, endPoint y: 246, distance: 53.4
click at [241, 246] on div "Additional dates [DATE] before filing Recent Payment Date [DATE] Recent Payment…" at bounding box center [298, 258] width 114 height 177
type input "[DATE]"
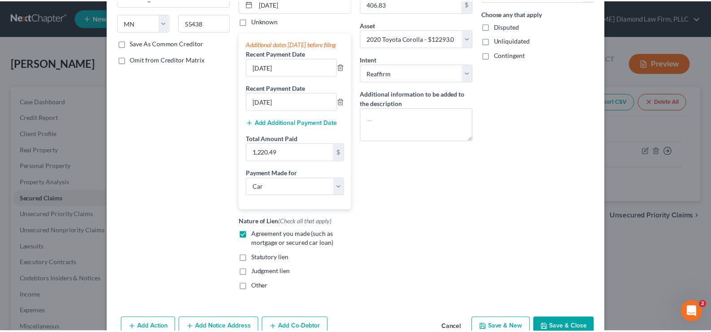
scroll to position [176, 0]
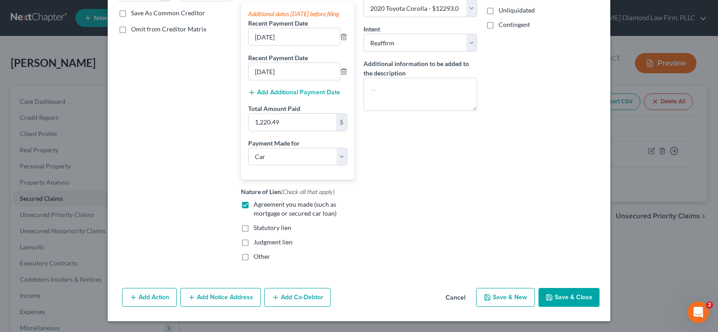
click at [559, 301] on button "Save & Close" at bounding box center [569, 297] width 61 height 19
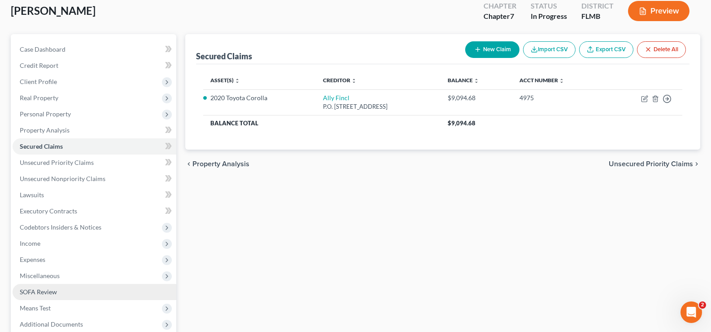
scroll to position [135, 0]
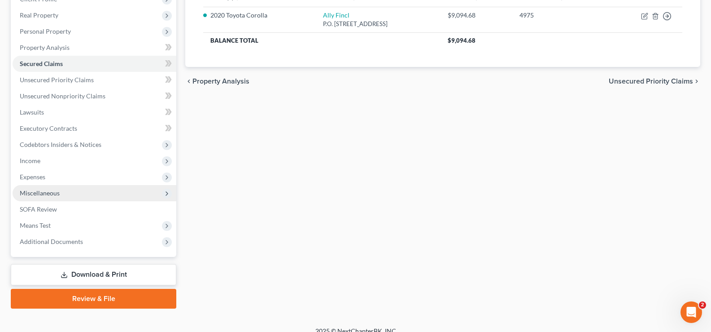
click at [76, 194] on span "Miscellaneous" at bounding box center [95, 193] width 164 height 16
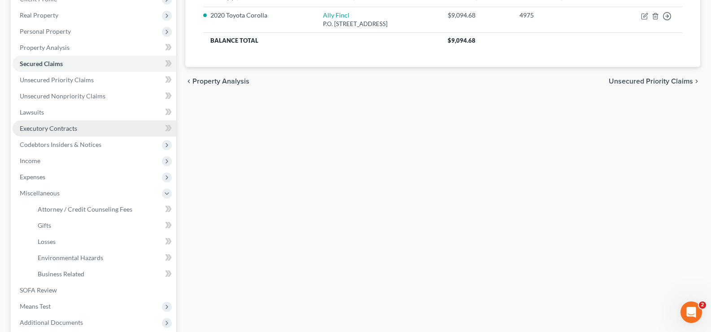
scroll to position [0, 0]
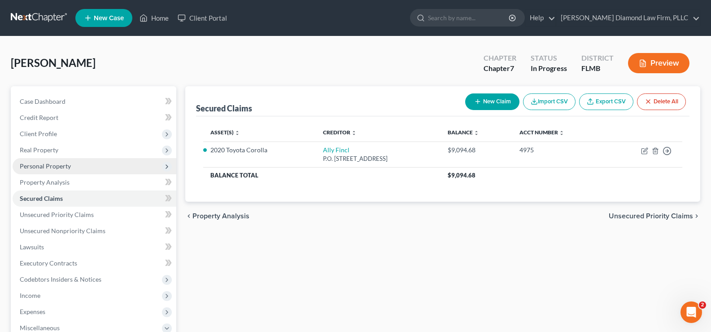
click at [73, 163] on span "Personal Property" at bounding box center [95, 166] width 164 height 16
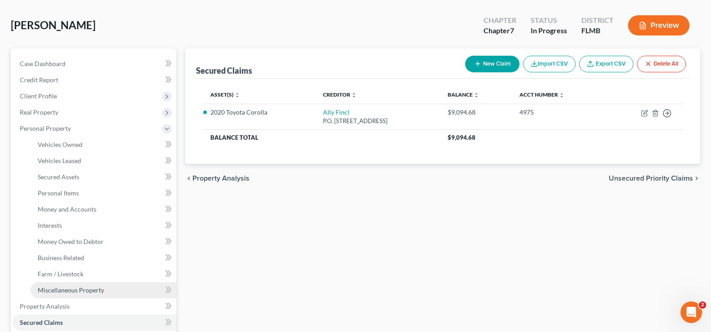
scroll to position [90, 0]
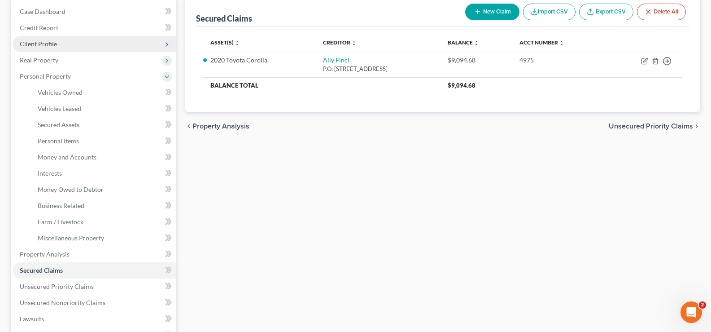
click at [84, 39] on span "Client Profile" at bounding box center [95, 44] width 164 height 16
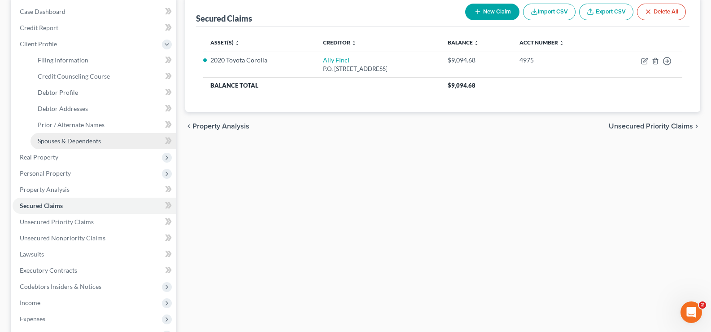
click at [91, 139] on span "Spouses & Dependents" at bounding box center [69, 141] width 63 height 8
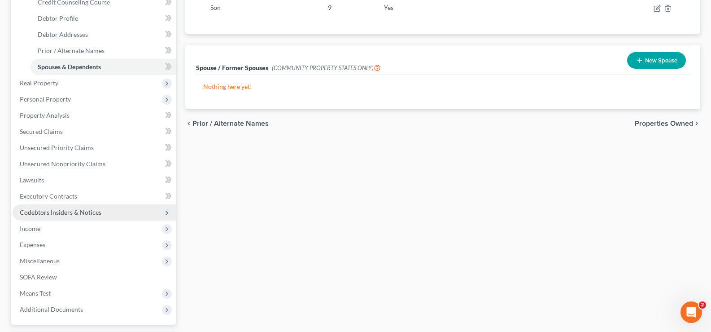
scroll to position [180, 0]
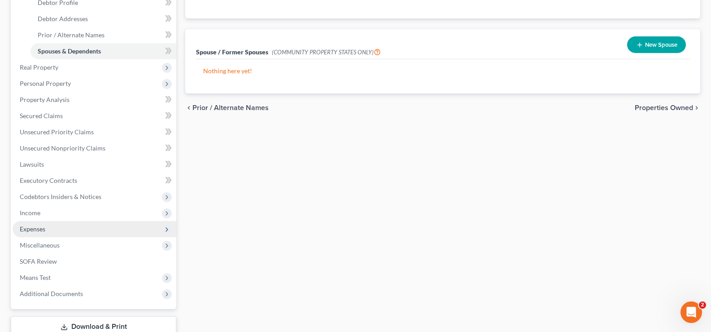
click at [54, 228] on span "Expenses" at bounding box center [95, 229] width 164 height 16
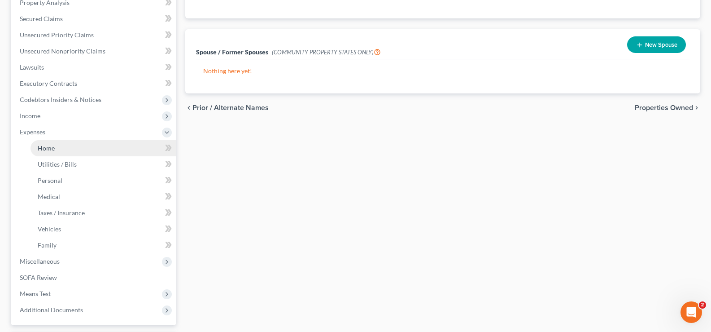
click at [60, 147] on link "Home" at bounding box center [104, 148] width 146 height 16
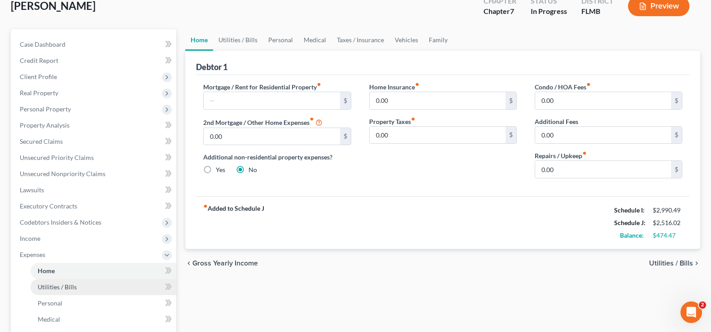
scroll to position [180, 0]
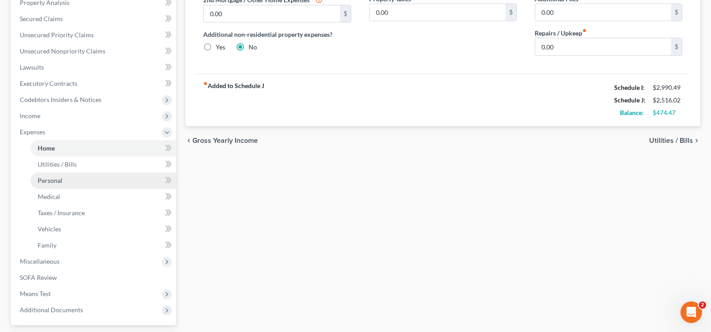
click at [71, 181] on link "Personal" at bounding box center [104, 180] width 146 height 16
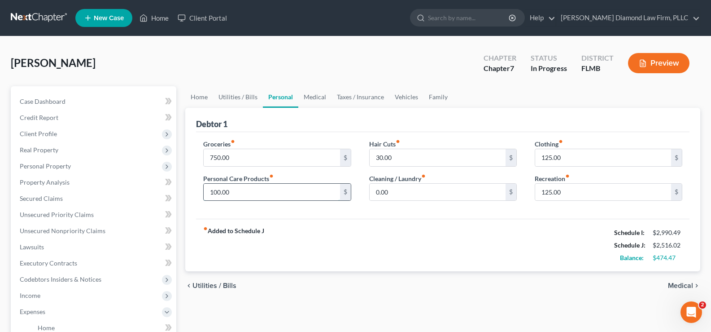
click at [240, 197] on input "100.00" at bounding box center [272, 192] width 136 height 17
click at [399, 196] on input "0.00" at bounding box center [438, 192] width 136 height 17
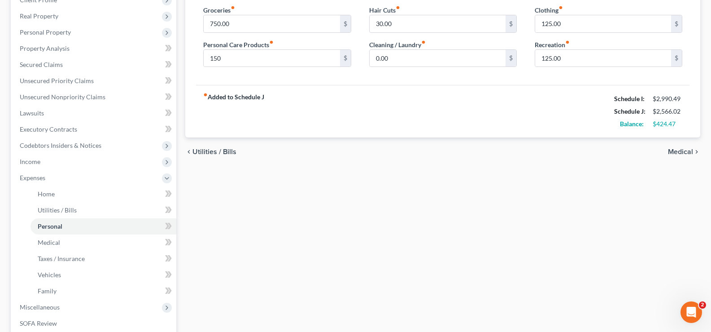
scroll to position [90, 0]
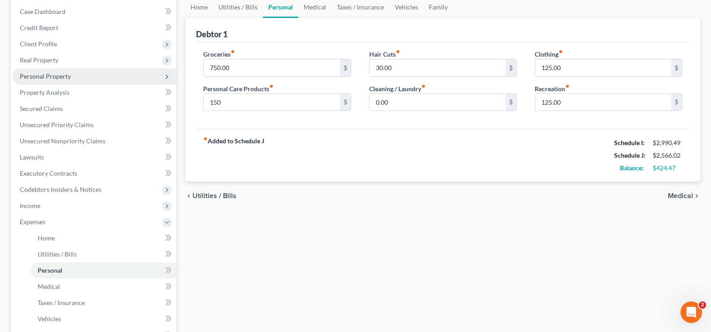
click at [67, 78] on span "Personal Property" at bounding box center [45, 76] width 51 height 8
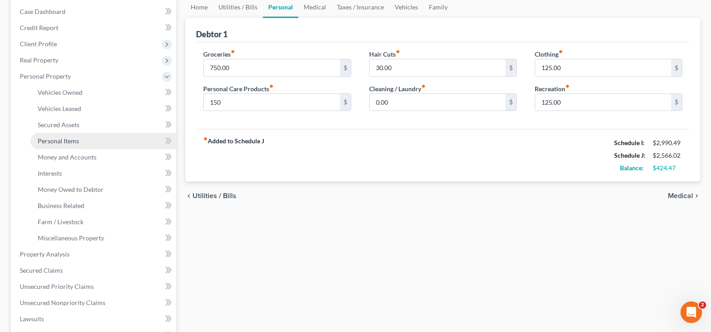
click at [79, 139] on link "Personal Items" at bounding box center [104, 141] width 146 height 16
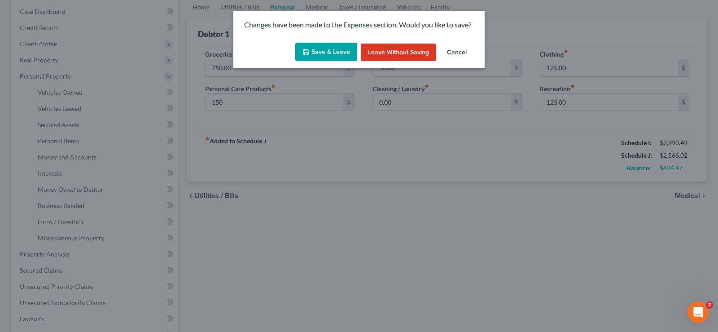
click at [329, 48] on button "Save & Leave" at bounding box center [326, 52] width 62 height 19
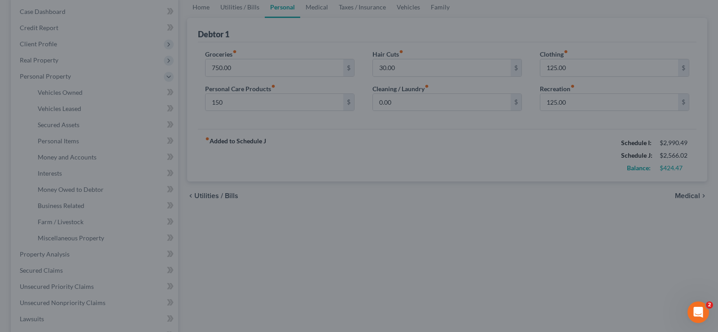
type input "150.00"
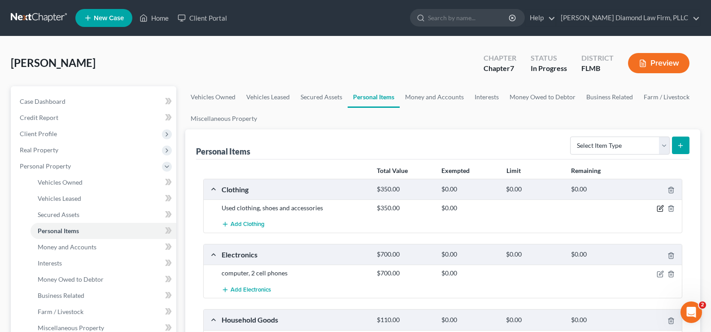
click at [661, 206] on icon "button" at bounding box center [660, 208] width 7 height 7
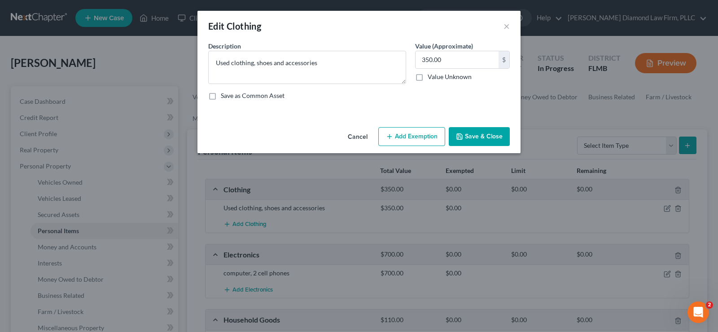
click at [419, 136] on button "Add Exemption" at bounding box center [411, 136] width 67 height 19
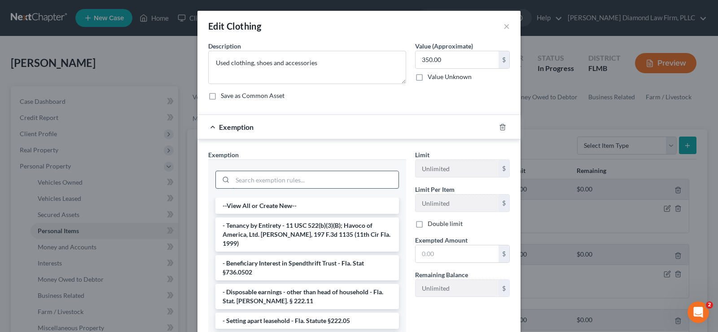
click at [263, 184] on input "search" at bounding box center [315, 179] width 166 height 17
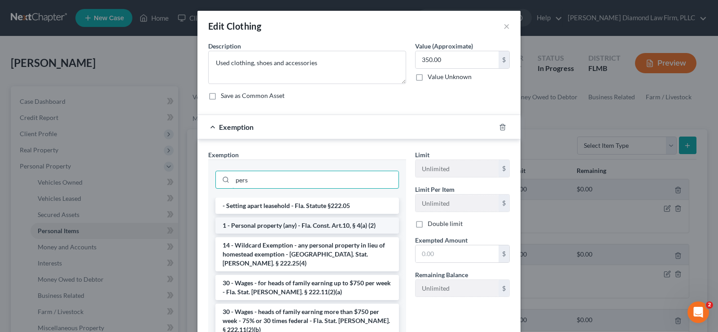
type input "pers"
click at [309, 226] on li "1 - Personal property (any) - Fla. Const. Art.10, § 4(a) (2)" at bounding box center [307, 225] width 184 height 16
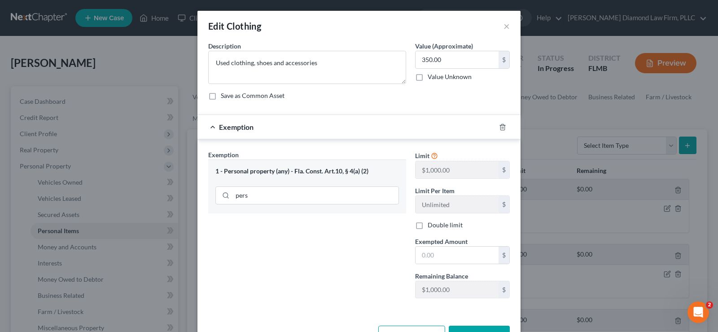
click at [450, 265] on div "Limit $1,000.00 $ Limit Per Item Unlimited $ Double limit Exempted Amount * $ R…" at bounding box center [463, 227] width 104 height 155
click at [449, 262] on input "text" at bounding box center [457, 254] width 83 height 17
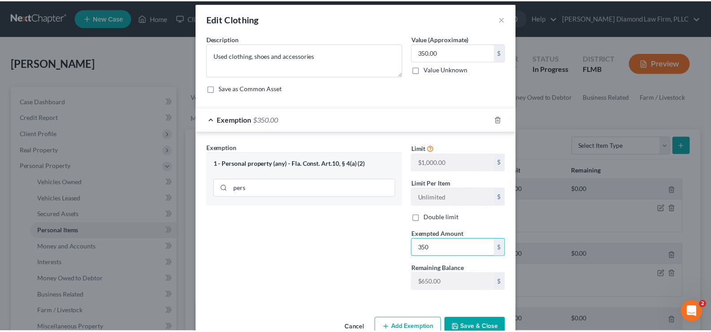
scroll to position [31, 0]
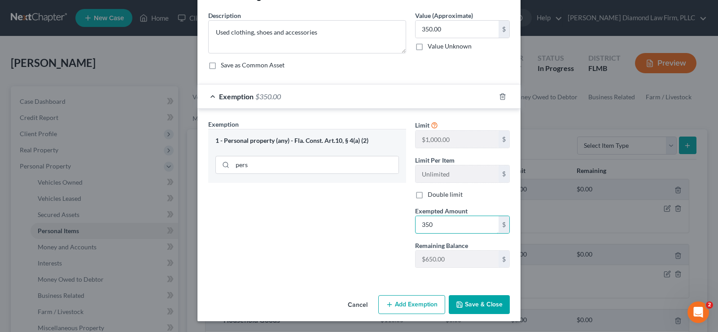
type input "350"
click at [473, 296] on button "Save & Close" at bounding box center [479, 304] width 61 height 19
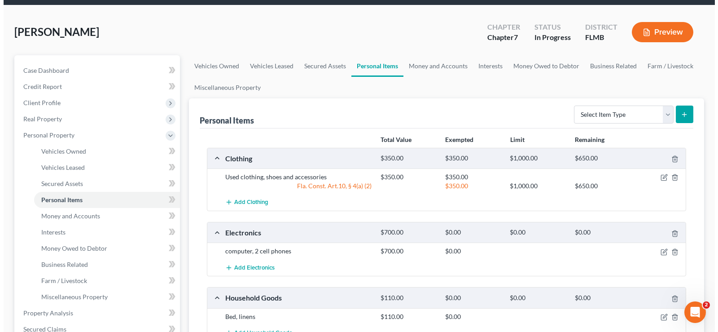
scroll to position [90, 0]
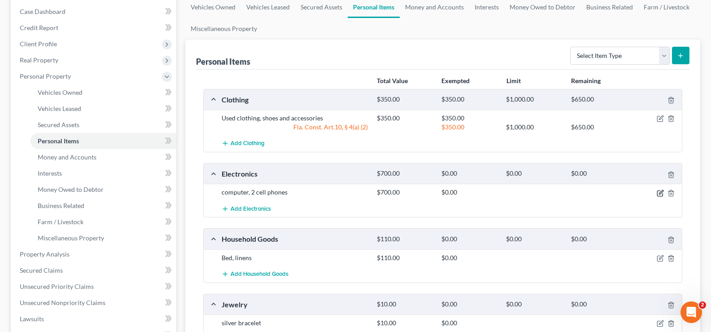
click at [661, 190] on icon "button" at bounding box center [660, 192] width 7 height 7
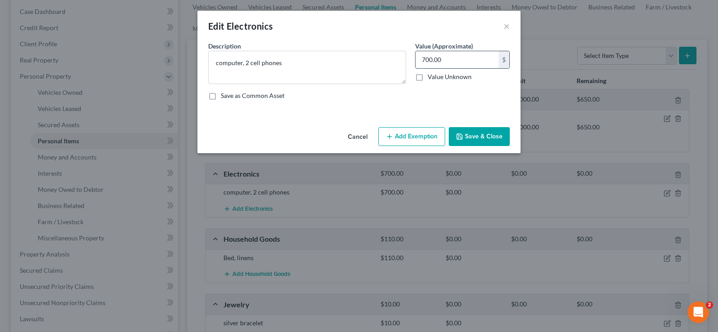
click at [444, 65] on input "700.00" at bounding box center [457, 59] width 83 height 17
type input "600"
click at [413, 132] on button "Add Exemption" at bounding box center [411, 136] width 67 height 19
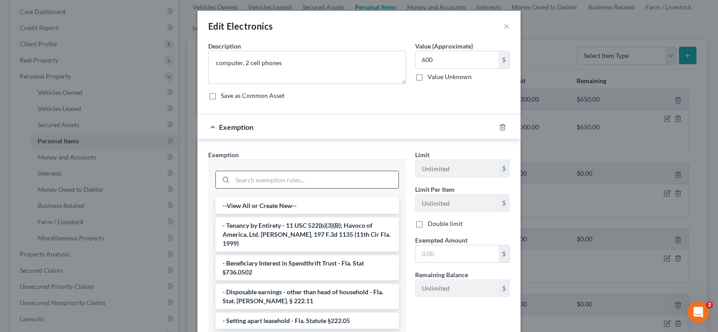
click at [290, 183] on input "search" at bounding box center [315, 179] width 166 height 17
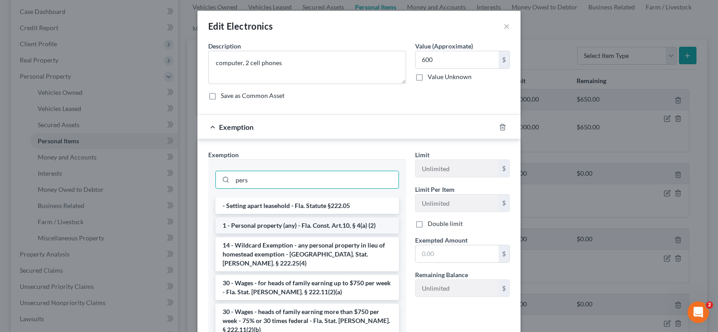
type input "pers"
click at [298, 229] on li "1 - Personal property (any) - Fla. Const. Art.10, § 4(a) (2)" at bounding box center [307, 225] width 184 height 16
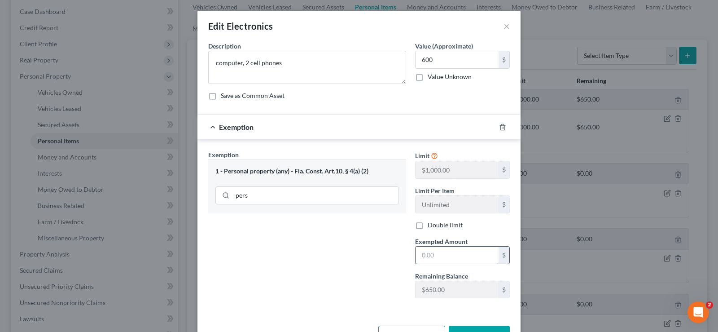
click at [443, 257] on input "text" at bounding box center [457, 254] width 83 height 17
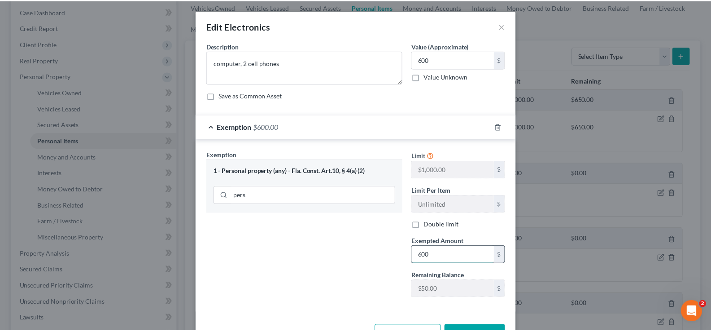
scroll to position [31, 0]
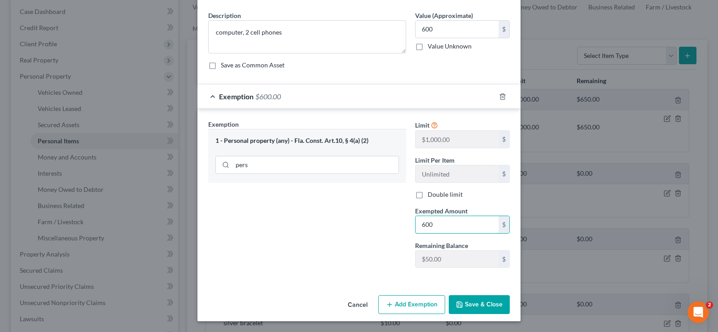
type input "600"
click at [487, 299] on button "Save & Close" at bounding box center [479, 304] width 61 height 19
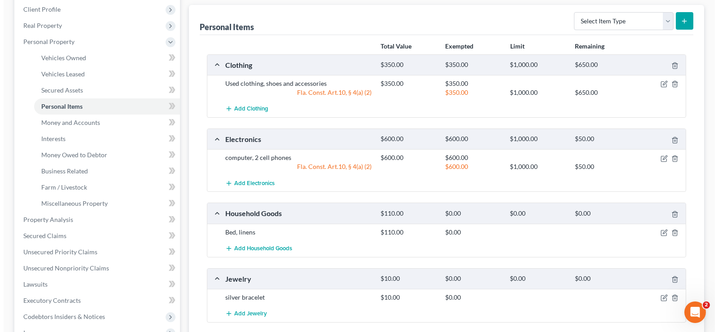
scroll to position [180, 0]
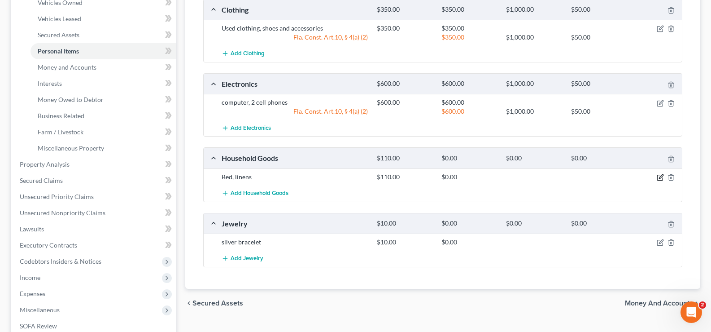
click at [660, 178] on icon "button" at bounding box center [661, 176] width 4 height 4
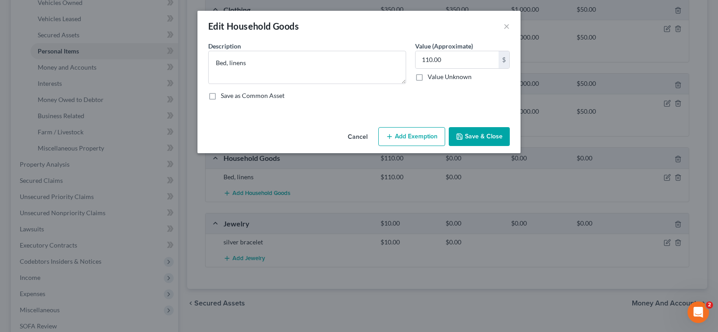
click at [416, 138] on button "Add Exemption" at bounding box center [411, 136] width 67 height 19
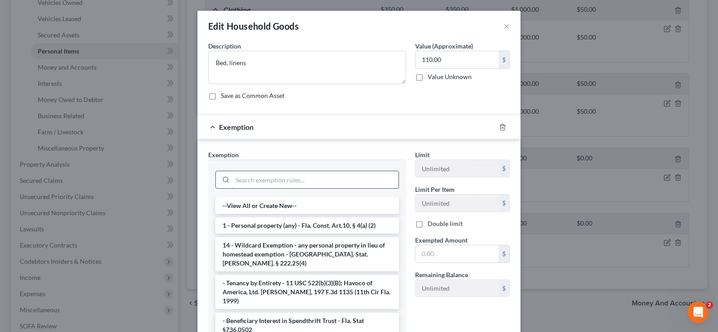
click at [293, 187] on input "search" at bounding box center [315, 179] width 166 height 17
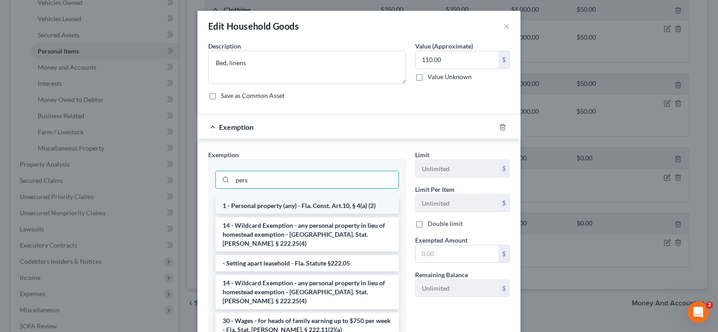
type input "pers"
click at [306, 206] on li "1 - Personal property (any) - Fla. Const. Art.10, § 4(a) (2)" at bounding box center [307, 205] width 184 height 16
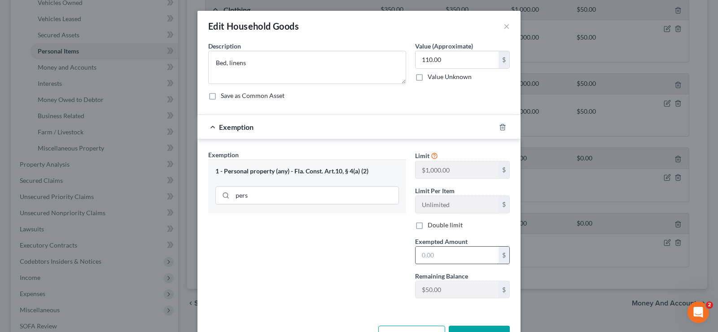
click at [443, 255] on input "text" at bounding box center [457, 254] width 83 height 17
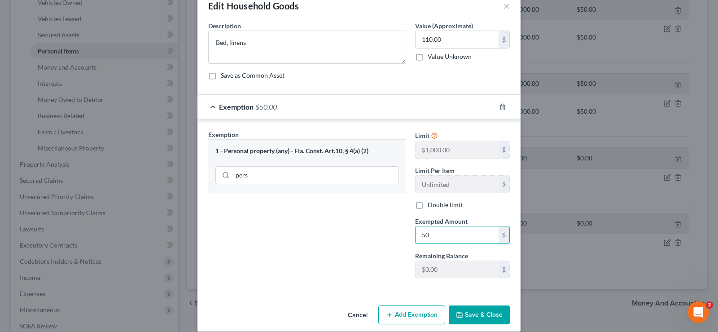
scroll to position [31, 0]
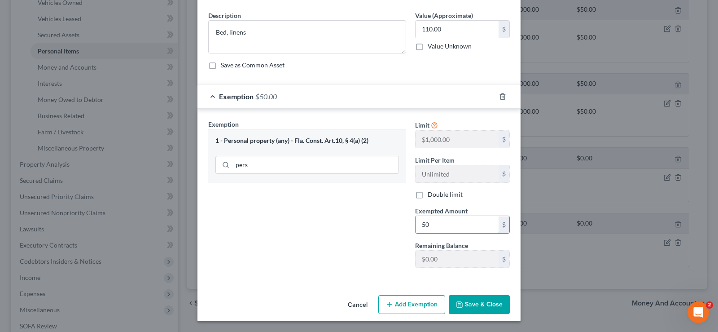
type input "50"
click at [412, 300] on button "Add Exemption" at bounding box center [411, 304] width 67 height 19
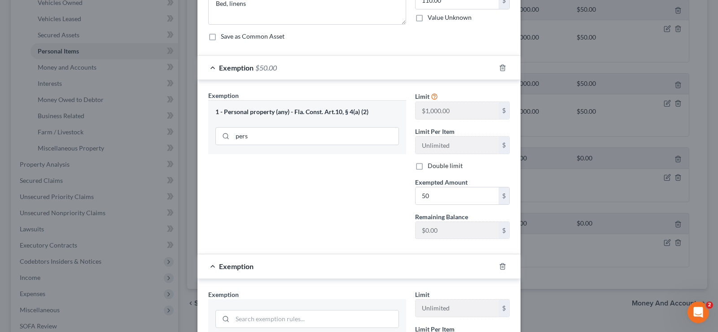
scroll to position [75, 0]
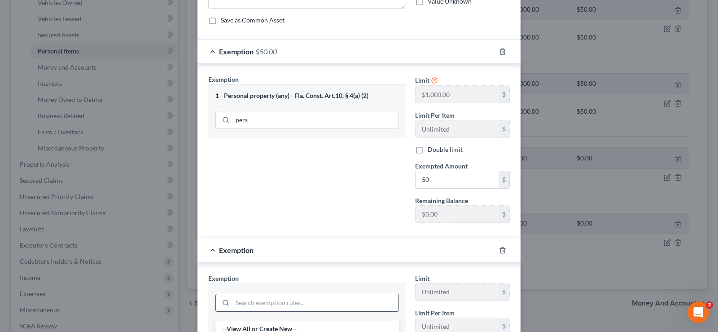
click at [269, 307] on input "search" at bounding box center [315, 302] width 166 height 17
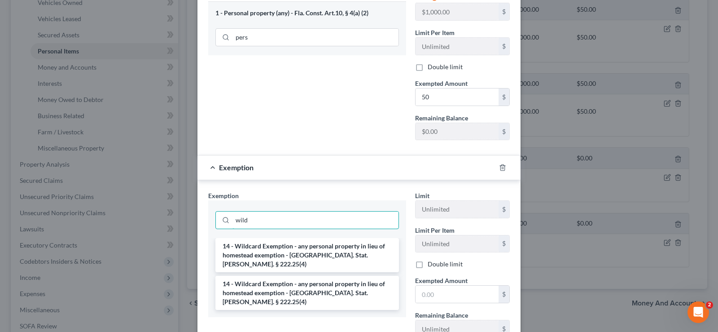
scroll to position [165, 0]
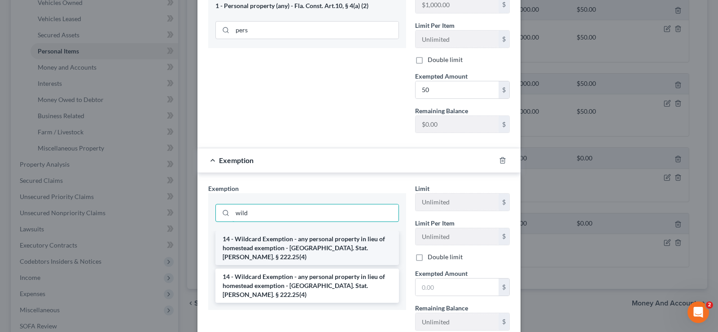
type input "wild"
click at [342, 244] on li "14 - Wildcard Exemption - any personal property in lieu of homestead exemption …" at bounding box center [307, 248] width 184 height 34
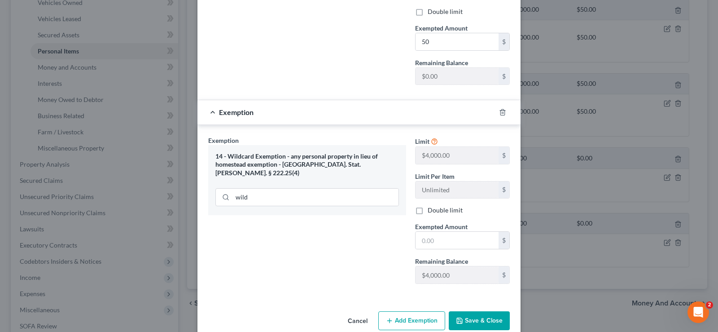
scroll to position [229, 0]
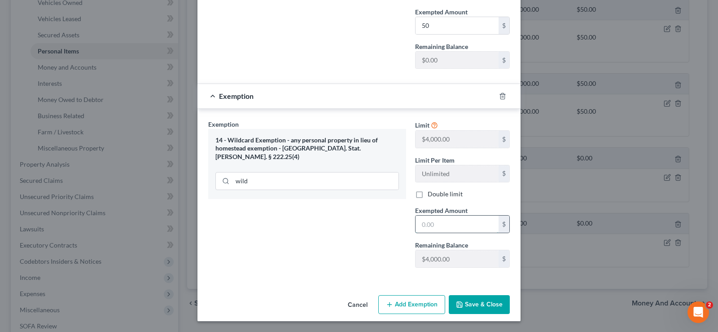
click at [451, 227] on input "text" at bounding box center [457, 223] width 83 height 17
type input "60"
click at [484, 306] on button "Save & Close" at bounding box center [479, 304] width 61 height 19
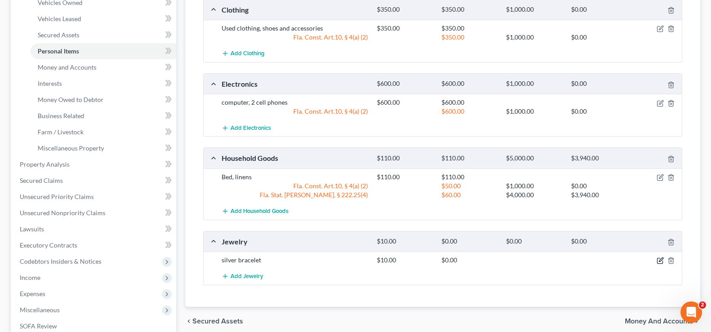
click at [657, 262] on icon "button" at bounding box center [659, 260] width 5 height 5
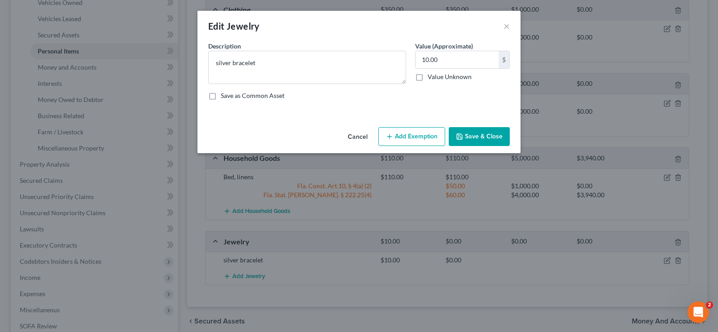
click at [405, 142] on button "Add Exemption" at bounding box center [411, 136] width 67 height 19
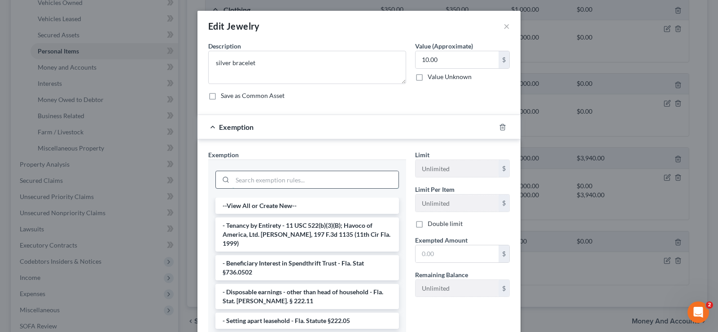
click at [254, 187] on input "search" at bounding box center [315, 179] width 166 height 17
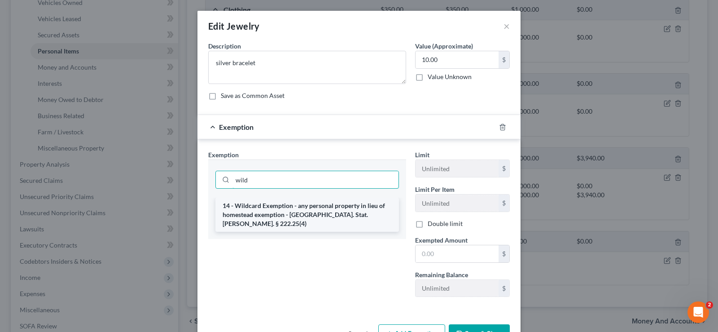
type input "wild"
click at [262, 203] on li "14 - Wildcard Exemption - any personal property in lieu of homestead exemption …" at bounding box center [307, 214] width 184 height 34
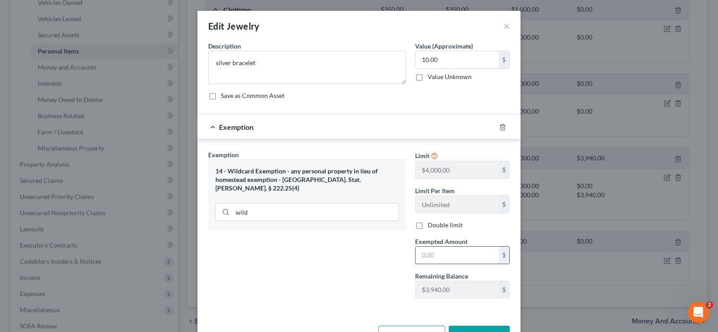
click at [482, 254] on input "text" at bounding box center [457, 254] width 83 height 17
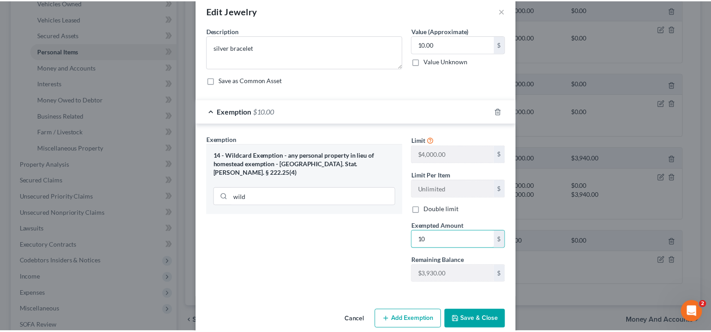
scroll to position [31, 0]
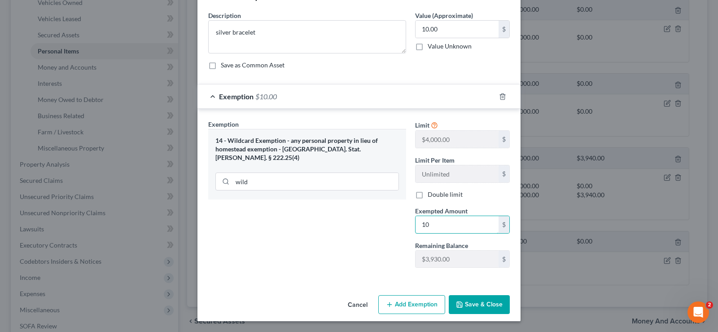
type input "10"
click at [479, 311] on button "Save & Close" at bounding box center [479, 304] width 61 height 19
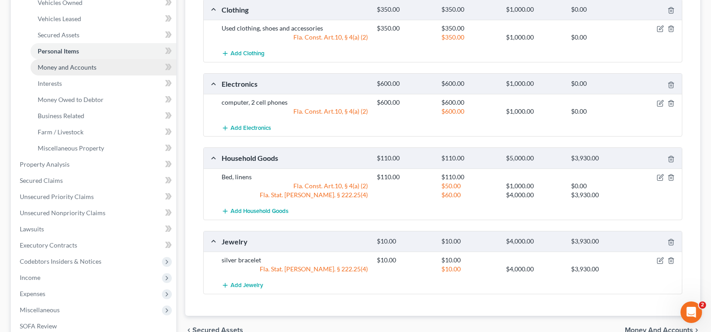
click at [96, 70] on link "Money and Accounts" at bounding box center [104, 67] width 146 height 16
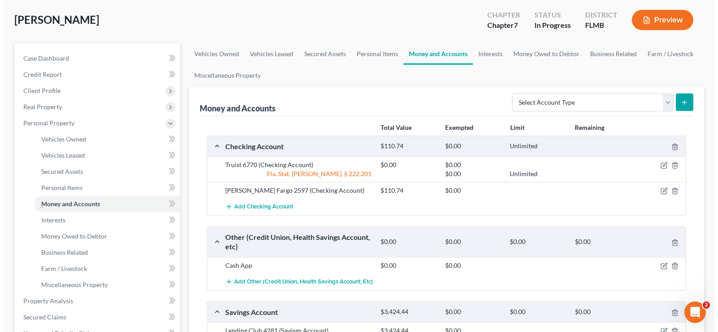
scroll to position [45, 0]
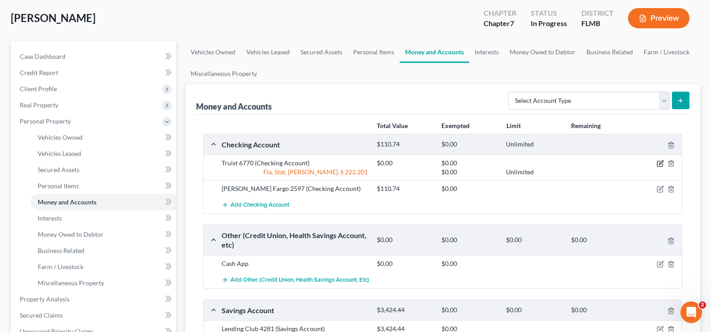
click at [661, 161] on icon "button" at bounding box center [660, 163] width 7 height 7
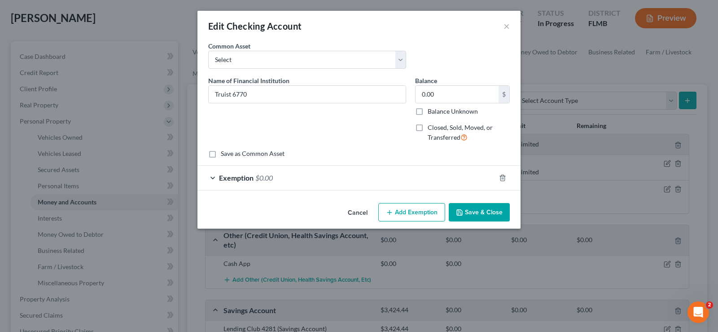
click at [317, 184] on div "Exemption $0.00" at bounding box center [346, 178] width 298 height 24
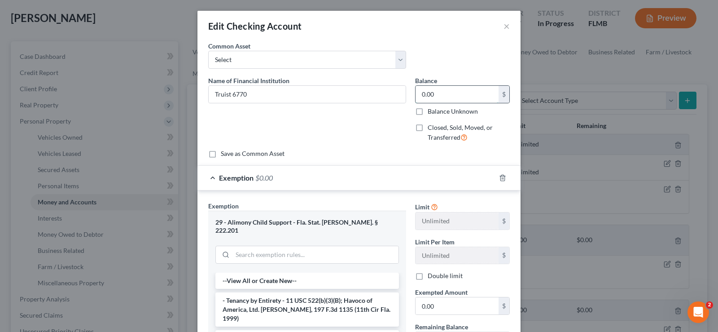
click at [477, 92] on input "0.00" at bounding box center [457, 94] width 83 height 17
click at [476, 96] on input "0.00" at bounding box center [457, 94] width 83 height 17
click at [472, 96] on input "0.00" at bounding box center [457, 94] width 83 height 17
click at [504, 26] on button "×" at bounding box center [507, 26] width 6 height 11
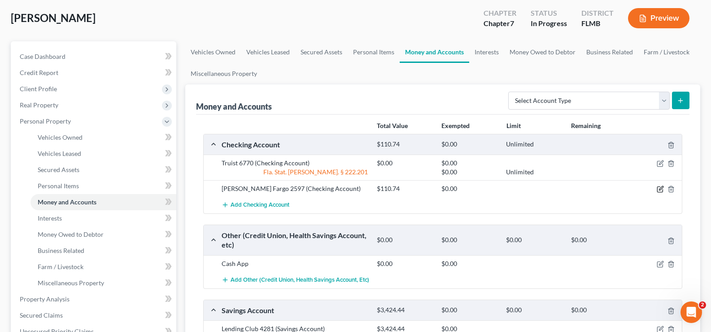
click at [659, 188] on icon "button" at bounding box center [660, 188] width 7 height 7
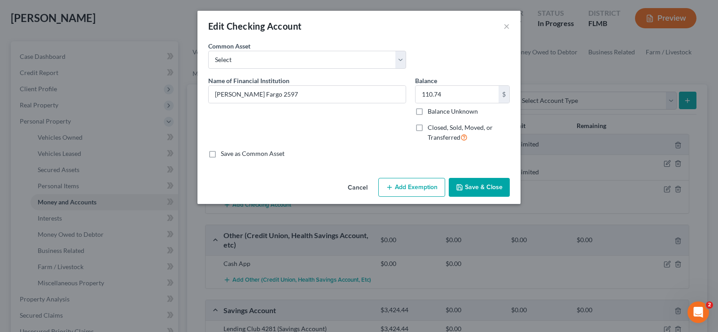
click at [420, 189] on button "Add Exemption" at bounding box center [411, 187] width 67 height 19
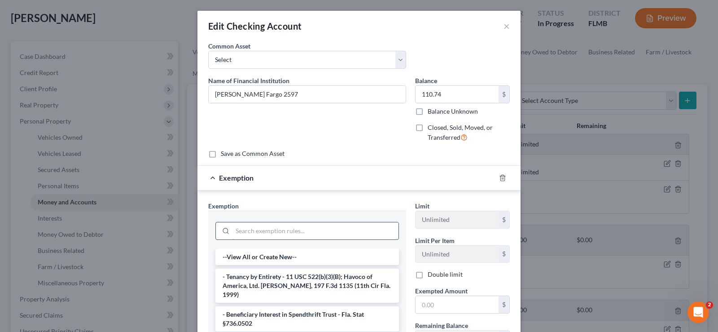
click at [276, 228] on input "search" at bounding box center [315, 230] width 166 height 17
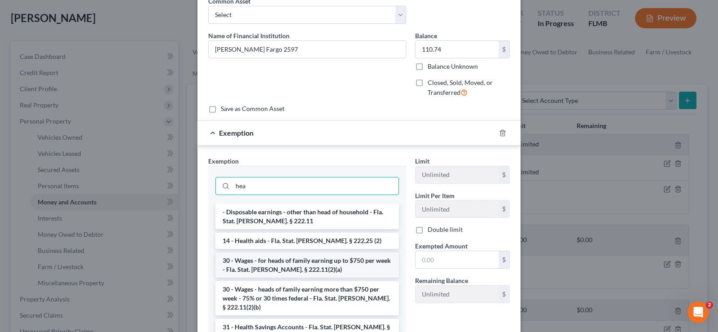
type input "hea"
click at [321, 264] on li "30 - Wages - for heads of family earning up to $750 per week - Fla. Stat. [PERS…" at bounding box center [307, 264] width 184 height 25
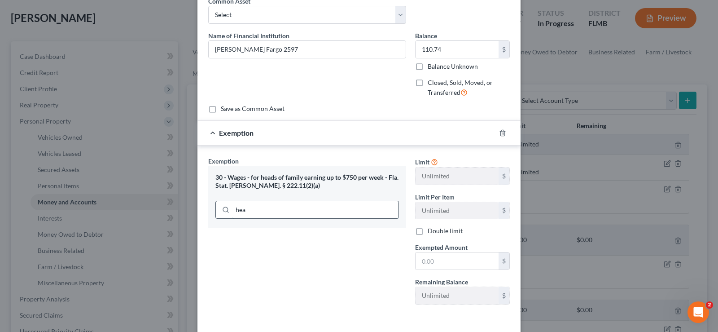
click at [279, 207] on input "hea" at bounding box center [315, 209] width 166 height 17
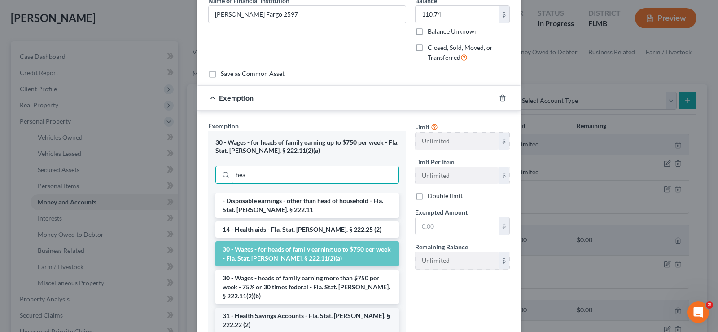
scroll to position [90, 0]
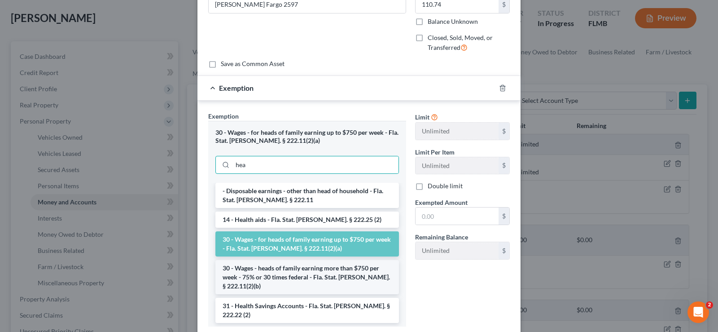
click at [298, 269] on li "30 - Wages - heads of family earning more than $750 per week - 75% or 30 times …" at bounding box center [307, 277] width 184 height 34
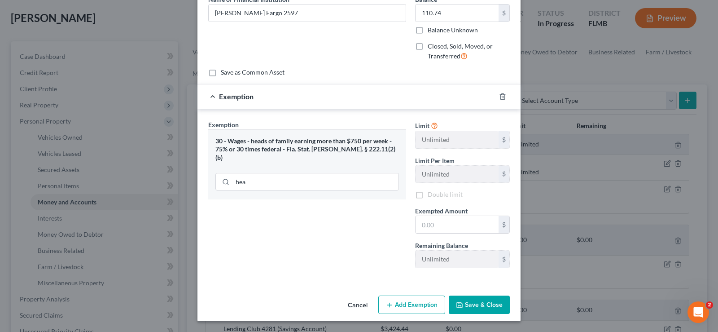
scroll to position [81, 0]
click at [443, 220] on input "text" at bounding box center [457, 224] width 83 height 17
type input "83.01"
click at [402, 302] on button "Add Exemption" at bounding box center [411, 304] width 67 height 19
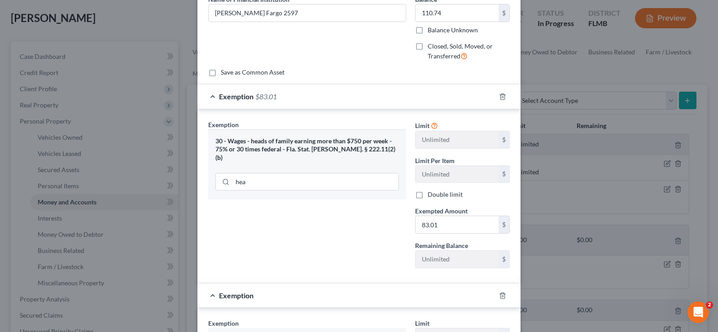
scroll to position [171, 0]
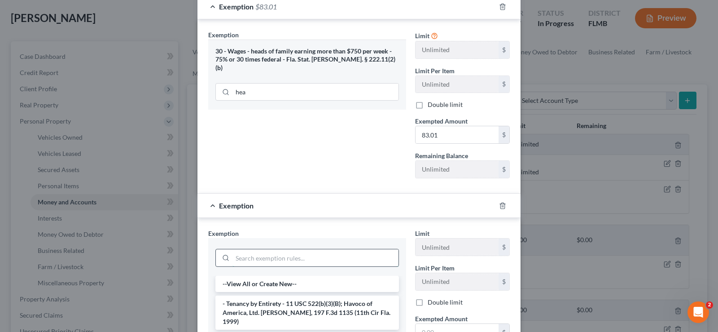
click at [266, 260] on input "search" at bounding box center [315, 257] width 166 height 17
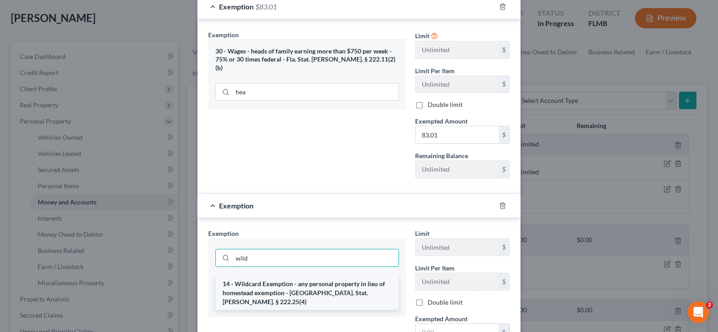
type input "wild"
click at [269, 286] on li "14 - Wildcard Exemption - any personal property in lieu of homestead exemption …" at bounding box center [307, 293] width 184 height 34
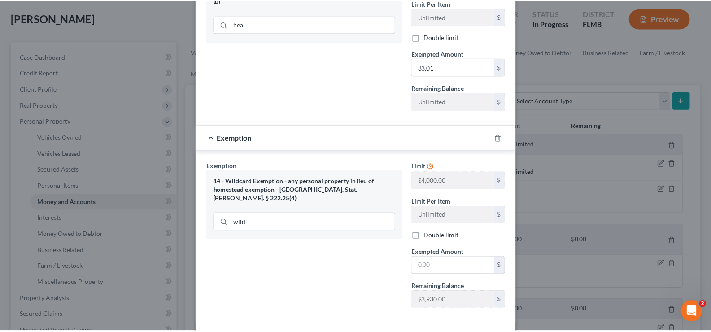
scroll to position [261, 0]
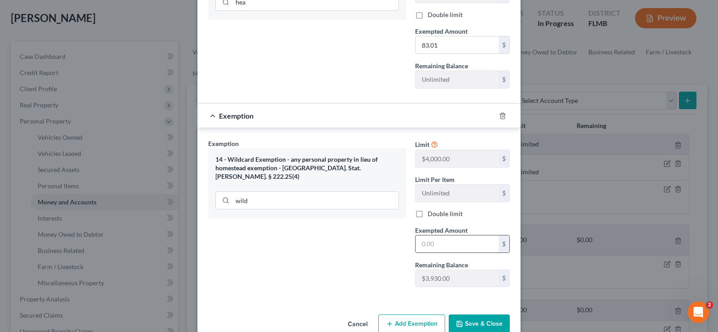
drag, startPoint x: 434, startPoint y: 242, endPoint x: 437, endPoint y: 237, distance: 6.3
click at [434, 242] on input "text" at bounding box center [457, 243] width 83 height 17
type input "27.73"
click at [482, 320] on button "Save & Close" at bounding box center [479, 323] width 61 height 19
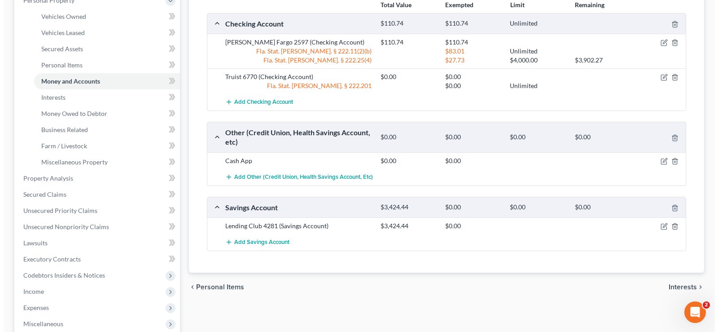
scroll to position [180, 0]
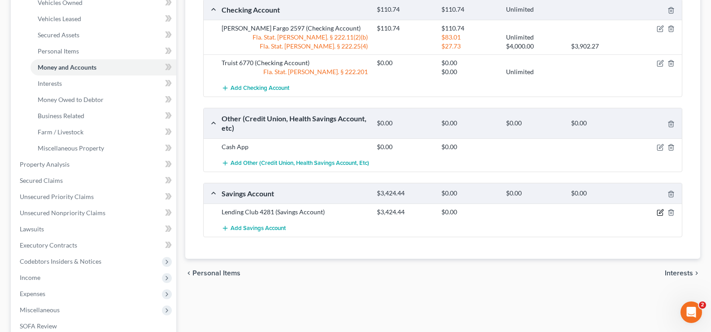
click at [661, 211] on icon "button" at bounding box center [661, 212] width 4 height 4
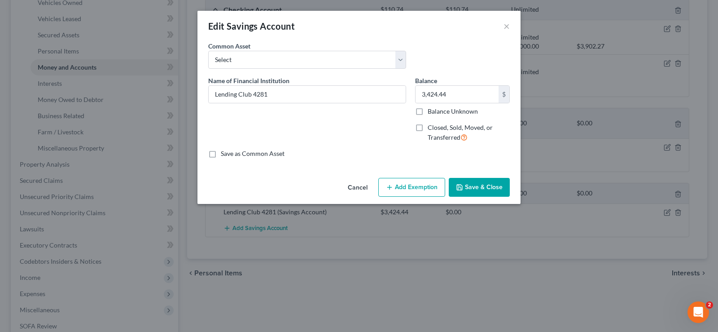
click at [401, 187] on button "Add Exemption" at bounding box center [411, 187] width 67 height 19
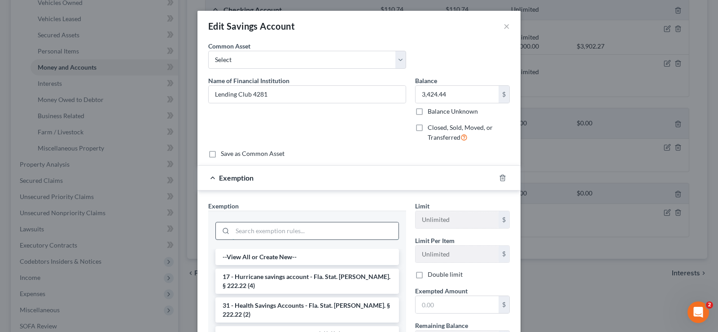
click at [267, 232] on input "search" at bounding box center [315, 230] width 166 height 17
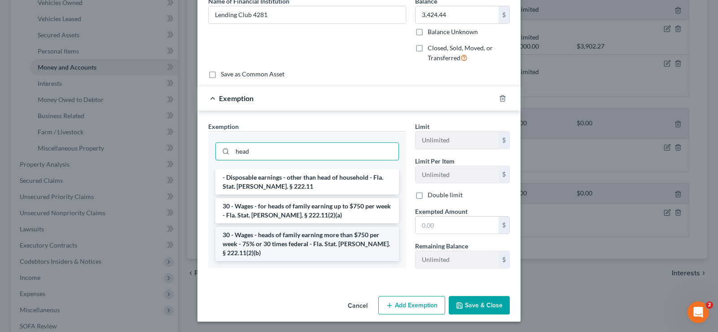
scroll to position [80, 0]
type input "head"
click at [333, 238] on li "30 - Wages - heads of family earning more than $750 per week - 75% or 30 times …" at bounding box center [307, 243] width 184 height 34
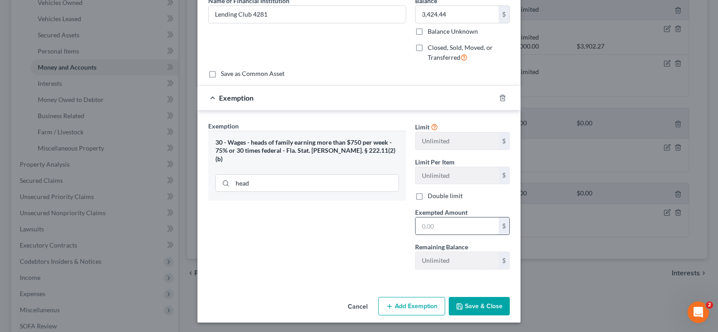
drag, startPoint x: 444, startPoint y: 232, endPoint x: 442, endPoint y: 228, distance: 4.6
click at [444, 232] on input "text" at bounding box center [457, 225] width 83 height 17
type input "2,568.33"
drag, startPoint x: 403, startPoint y: 301, endPoint x: 373, endPoint y: 283, distance: 34.4
click at [403, 301] on button "Add Exemption" at bounding box center [411, 306] width 67 height 19
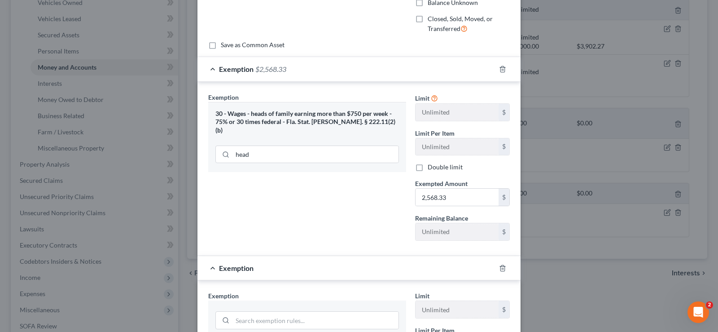
scroll to position [125, 0]
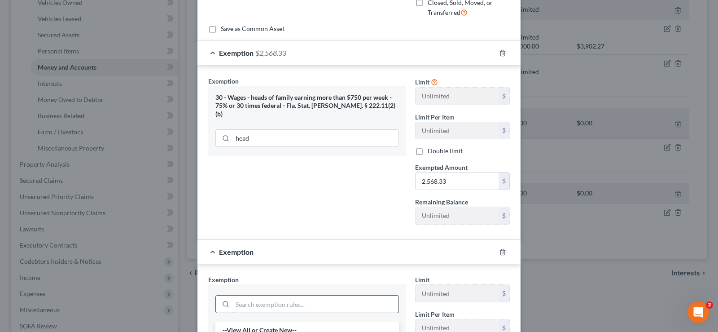
click at [319, 298] on input "search" at bounding box center [315, 303] width 166 height 17
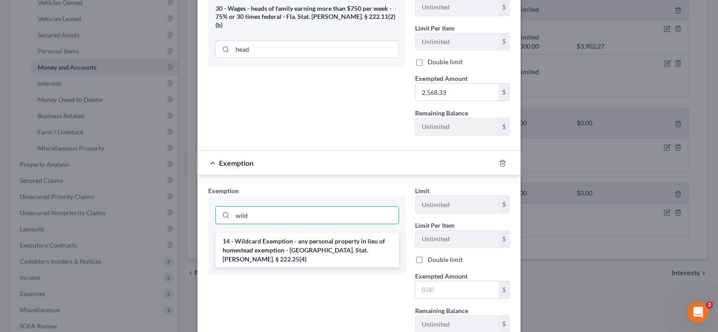
scroll to position [215, 0]
type input "wild"
click at [317, 245] on li "14 - Wildcard Exemption - any personal property in lieu of homestead exemption …" at bounding box center [307, 249] width 184 height 34
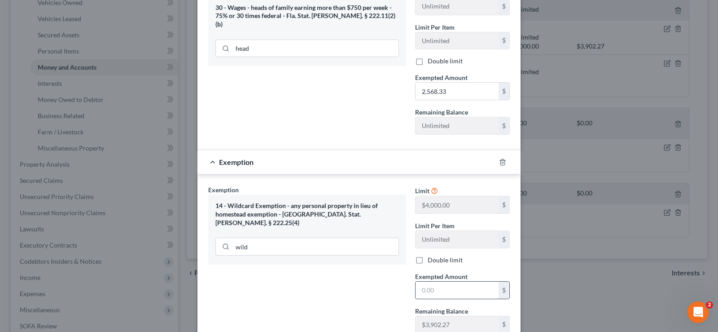
click at [444, 291] on input "text" at bounding box center [457, 289] width 83 height 17
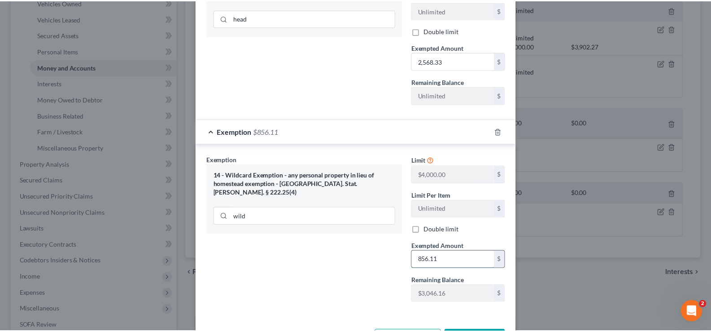
scroll to position [280, 0]
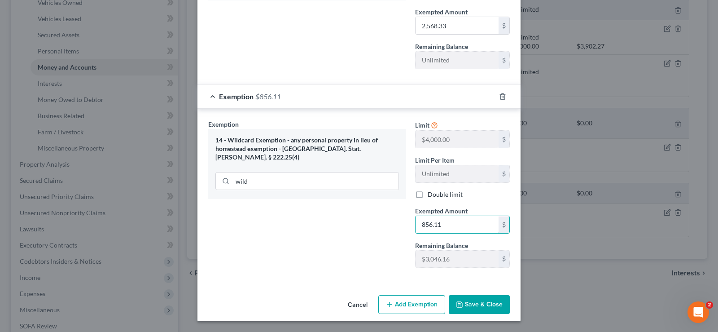
type input "856.11"
click at [474, 305] on button "Save & Close" at bounding box center [479, 304] width 61 height 19
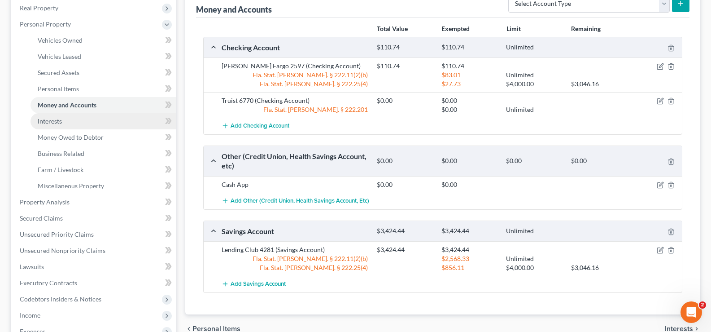
scroll to position [90, 0]
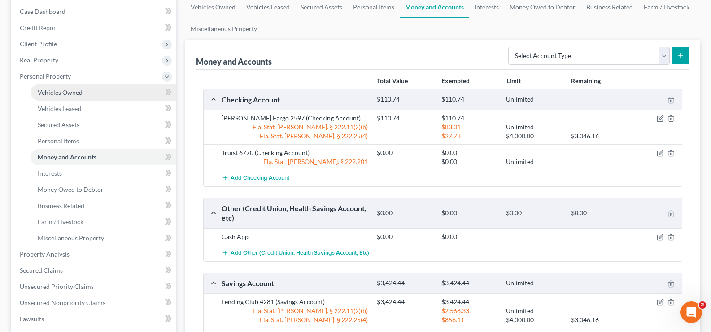
click at [89, 88] on link "Vehicles Owned" at bounding box center [104, 92] width 146 height 16
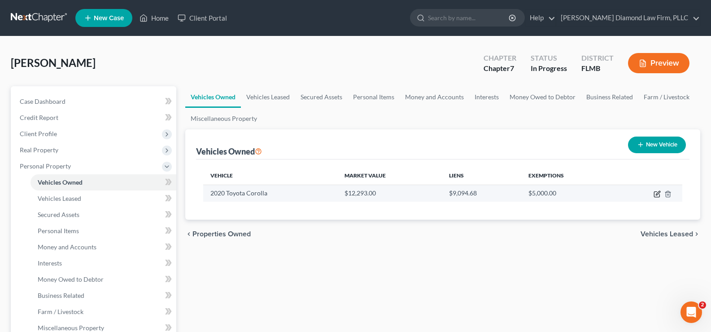
click at [657, 195] on icon "button" at bounding box center [658, 193] width 4 height 4
select select "0"
select select "6"
select select "2"
select select "0"
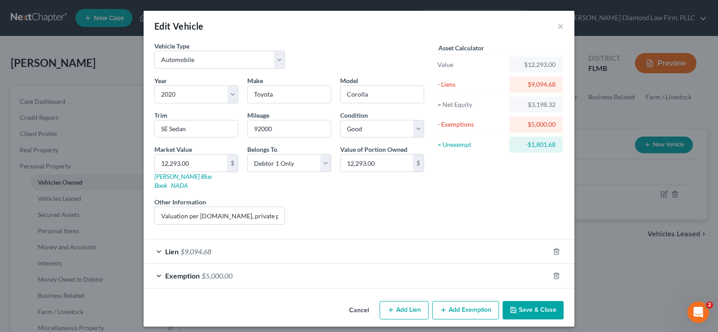
click at [457, 301] on button "Add Exemption" at bounding box center [465, 310] width 67 height 19
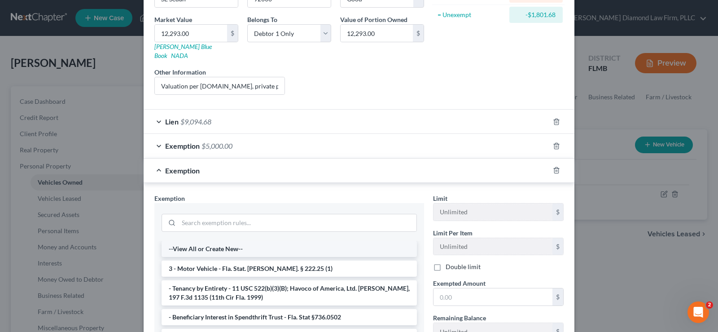
scroll to position [135, 0]
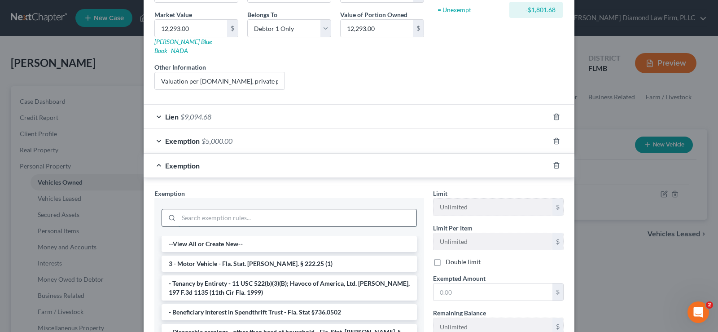
click at [243, 213] on input "search" at bounding box center [298, 217] width 238 height 17
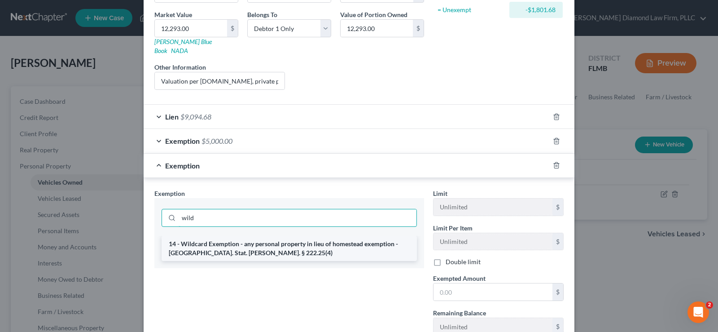
type input "wild"
click at [266, 236] on li "14 - Wildcard Exemption - any personal property in lieu of homestead exemption …" at bounding box center [289, 248] width 255 height 25
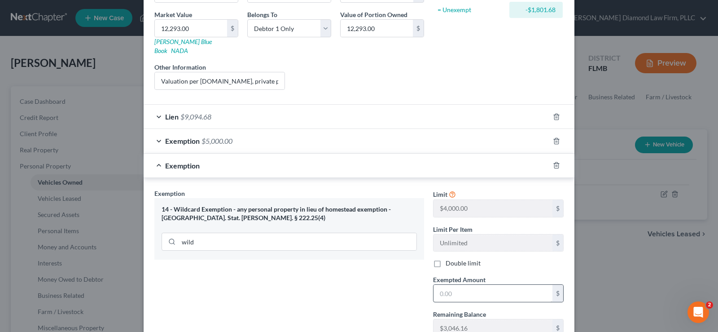
scroll to position [90, 0]
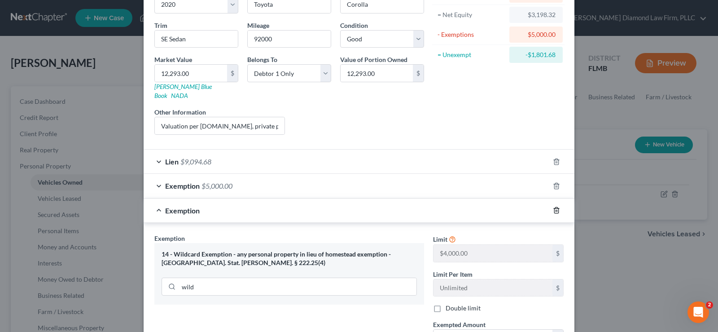
click at [557, 210] on line "button" at bounding box center [557, 211] width 0 height 2
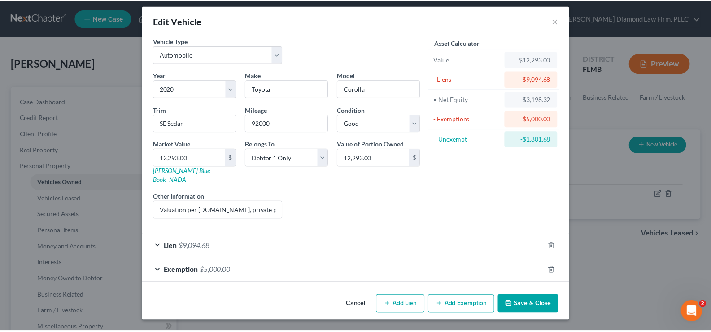
scroll to position [0, 0]
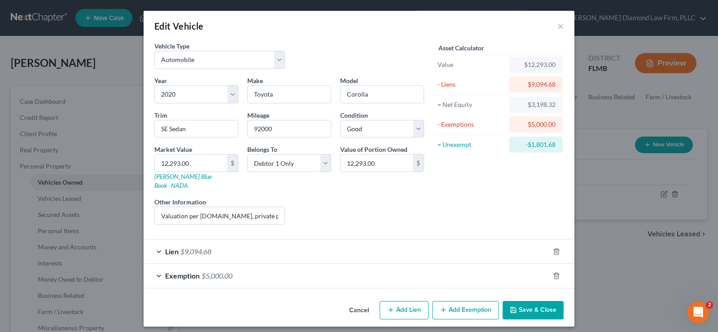
click at [553, 302] on button "Save & Close" at bounding box center [533, 310] width 61 height 19
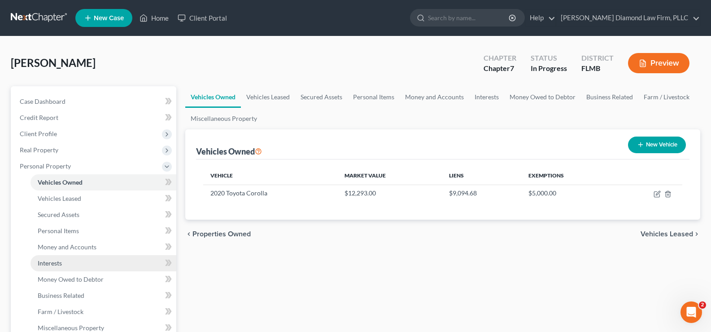
click at [65, 263] on link "Interests" at bounding box center [104, 263] width 146 height 16
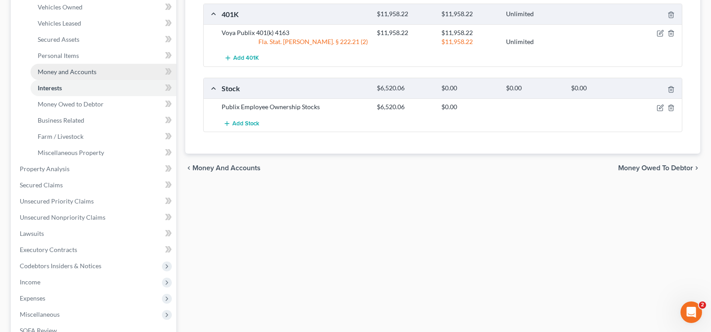
scroll to position [180, 0]
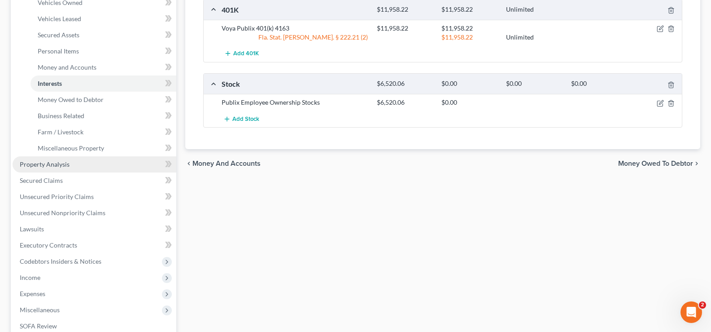
click at [80, 163] on link "Property Analysis" at bounding box center [95, 164] width 164 height 16
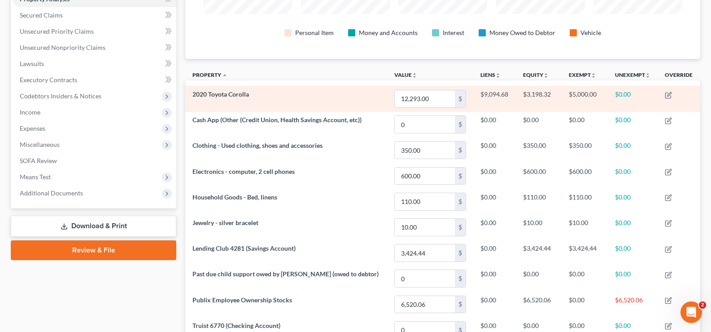
scroll to position [90, 0]
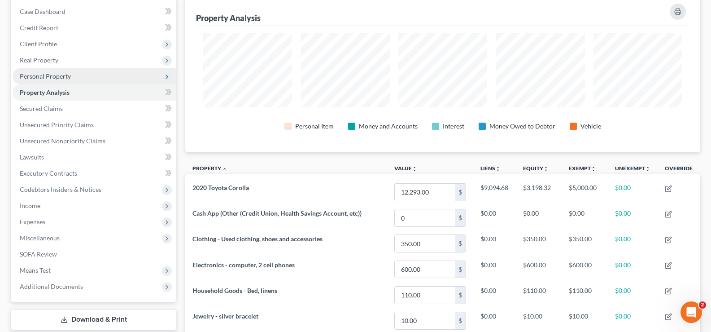
click at [84, 74] on span "Personal Property" at bounding box center [95, 76] width 164 height 16
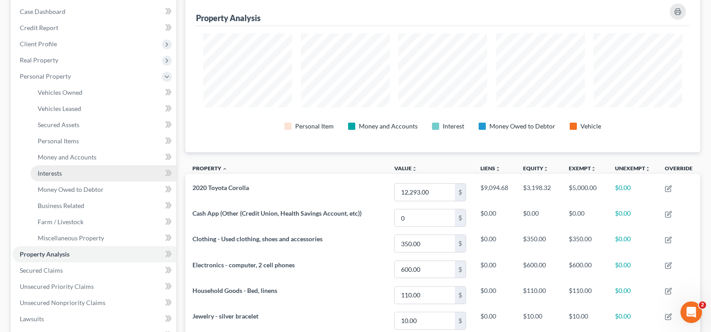
click at [83, 177] on link "Interests" at bounding box center [104, 173] width 146 height 16
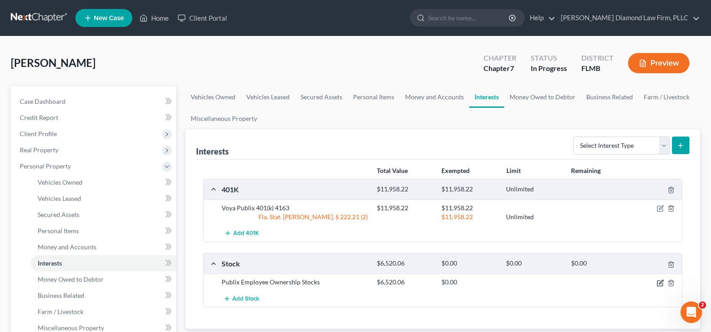
click at [660, 283] on icon "button" at bounding box center [660, 282] width 7 height 7
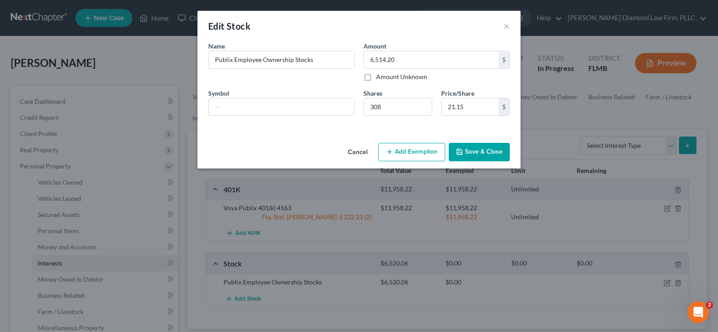
click at [400, 149] on button "Add Exemption" at bounding box center [411, 152] width 67 height 19
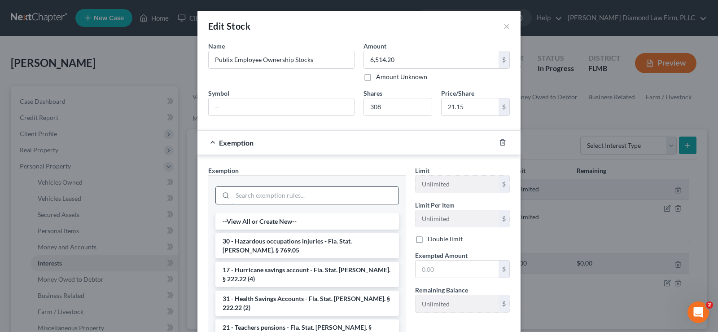
click at [263, 193] on input "search" at bounding box center [315, 195] width 166 height 17
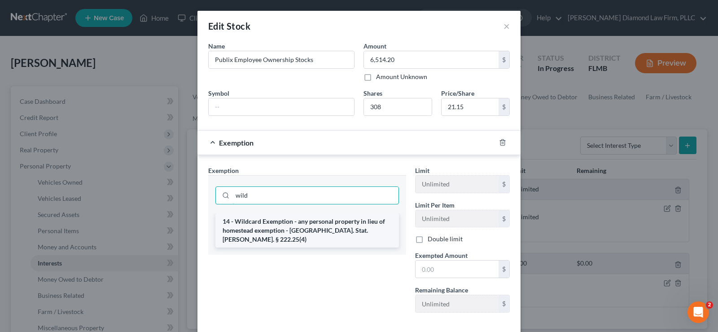
type input "wild"
click at [302, 218] on li "14 - Wildcard Exemption - any personal property in lieu of homestead exemption …" at bounding box center [307, 230] width 184 height 34
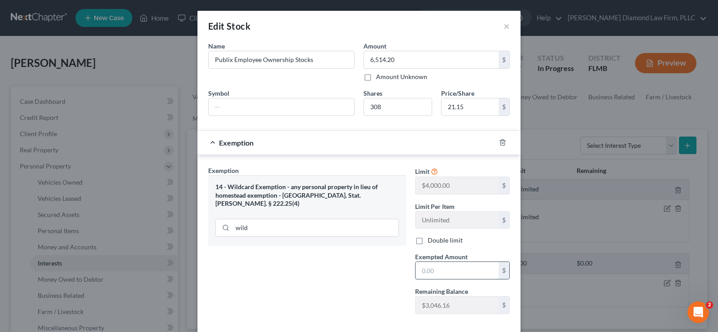
click at [451, 274] on input "text" at bounding box center [457, 270] width 83 height 17
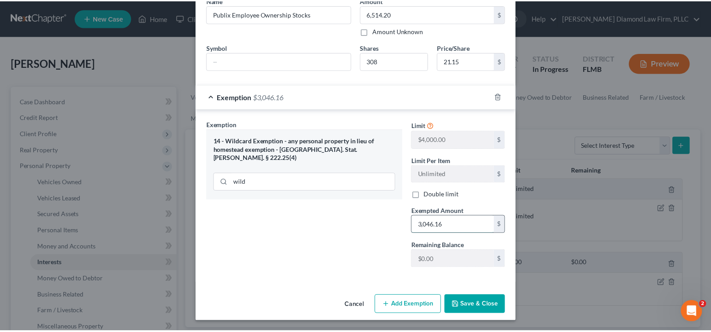
scroll to position [46, 0]
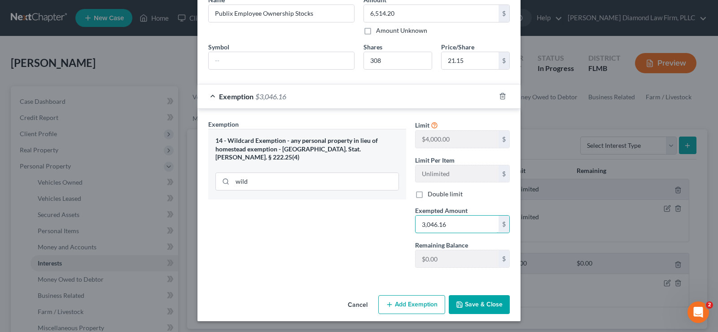
type input "3,046.16"
click at [476, 299] on button "Save & Close" at bounding box center [479, 304] width 61 height 19
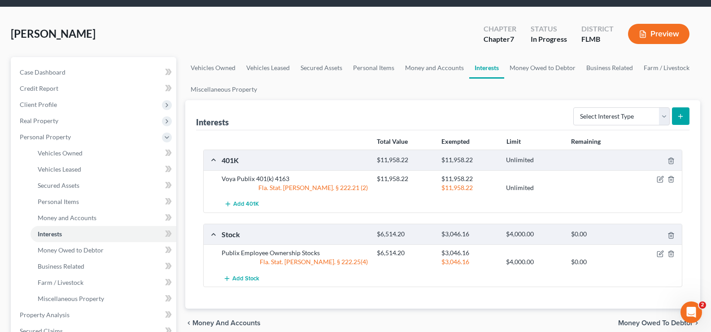
scroll to position [45, 0]
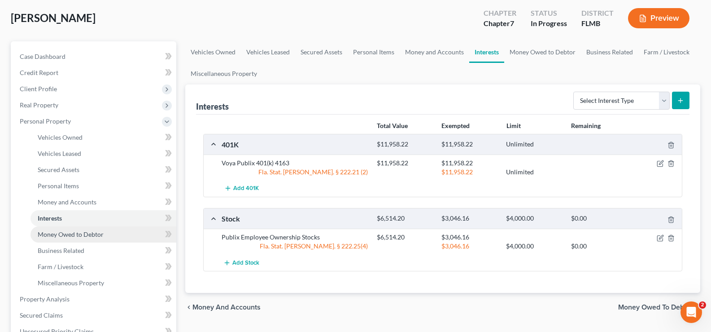
click at [72, 236] on span "Money Owed to Debtor" at bounding box center [71, 234] width 66 height 8
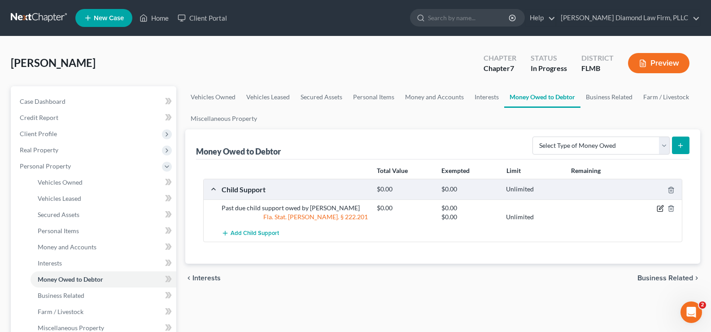
click at [662, 207] on icon "button" at bounding box center [660, 208] width 7 height 7
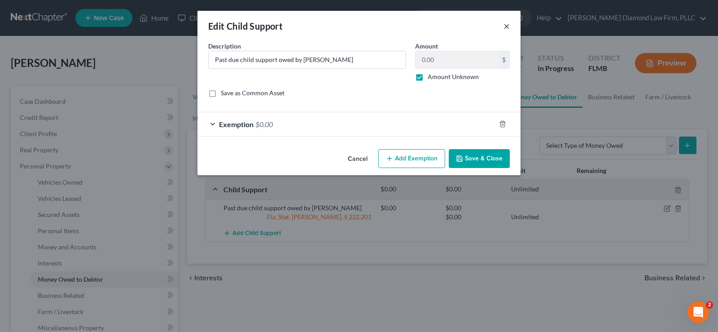
click at [508, 28] on button "×" at bounding box center [507, 26] width 6 height 11
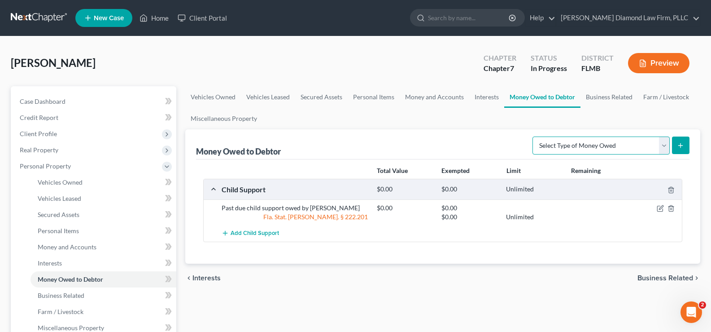
click at [616, 142] on select "Select Type of Money Owed Accounts Receivable Alimony Child Support Claims Agai…" at bounding box center [601, 145] width 137 height 18
select select "expected_tax_refund"
click at [534, 136] on select "Select Type of Money Owed Accounts Receivable Alimony Child Support Claims Agai…" at bounding box center [601, 145] width 137 height 18
click at [683, 146] on icon "submit" at bounding box center [680, 145] width 7 height 7
click at [683, 144] on icon "submit" at bounding box center [680, 145] width 7 height 7
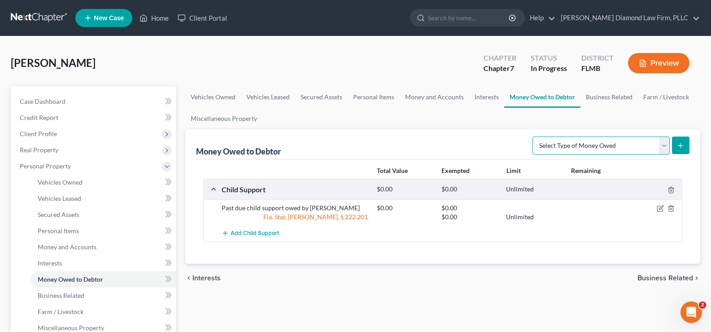
click at [641, 145] on select "Select Type of Money Owed Accounts Receivable Alimony Child Support Claims Agai…" at bounding box center [601, 145] width 137 height 18
select select "expected_tax_refund"
click at [534, 136] on select "Select Type of Money Owed Accounts Receivable Alimony Child Support Claims Agai…" at bounding box center [601, 145] width 137 height 18
click at [683, 148] on icon "submit" at bounding box center [680, 145] width 7 height 7
select select "0"
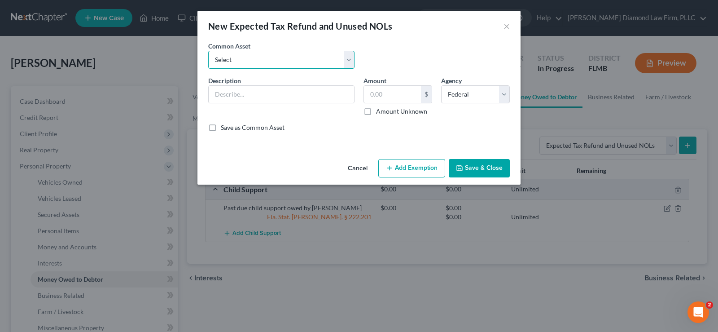
click at [273, 55] on select "Select 2025 Tax Refund 2024 Tax Refund" at bounding box center [281, 60] width 146 height 18
select select "0"
click at [208, 51] on select "Select 2025 Tax Refund 2024 Tax Refund" at bounding box center [281, 60] width 146 height 18
type input "2025 Tax Refund"
type input "0.00"
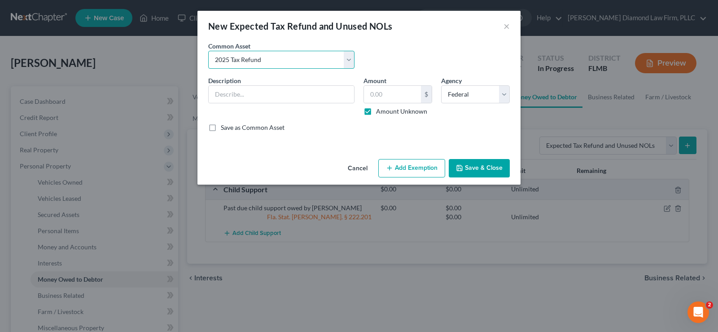
checkbox input "true"
click at [476, 168] on button "Save & Close" at bounding box center [479, 168] width 61 height 19
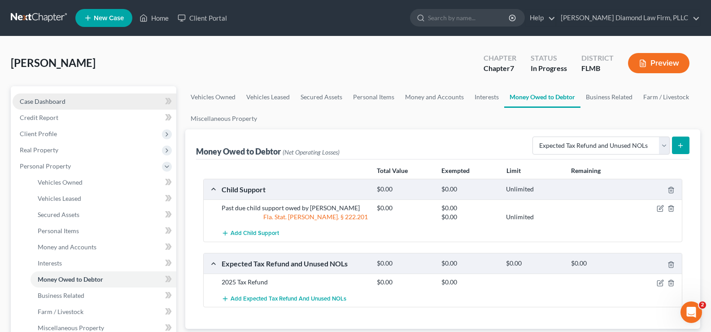
click at [68, 97] on link "Case Dashboard" at bounding box center [95, 101] width 164 height 16
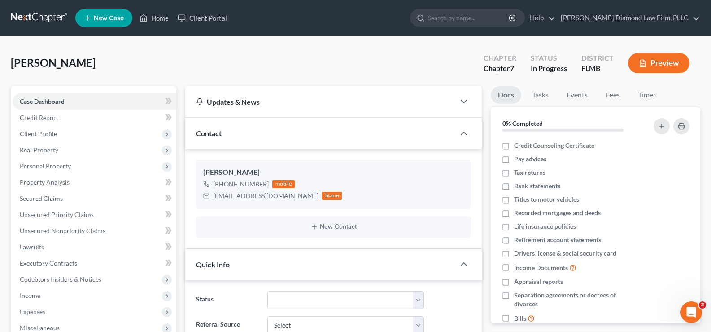
scroll to position [45, 0]
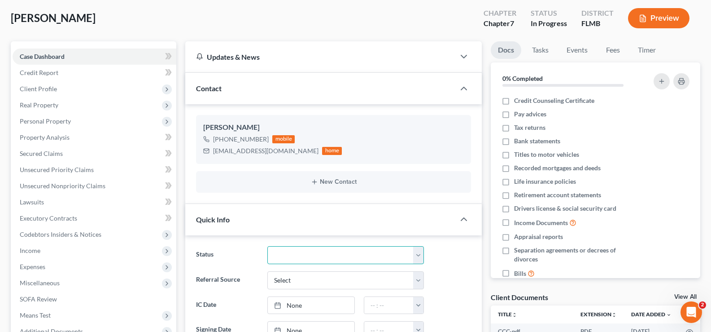
click at [378, 251] on select "Discharged Discharge Litigation Dismissal Notice Dismissed Filed Filed / Pre 34…" at bounding box center [345, 255] width 157 height 18
select select "19"
click at [267, 246] on select "Discharged Discharge Litigation Dismissal Notice Dismissed Filed Filed / Pre 34…" at bounding box center [345, 255] width 157 height 18
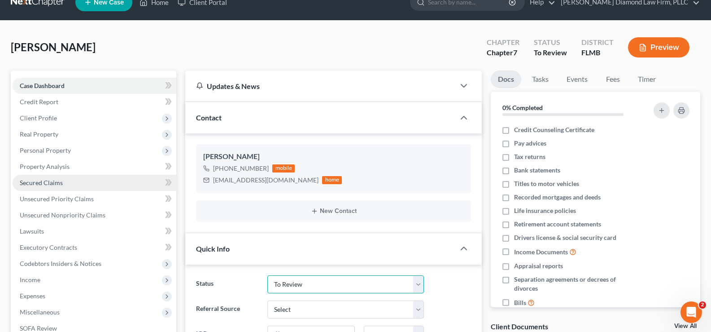
scroll to position [0, 0]
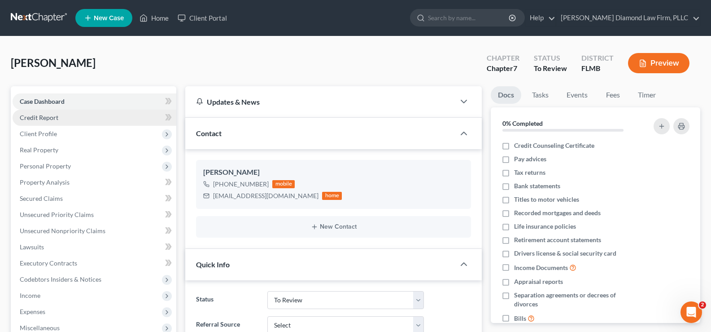
click at [39, 120] on span "Credit Report" at bounding box center [39, 118] width 39 height 8
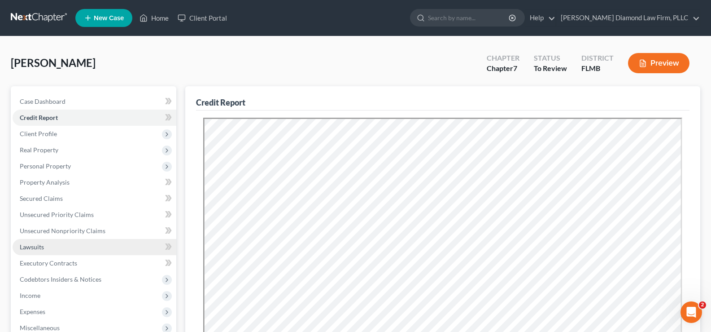
click at [42, 242] on link "Lawsuits" at bounding box center [95, 247] width 164 height 16
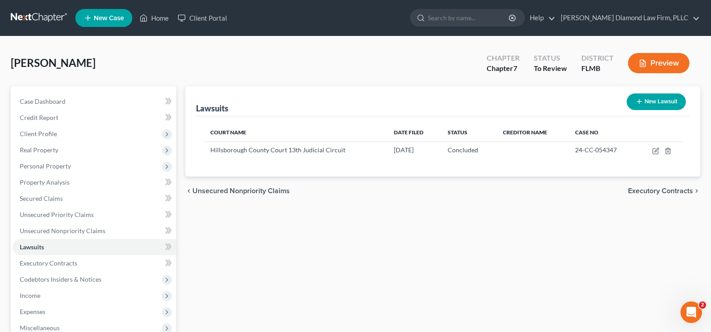
click at [661, 103] on button "New Lawsuit" at bounding box center [656, 101] width 59 height 17
select select "0"
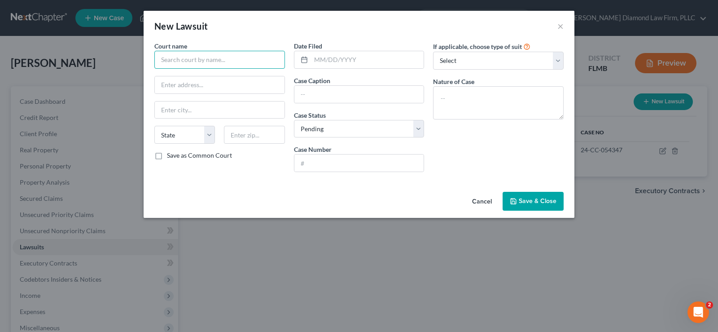
click at [180, 59] on input "text" at bounding box center [219, 60] width 131 height 18
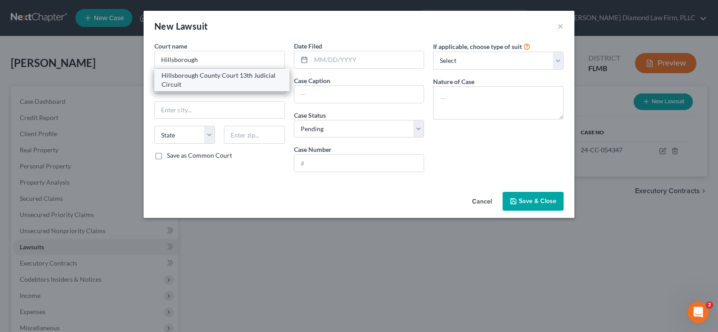
click at [208, 79] on div "Hillsborough County Court 13th Judicial Circuit" at bounding box center [222, 80] width 121 height 18
type input "Hillsborough County Court 13th Judicial Circuit"
type input "800 E. Twiggs Street"
type input "[GEOGRAPHIC_DATA]"
select select "9"
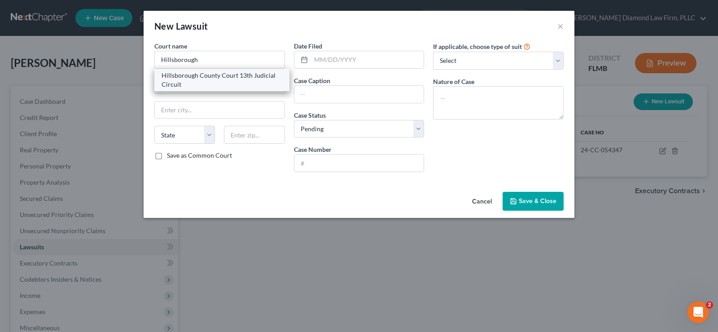
type input "33602"
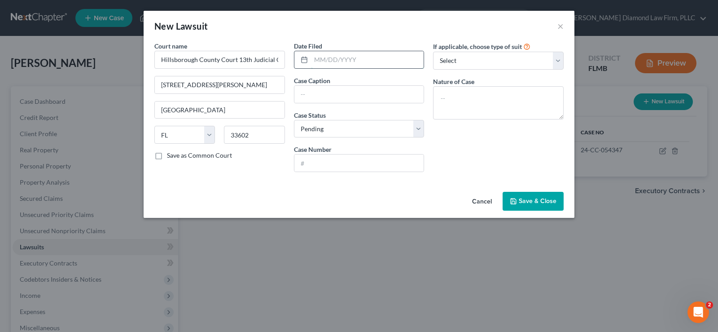
click at [361, 58] on input "text" at bounding box center [367, 59] width 113 height 17
click at [317, 55] on input "text" at bounding box center [367, 59] width 113 height 17
type input "08/14/2025"
click at [322, 95] on input "text" at bounding box center [359, 94] width 130 height 17
type input "Capital One, NA Vs. Helina Nigussie"
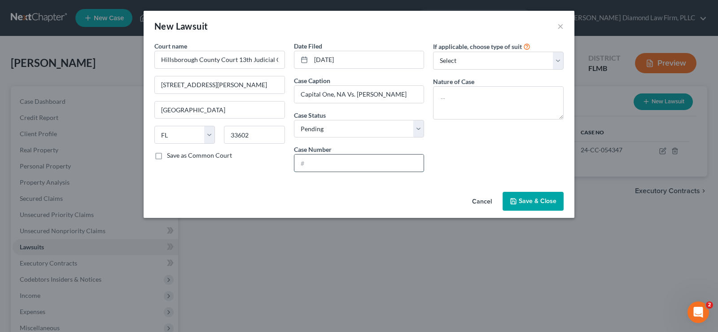
click at [342, 168] on input "text" at bounding box center [359, 162] width 130 height 17
click at [475, 92] on textarea at bounding box center [498, 102] width 131 height 33
type textarea "Contracts and Indebedness"
click at [342, 159] on input "text" at bounding box center [359, 162] width 130 height 17
click at [307, 159] on input "text" at bounding box center [359, 162] width 130 height 17
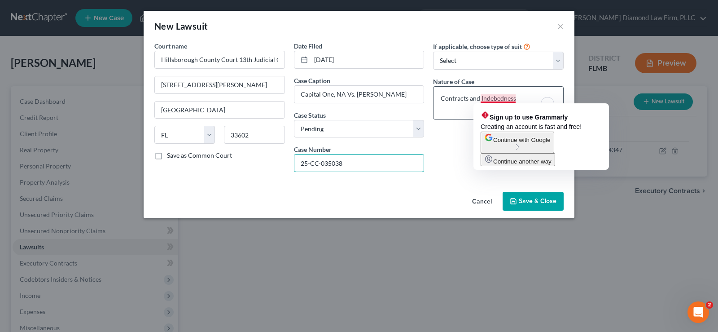
type input "25-CC-035038"
click at [497, 98] on textarea "Contracts and Indebedness" at bounding box center [498, 102] width 131 height 33
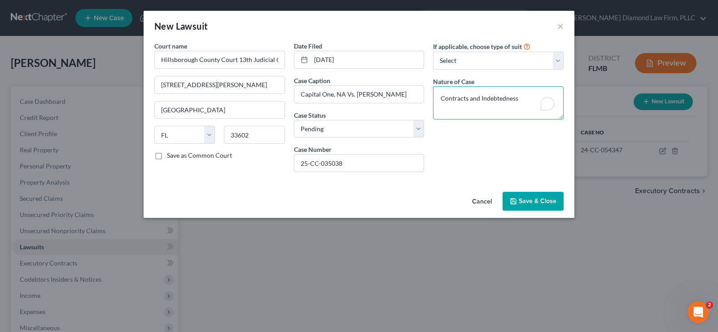
type textarea "Contracts and Indebtedness"
click at [543, 201] on span "Save & Close" at bounding box center [538, 201] width 38 height 8
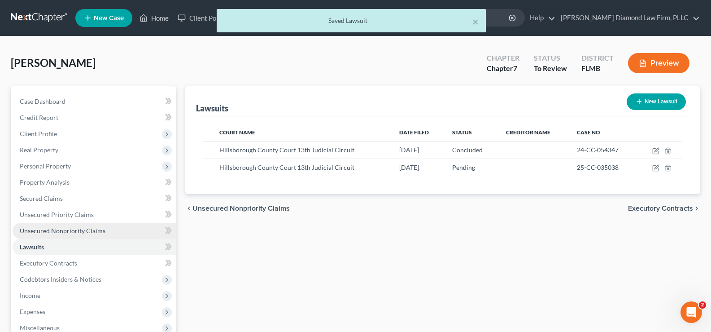
click at [76, 233] on span "Unsecured Nonpriority Claims" at bounding box center [63, 231] width 86 height 8
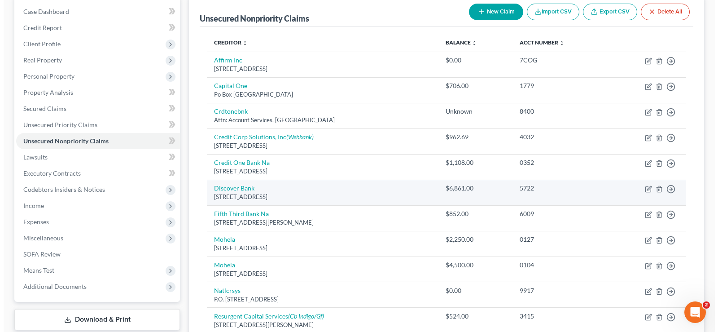
scroll to position [135, 0]
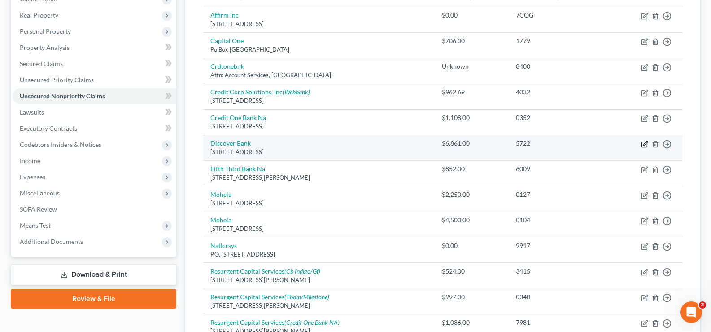
click at [646, 140] on icon "button" at bounding box center [644, 143] width 7 height 7
select select "7"
select select "2"
select select "0"
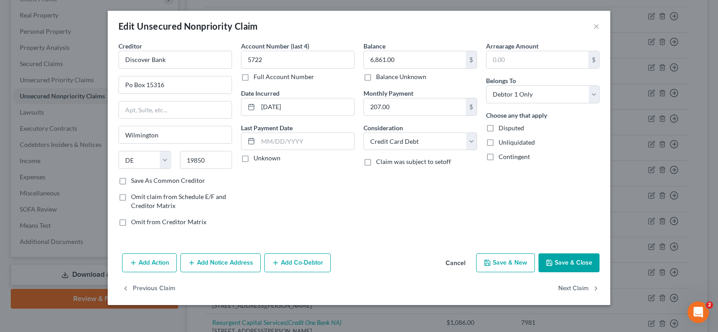
click at [220, 261] on button "Add Notice Address" at bounding box center [220, 262] width 80 height 19
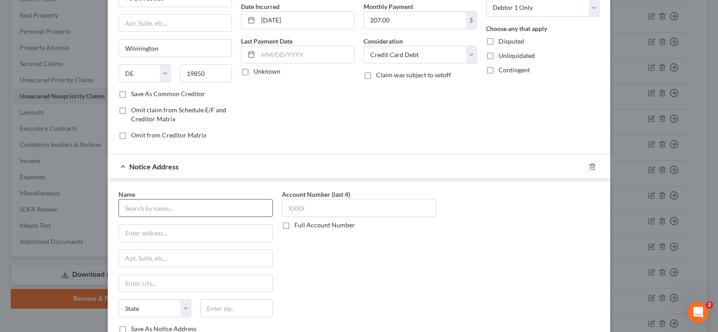
scroll to position [90, 0]
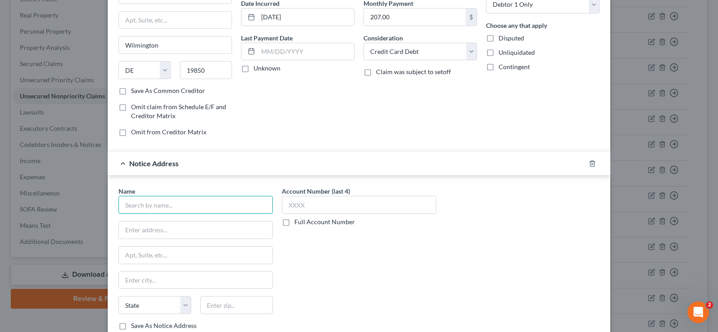
click at [158, 202] on input "text" at bounding box center [195, 205] width 154 height 18
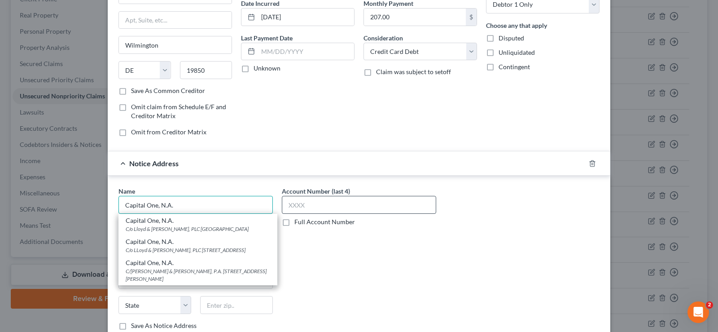
type input "Capital One, N.A."
click at [333, 210] on input "text" at bounding box center [359, 205] width 154 height 18
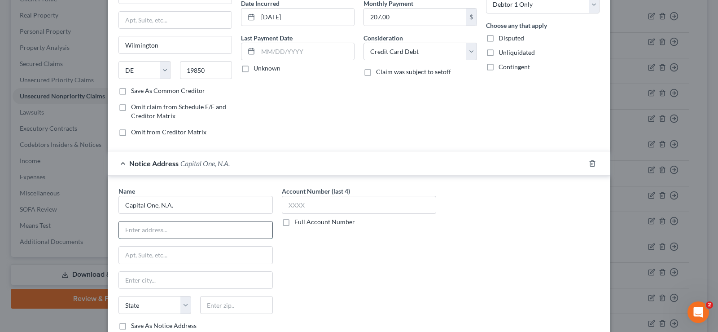
click at [199, 231] on input "text" at bounding box center [195, 229] width 153 height 17
type input "C/o Zwicker & Associates, P.C."
type input "PO Box 48979"
type input "33646"
click at [294, 222] on label "Full Account Number" at bounding box center [324, 221] width 61 height 9
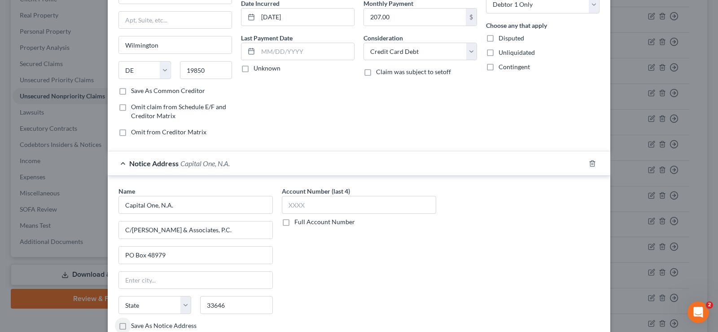
click at [298, 222] on input "Full Account Number" at bounding box center [301, 220] width 6 height 6
click at [295, 207] on input "text" at bounding box center [359, 205] width 154 height 18
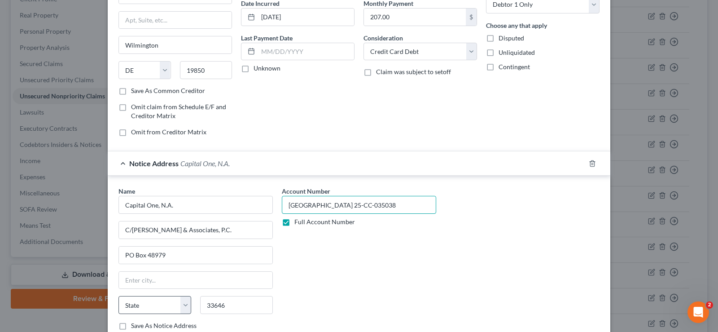
type input "Hillsborough County 25-CC-035038"
click at [154, 310] on select "State AL AK AR AZ CA CO CT DE DC FL GA GU HI ID IL IN IA KS KY LA ME MD MA MI M…" at bounding box center [154, 305] width 73 height 18
select select "9"
click at [118, 296] on select "State AL AK AR AZ CA CO CT DE DC FL GA GU HI ID IL IN IA KS KY LA ME MD MA MI M…" at bounding box center [154, 305] width 73 height 18
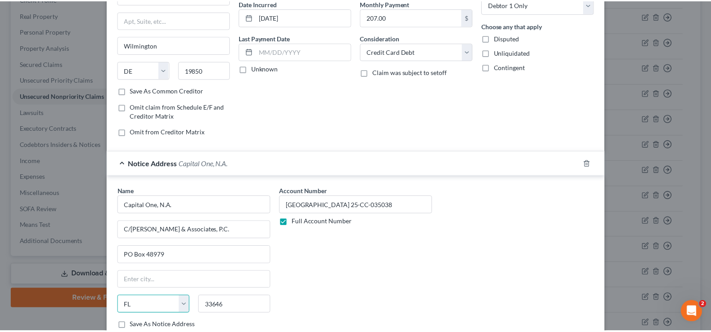
scroll to position [135, 0]
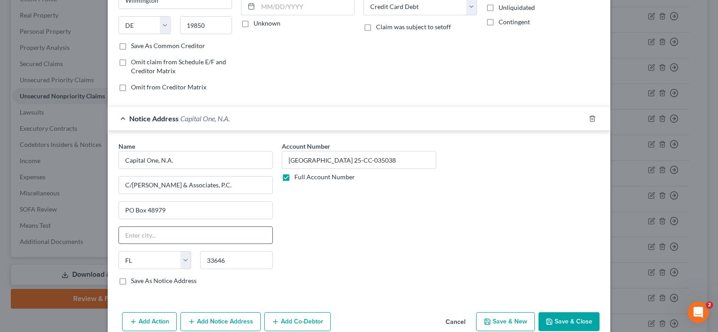
click at [170, 232] on input "text" at bounding box center [195, 235] width 153 height 17
type input "[GEOGRAPHIC_DATA]"
click at [252, 261] on input "33646" at bounding box center [236, 260] width 73 height 18
click at [577, 314] on button "Save & Close" at bounding box center [569, 321] width 61 height 19
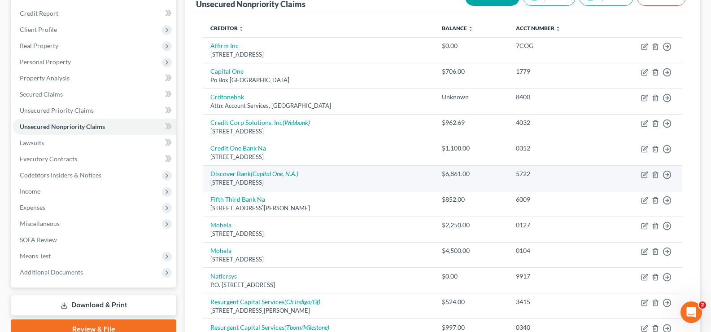
scroll to position [90, 0]
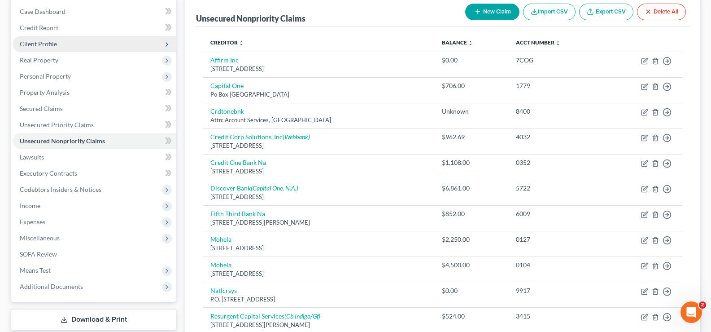
click at [66, 42] on span "Client Profile" at bounding box center [95, 44] width 164 height 16
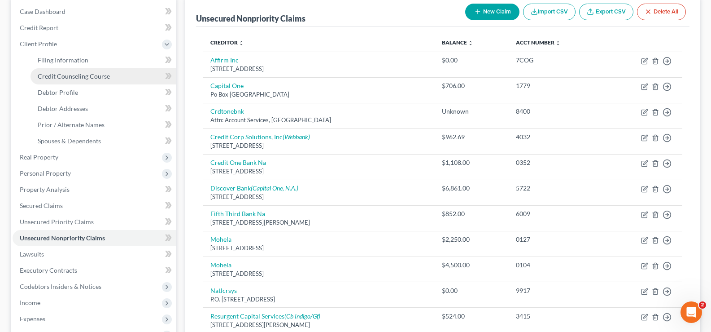
click at [81, 76] on span "Credit Counseling Course" at bounding box center [74, 76] width 72 height 8
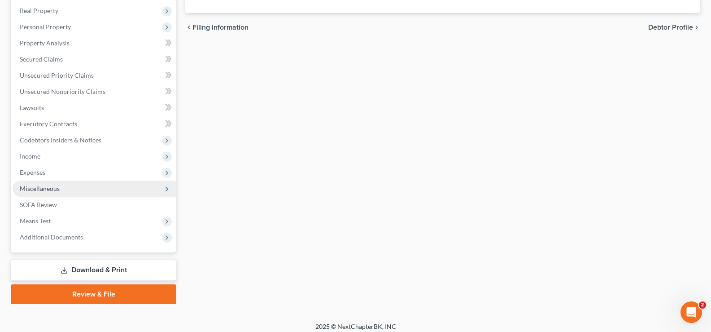
scroll to position [242, 0]
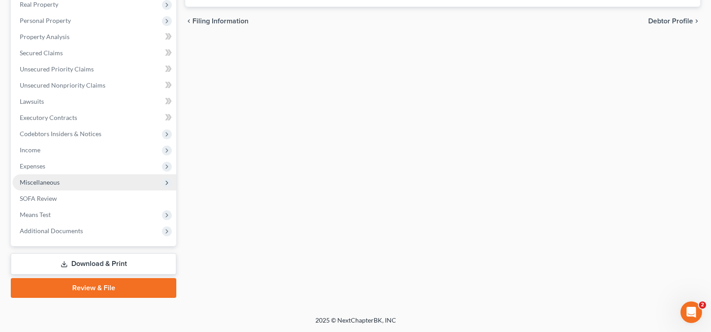
click at [60, 187] on span "Miscellaneous" at bounding box center [95, 182] width 164 height 16
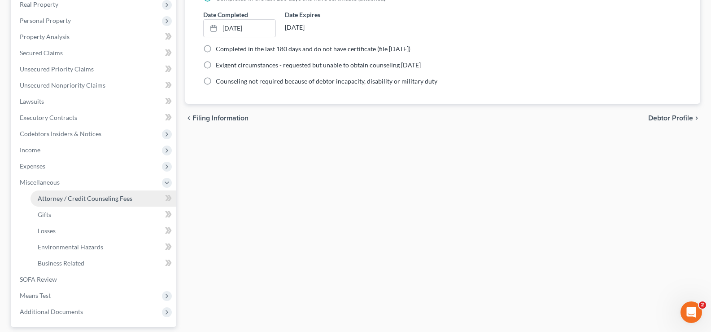
click at [88, 196] on span "Attorney / Credit Counseling Fees" at bounding box center [85, 198] width 95 height 8
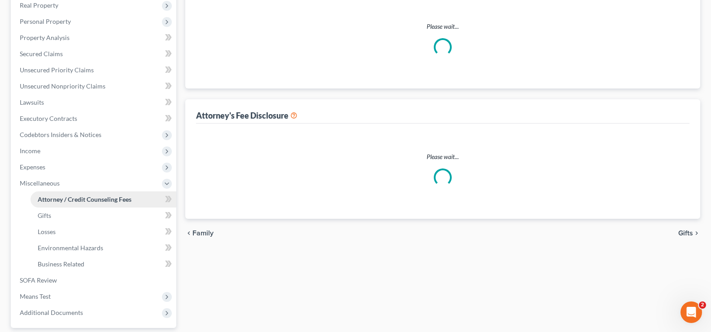
select select "2"
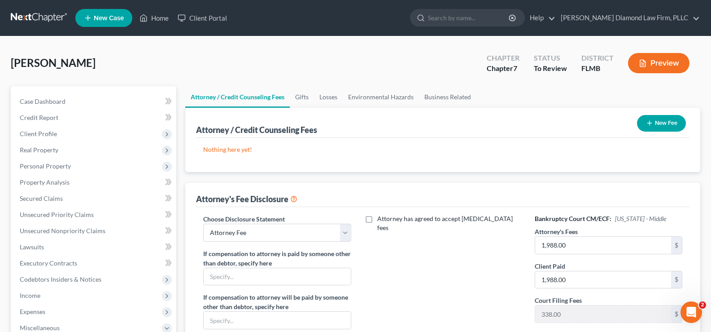
click at [658, 122] on button "New Fee" at bounding box center [661, 123] width 49 height 17
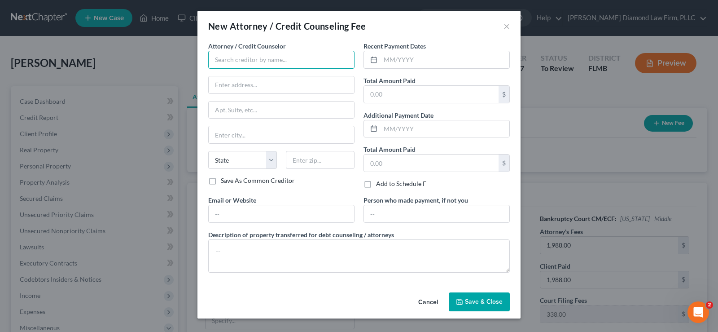
click at [282, 57] on input "text" at bounding box center [281, 60] width 146 height 18
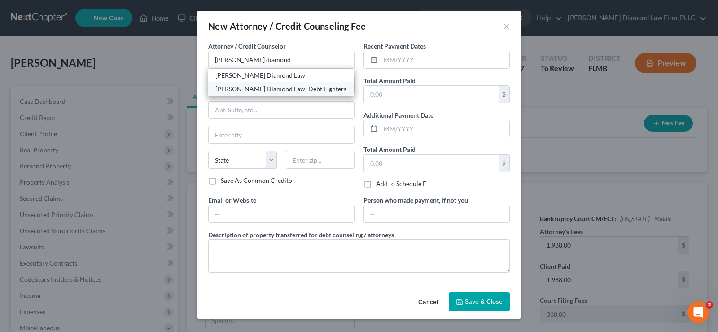
click at [298, 86] on div "[PERSON_NAME] Diamond Law: Debt Fighters" at bounding box center [280, 88] width 131 height 9
type input "[PERSON_NAME] Diamond Law: Debt Fighters"
type input "2430 Estancia Blvd"
type input "Unit 108"
type input "Clearwater"
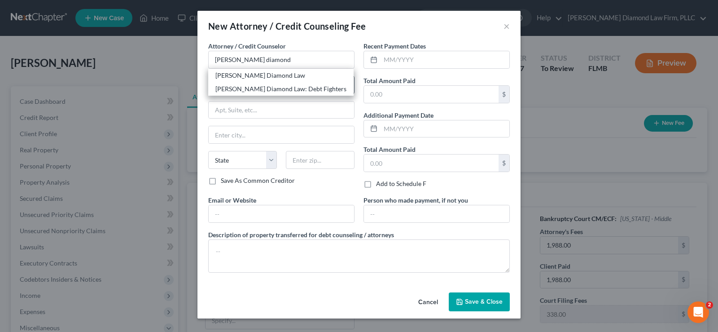
select select "9"
type input "33761"
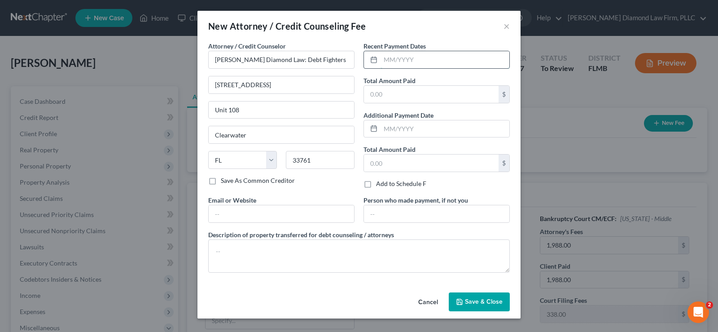
click at [432, 62] on input "text" at bounding box center [445, 59] width 129 height 17
type input "04/2025"
type input "2,326"
click at [298, 205] on input "text" at bounding box center [281, 213] width 145 height 17
type input "www.attorneydebtfifghters.com"
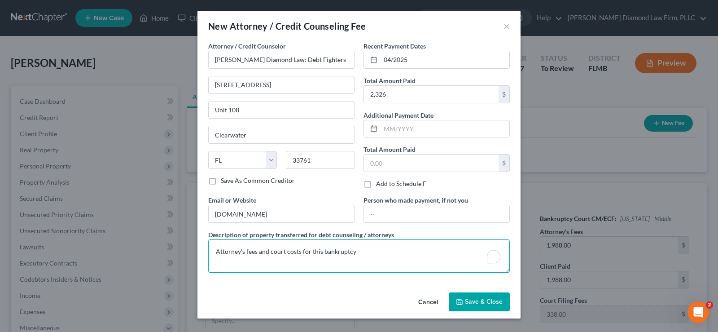
type textarea "Attorney's fees and court costs for this bankruptcy"
click at [490, 300] on span "Save & Close" at bounding box center [484, 302] width 38 height 8
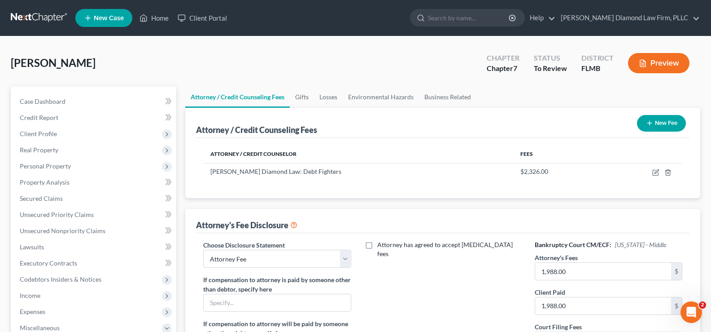
click at [663, 123] on button "New Fee" at bounding box center [661, 123] width 49 height 17
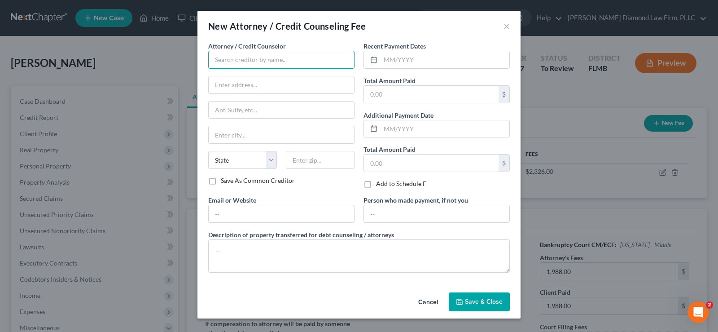
click at [262, 56] on input "text" at bounding box center [281, 60] width 146 height 18
click at [282, 59] on input "dollar learning" at bounding box center [281, 60] width 146 height 18
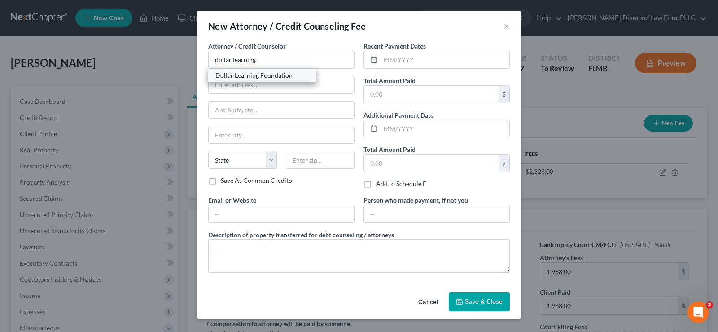
click at [282, 80] on div "Dollar Learning Foundation" at bounding box center [262, 75] width 108 height 13
type input "Dollar Learning Foundation"
type input "21550 Oxnard St, 3rd Fl"
type input "PMB #001"
type input "Woodland Hills"
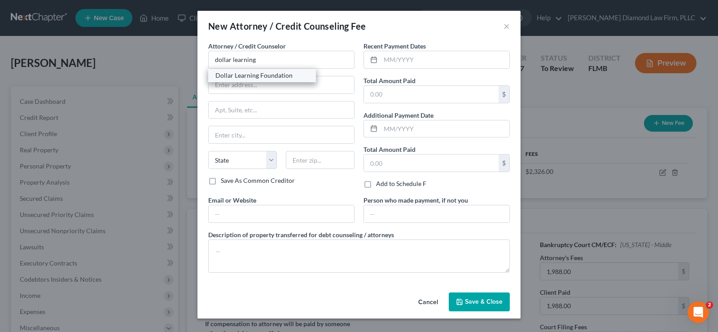
select select "4"
type input "91367"
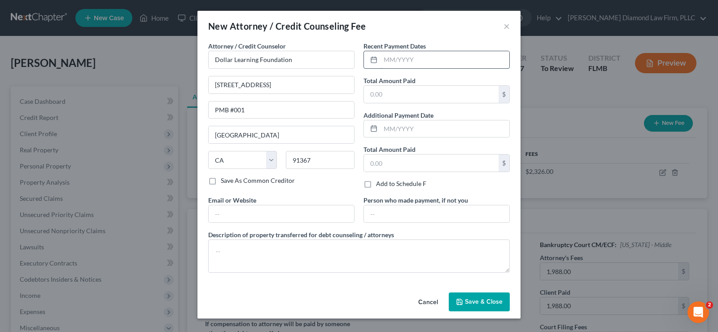
click at [434, 64] on input "text" at bounding box center [445, 59] width 129 height 17
type input "04/2025"
type input "36.95"
click at [272, 206] on input "text" at bounding box center [281, 213] width 145 height 17
type input "www.dollarbk.org"
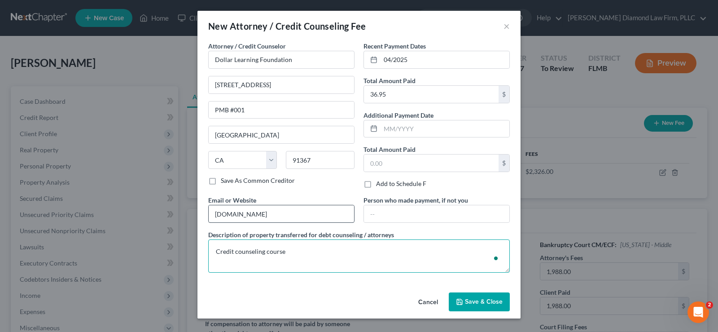
type textarea "Credit counseling course"
click at [480, 299] on span "Save & Close" at bounding box center [484, 302] width 38 height 8
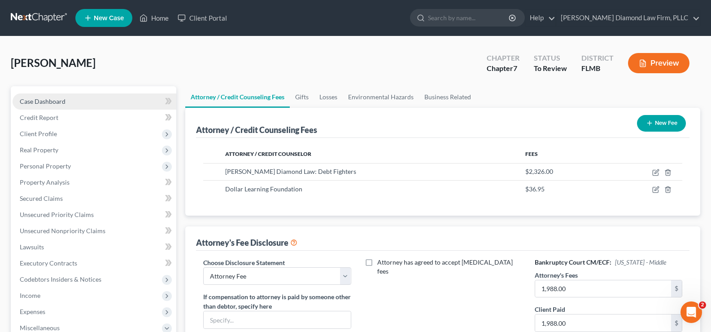
click at [73, 98] on link "Case Dashboard" at bounding box center [95, 101] width 164 height 16
select select "19"
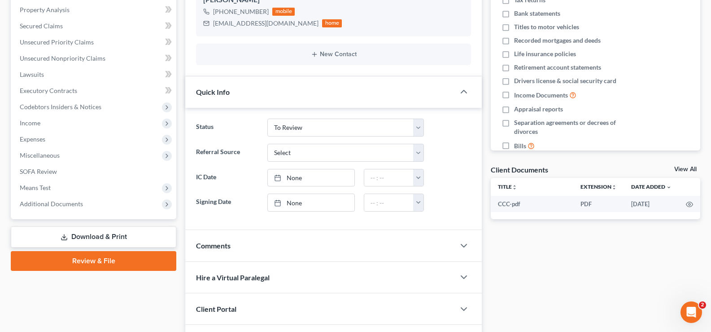
scroll to position [180, 0]
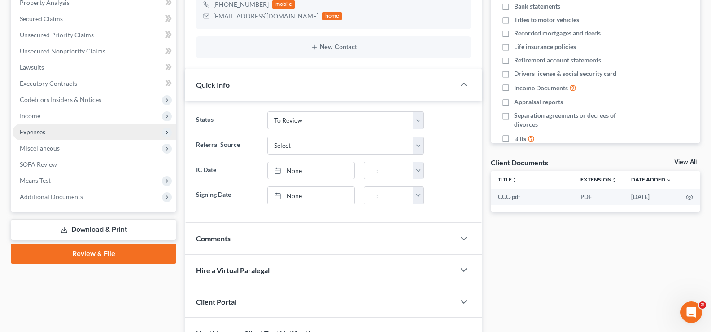
click at [57, 129] on span "Expenses" at bounding box center [95, 132] width 164 height 16
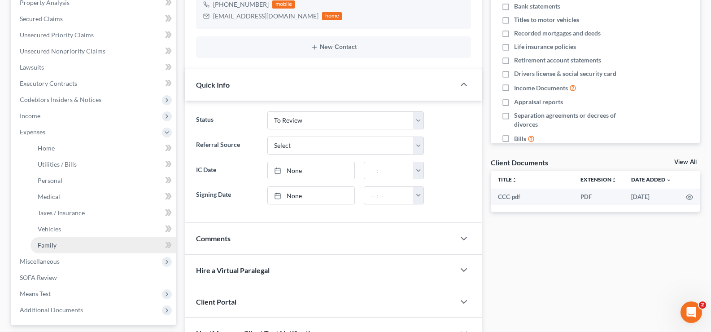
click at [72, 247] on link "Family" at bounding box center [104, 245] width 146 height 16
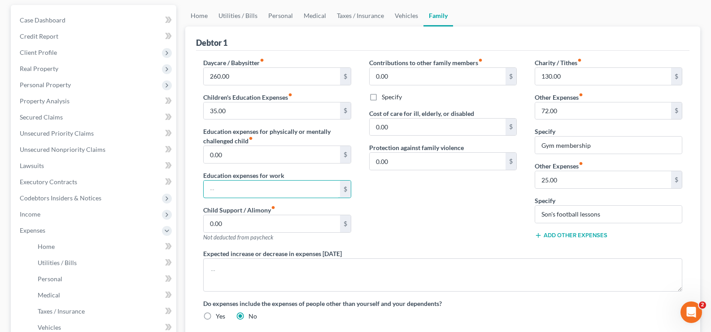
scroll to position [90, 0]
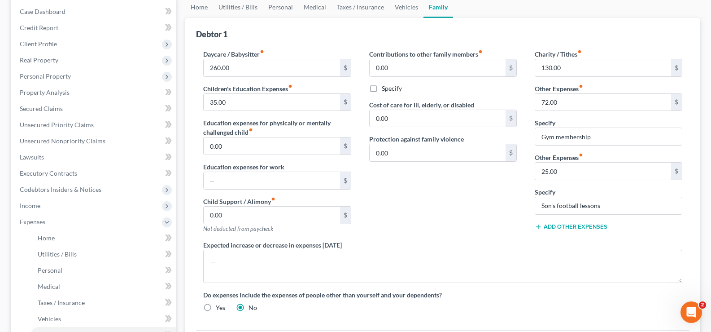
click at [574, 223] on button "Add Other Expenses" at bounding box center [571, 226] width 73 height 7
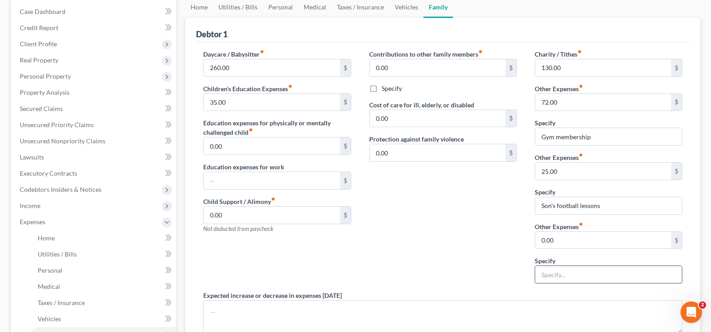
click at [565, 275] on input "text" at bounding box center [608, 274] width 147 height 17
type input "Debtor's out of pocket college tuition costs"
click at [557, 238] on input "0.00" at bounding box center [603, 240] width 136 height 17
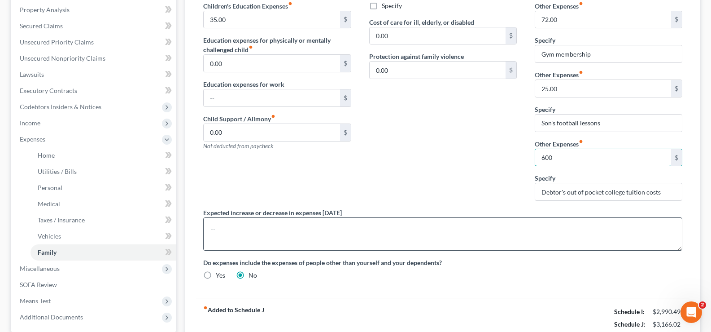
scroll to position [180, 0]
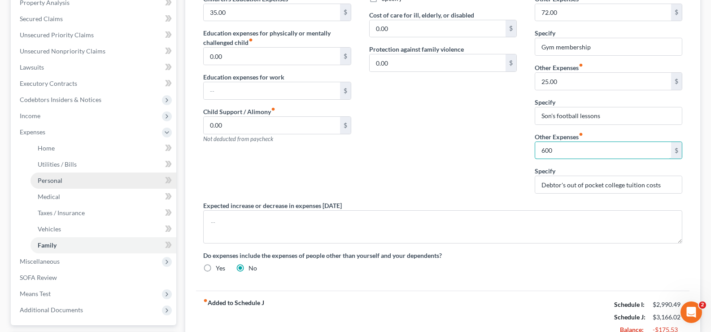
type input "600"
click at [72, 183] on link "Personal" at bounding box center [104, 180] width 146 height 16
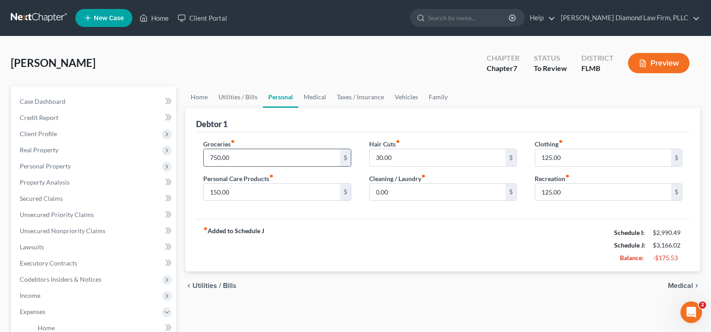
click at [238, 158] on input "750.00" at bounding box center [272, 157] width 136 height 17
type input "700"
click at [238, 193] on input "150.00" at bounding box center [272, 192] width 136 height 17
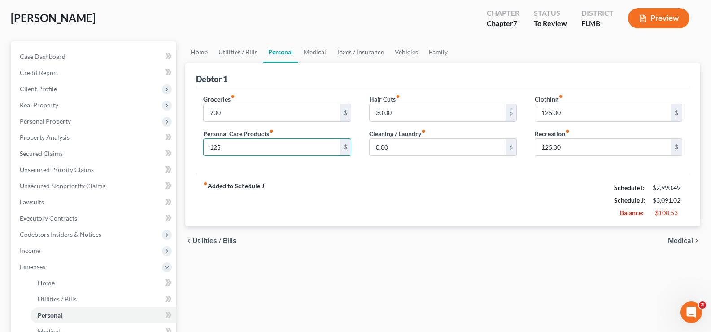
scroll to position [135, 0]
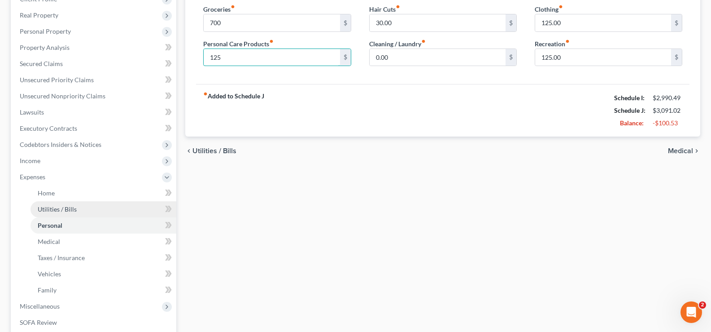
type input "125"
click at [73, 210] on span "Utilities / Bills" at bounding box center [57, 209] width 39 height 8
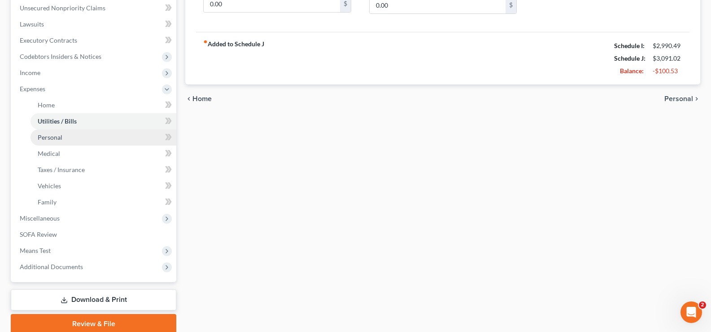
scroll to position [224, 0]
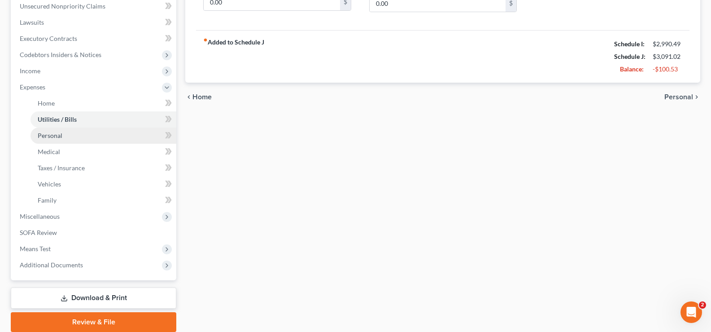
click at [73, 134] on link "Personal" at bounding box center [104, 135] width 146 height 16
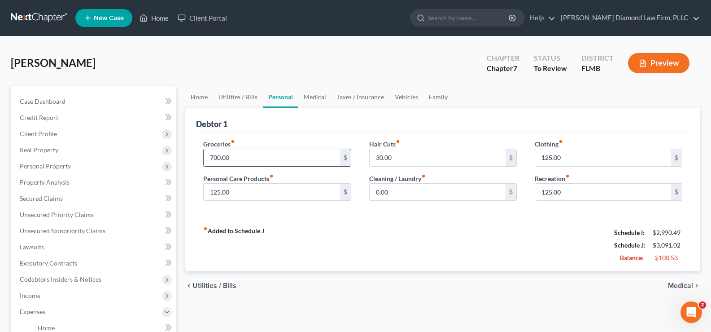
click at [239, 161] on input "700.00" at bounding box center [272, 157] width 136 height 17
type input "650"
click at [565, 158] on input "125.00" at bounding box center [603, 157] width 136 height 17
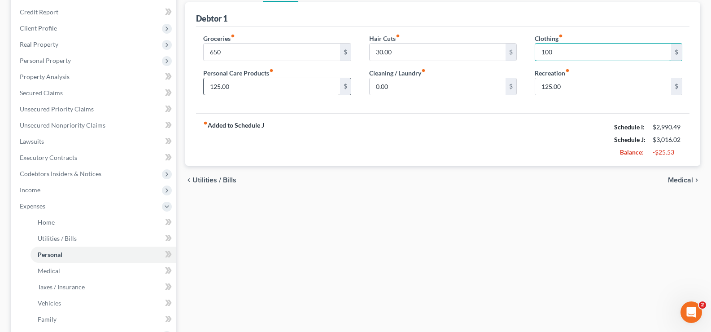
scroll to position [135, 0]
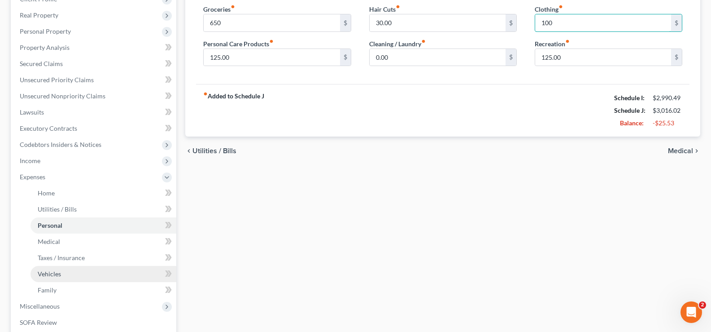
type input "100"
click at [72, 271] on link "Vehicles" at bounding box center [104, 274] width 146 height 16
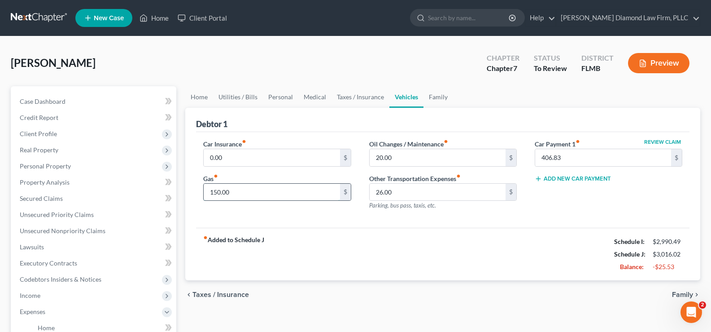
click at [248, 191] on input "150.00" at bounding box center [272, 192] width 136 height 17
type input "130"
click at [393, 162] on input "20.00" at bounding box center [438, 157] width 136 height 17
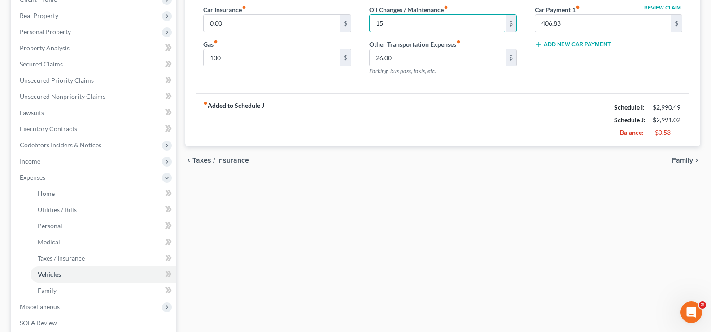
scroll to position [135, 0]
type input "15"
click at [80, 288] on link "Family" at bounding box center [104, 290] width 146 height 16
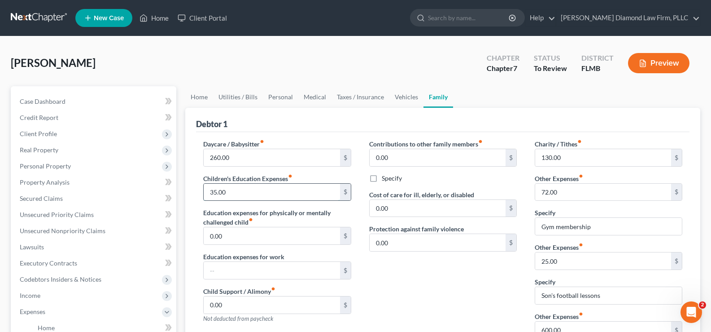
click at [231, 195] on input "35.00" at bounding box center [272, 192] width 136 height 17
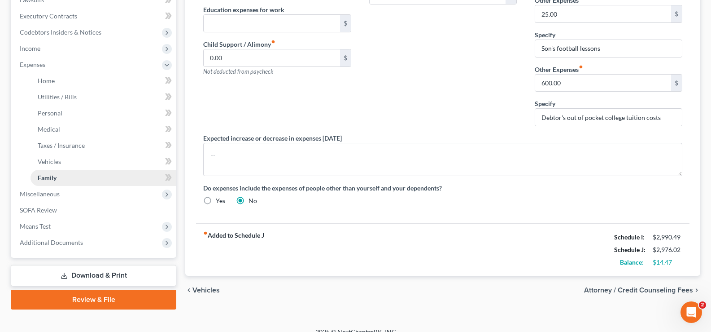
scroll to position [258, 0]
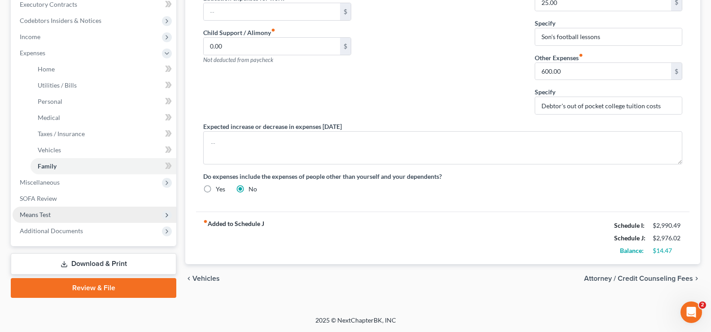
click at [66, 215] on span "Means Test" at bounding box center [95, 214] width 164 height 16
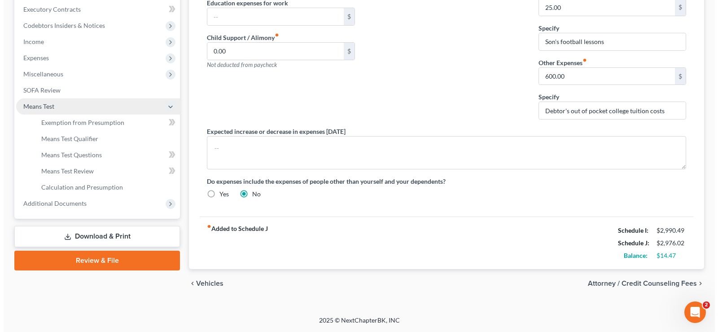
scroll to position [254, 0]
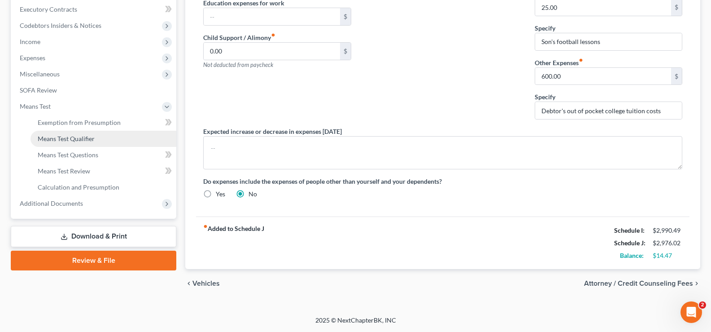
click at [102, 142] on link "Means Test Qualifier" at bounding box center [104, 139] width 146 height 16
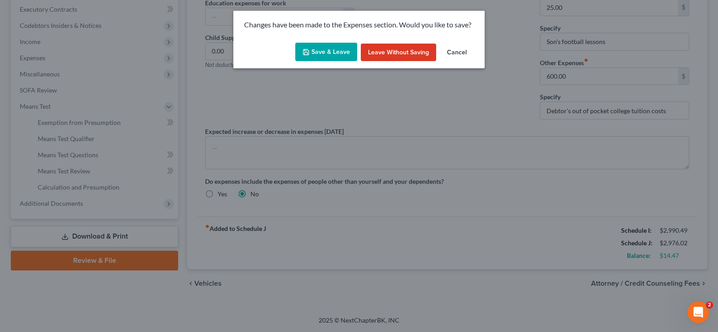
click at [333, 48] on button "Save & Leave" at bounding box center [326, 52] width 62 height 19
type input "20.00"
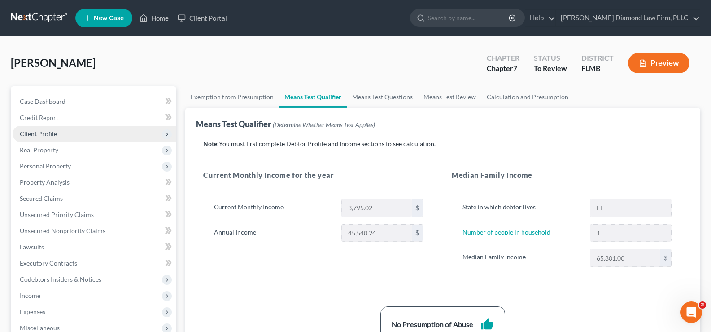
click at [61, 137] on span "Client Profile" at bounding box center [95, 134] width 164 height 16
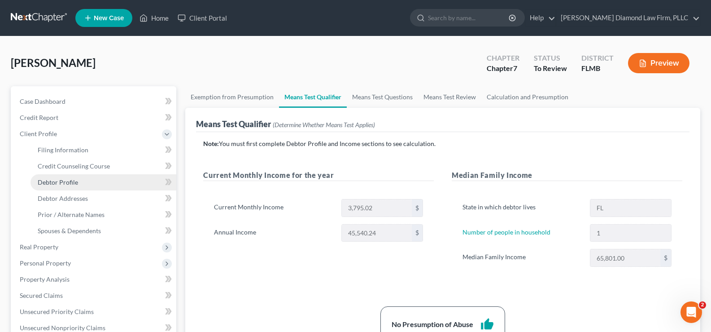
click at [92, 179] on link "Debtor Profile" at bounding box center [104, 182] width 146 height 16
select select "0"
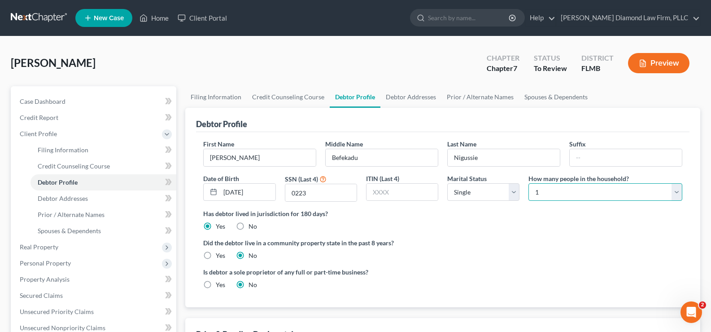
click at [578, 192] on select "Select 1 2 3 4 5 6 7 8 9 10 11 12 13 14 15 16 17 18 19 20" at bounding box center [606, 192] width 154 height 18
select select "1"
click at [529, 183] on select "Select 1 2 3 4 5 6 7 8 9 10 11 12 13 14 15 16 17 18 19 20" at bounding box center [606, 192] width 154 height 18
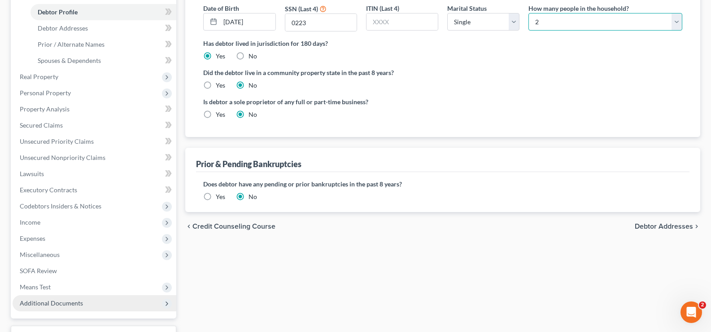
scroll to position [180, 0]
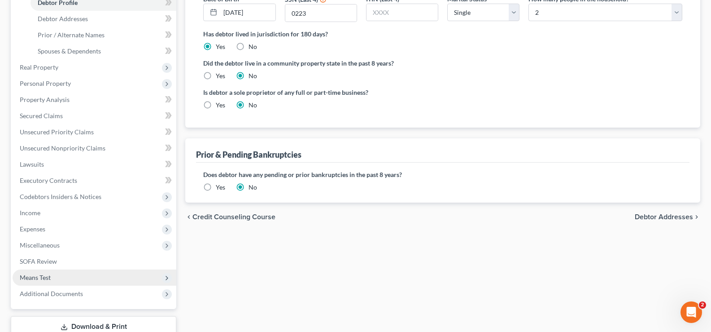
click at [69, 278] on span "Means Test" at bounding box center [95, 277] width 164 height 16
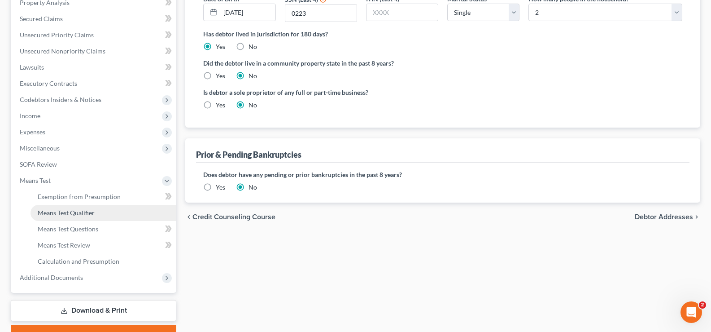
click at [81, 216] on link "Means Test Qualifier" at bounding box center [104, 213] width 146 height 16
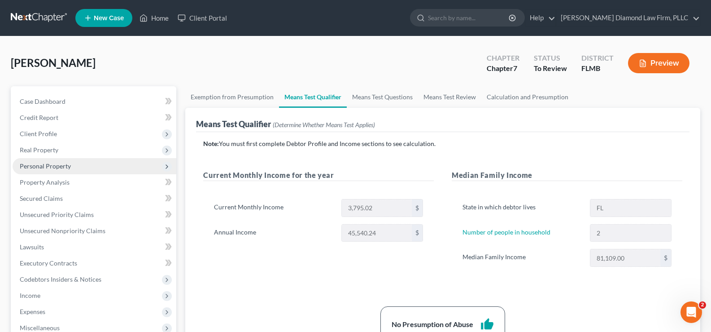
click at [71, 166] on span "Personal Property" at bounding box center [95, 166] width 164 height 16
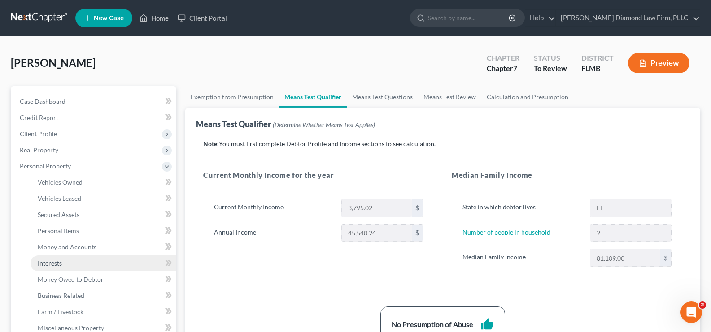
click at [86, 263] on link "Interests" at bounding box center [104, 263] width 146 height 16
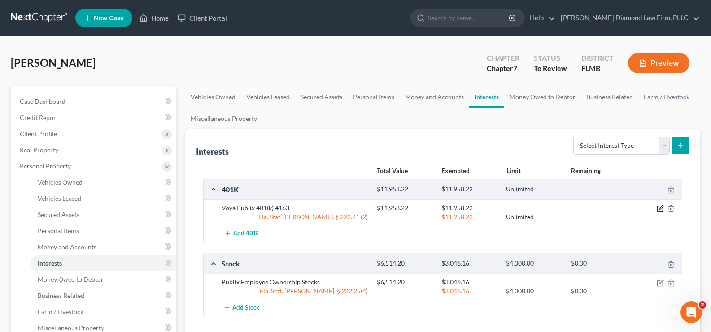
click at [661, 206] on icon "button" at bounding box center [660, 208] width 7 height 7
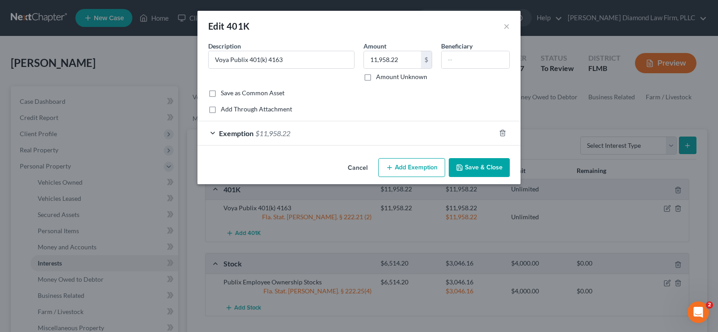
click at [364, 132] on div "Exemption $11,958.22" at bounding box center [346, 133] width 298 height 24
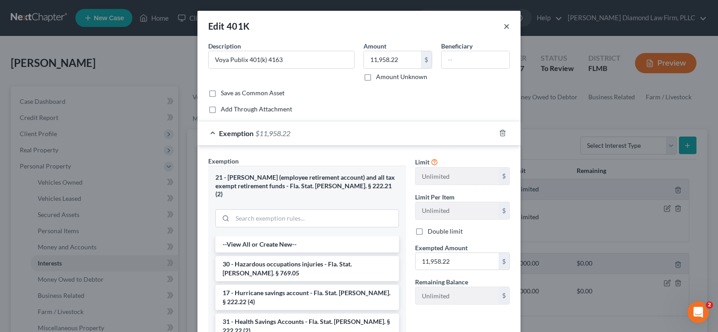
click at [504, 26] on button "×" at bounding box center [507, 26] width 6 height 11
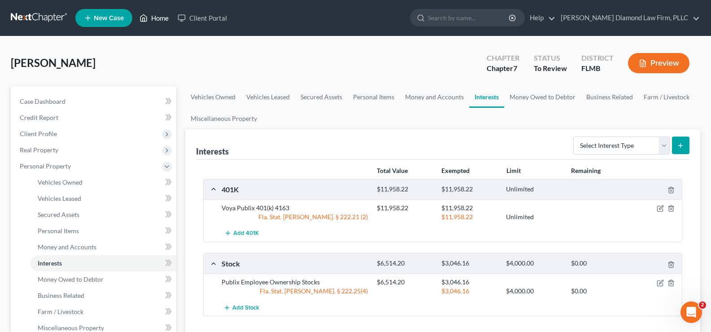
click at [165, 17] on link "Home" at bounding box center [154, 18] width 38 height 16
